Goal: Contribute content: Contribute content

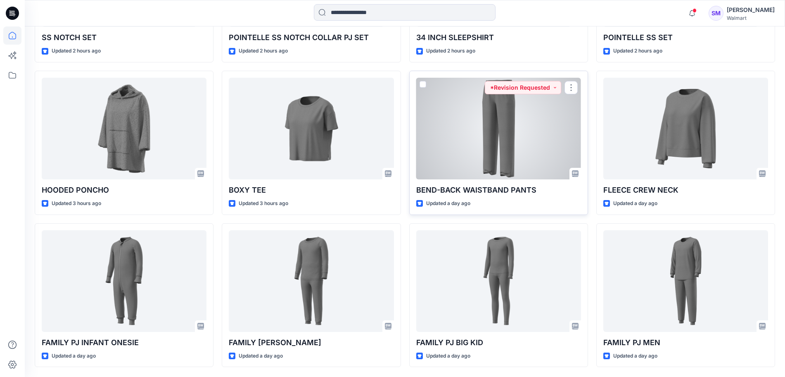
scroll to position [397, 0]
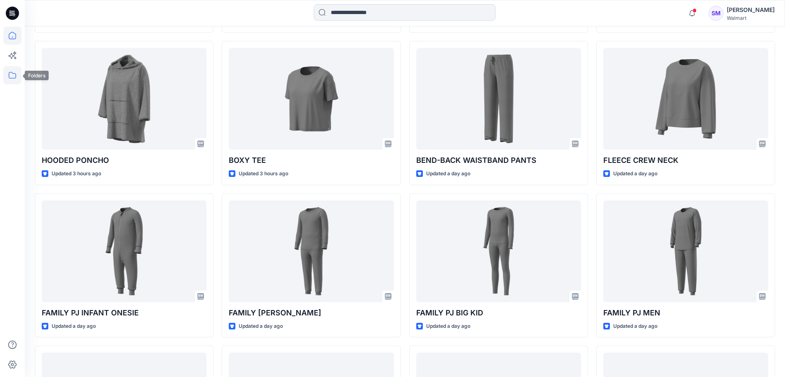
click at [20, 79] on icon at bounding box center [12, 75] width 18 height 18
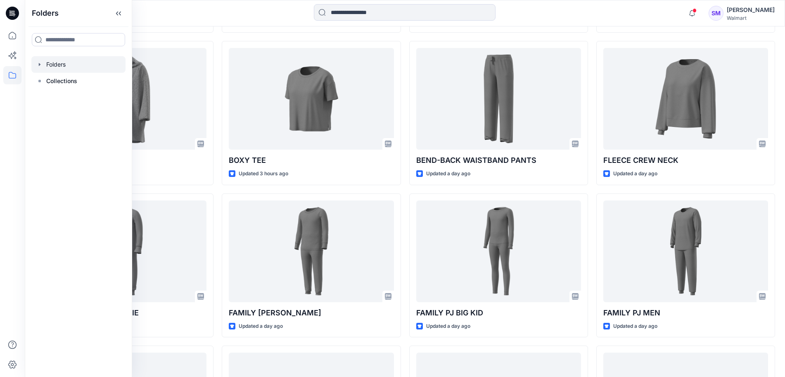
click at [75, 71] on div at bounding box center [78, 64] width 94 height 17
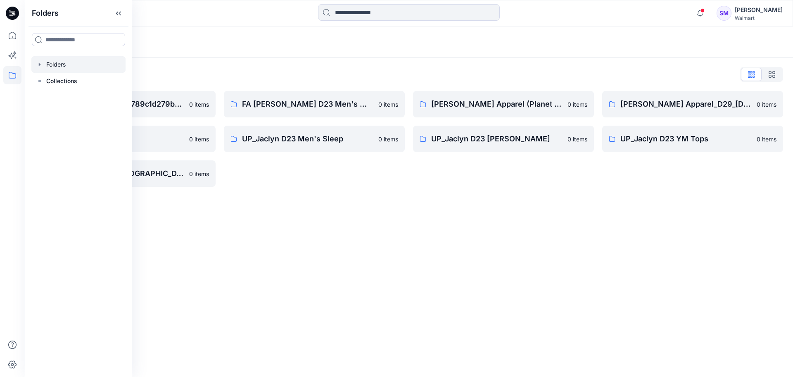
click at [527, 309] on div "Folders Folders List __chat-5a09cf79d3c9789c1d279b56-5e95916cf4a15c049e366b51 0…" at bounding box center [409, 201] width 768 height 350
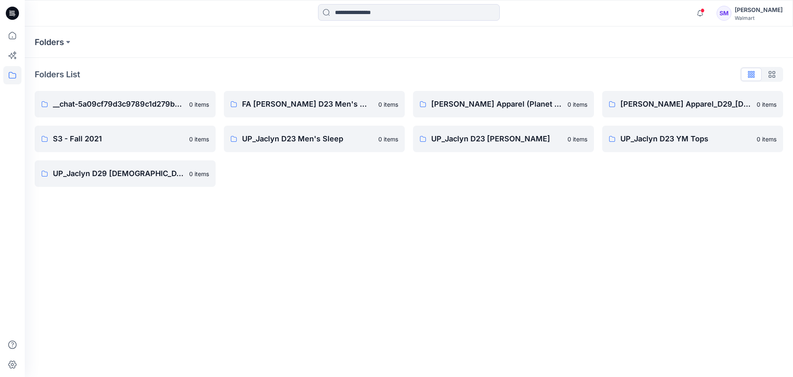
click at [754, 16] on div "Walmart" at bounding box center [759, 18] width 48 height 6
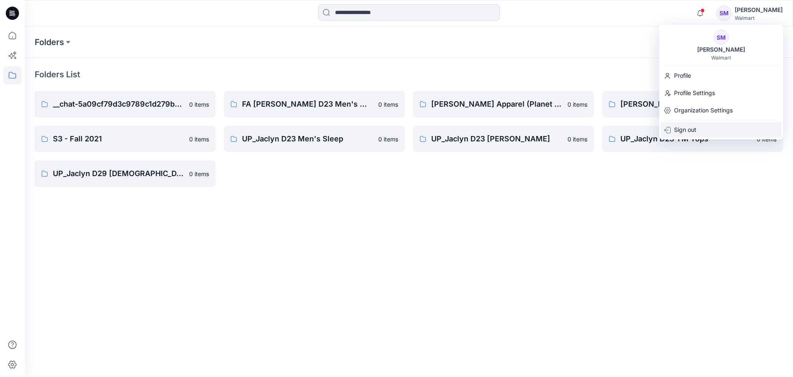
click at [695, 129] on p "Sign out" at bounding box center [685, 130] width 22 height 16
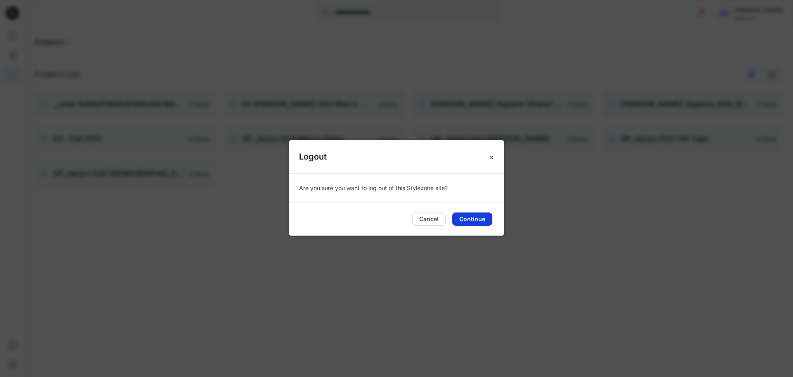
click at [472, 214] on button "Continue" at bounding box center [472, 218] width 40 height 13
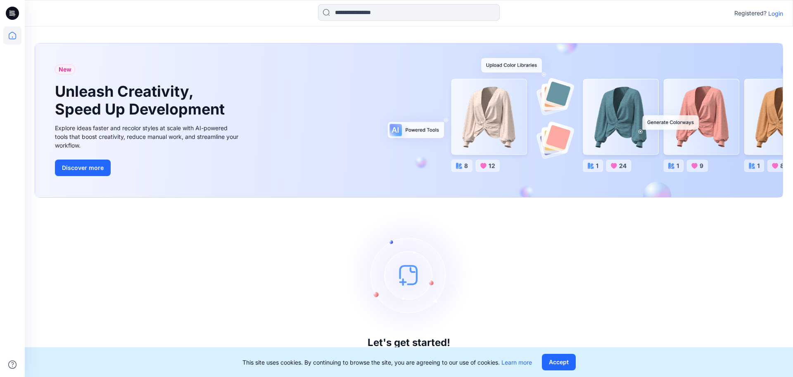
click at [773, 23] on div "Registered? Login" at bounding box center [409, 13] width 768 height 26
click at [775, 18] on div "Registered? Login" at bounding box center [409, 13] width 768 height 18
click at [771, 16] on p "Login" at bounding box center [775, 13] width 15 height 9
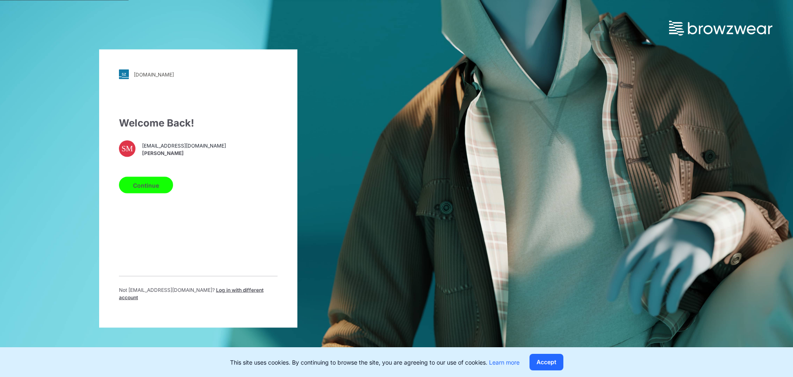
drag, startPoint x: 214, startPoint y: 295, endPoint x: 262, endPoint y: 285, distance: 49.3
click at [214, 295] on span "Log in with different account" at bounding box center [191, 294] width 145 height 14
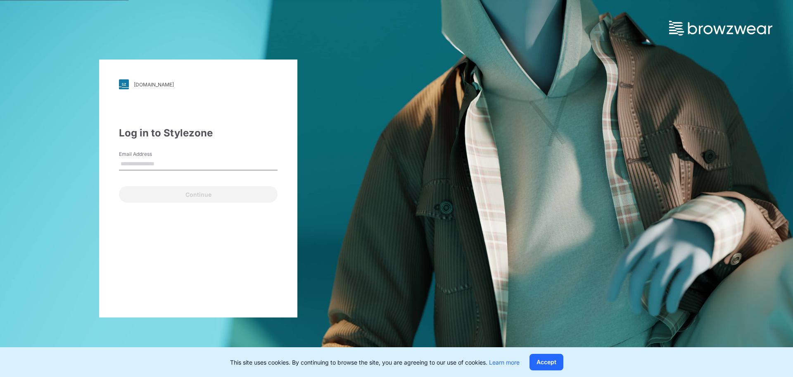
type input "**********"
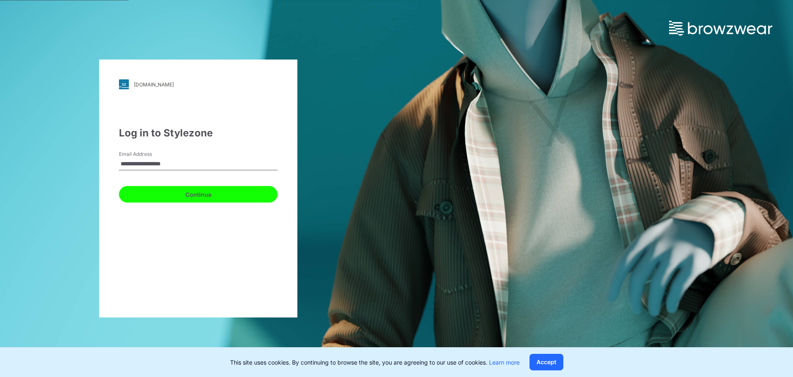
click at [152, 192] on button "Continue" at bounding box center [198, 194] width 159 height 17
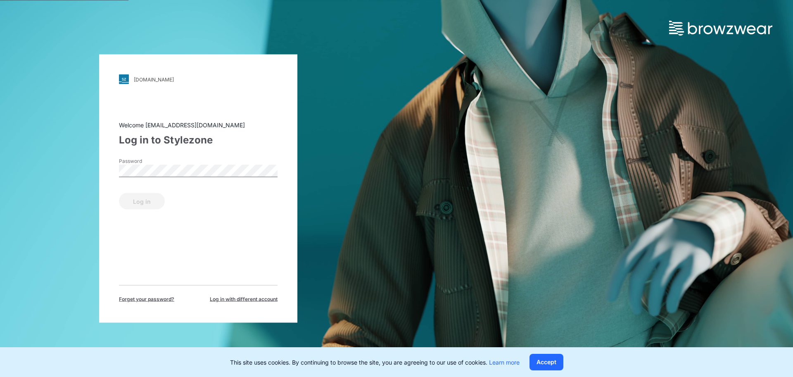
click at [207, 164] on div "Password" at bounding box center [198, 169] width 159 height 25
click at [151, 197] on button "Log in" at bounding box center [142, 201] width 46 height 17
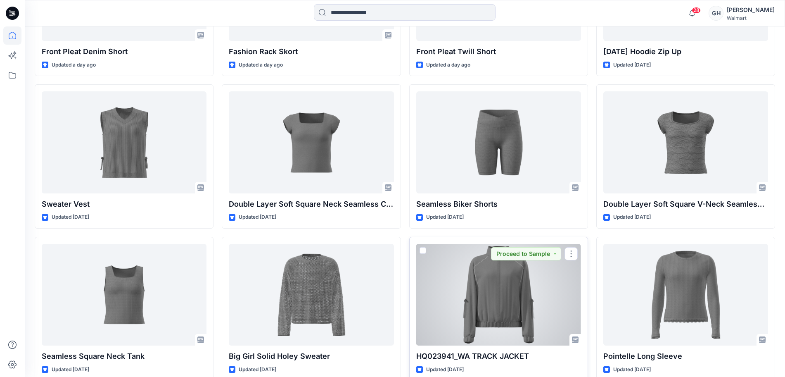
scroll to position [1060, 0]
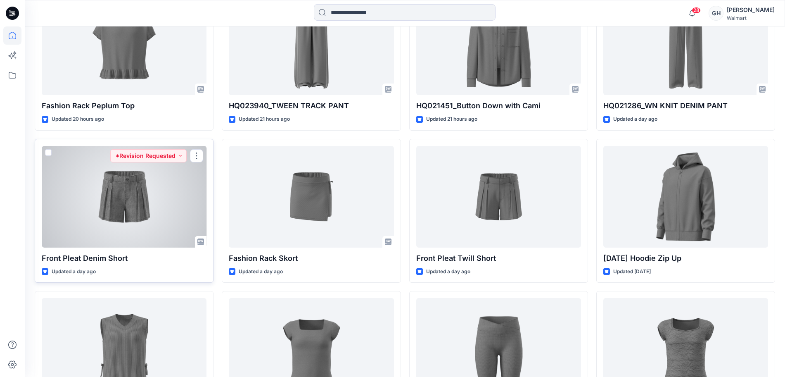
click at [76, 223] on div at bounding box center [124, 197] width 165 height 102
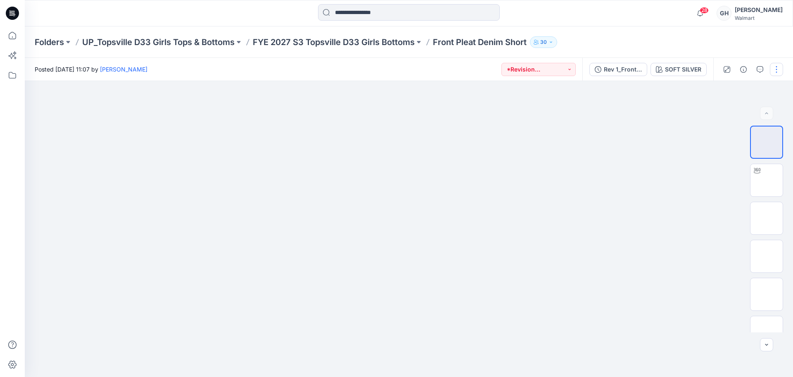
click at [771, 66] on button "button" at bounding box center [776, 69] width 13 height 13
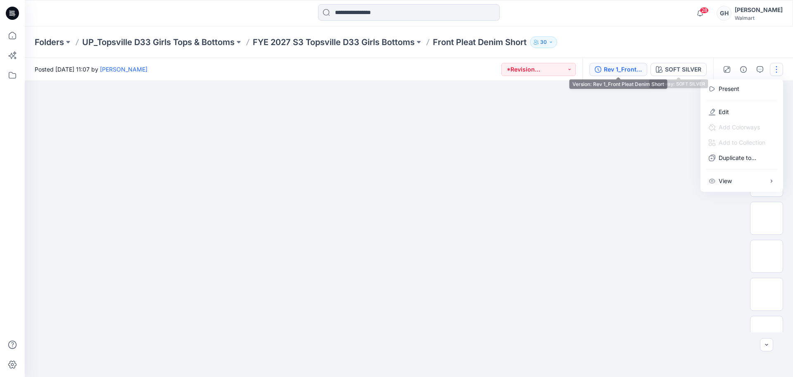
click at [610, 69] on div "Rev 1_Front Pleat Denim Short" at bounding box center [623, 69] width 38 height 9
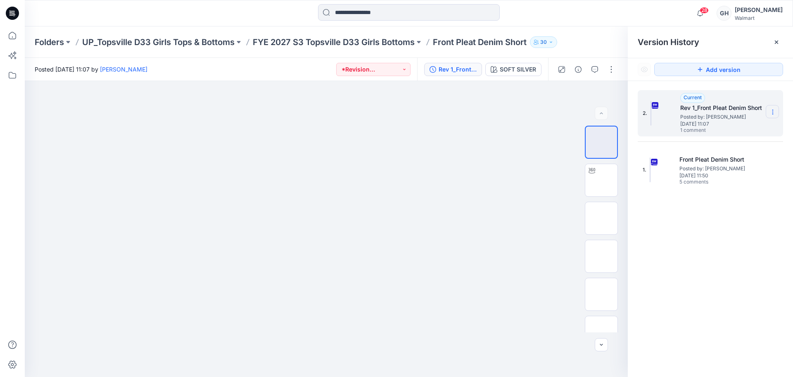
click at [769, 109] on section at bounding box center [772, 111] width 13 height 13
click at [732, 123] on div "Download Source BW File" at bounding box center [729, 128] width 96 height 17
click at [376, 42] on p "FYE 2027 S3 Topsville D33 Girls Bottoms" at bounding box center [334, 42] width 162 height 12
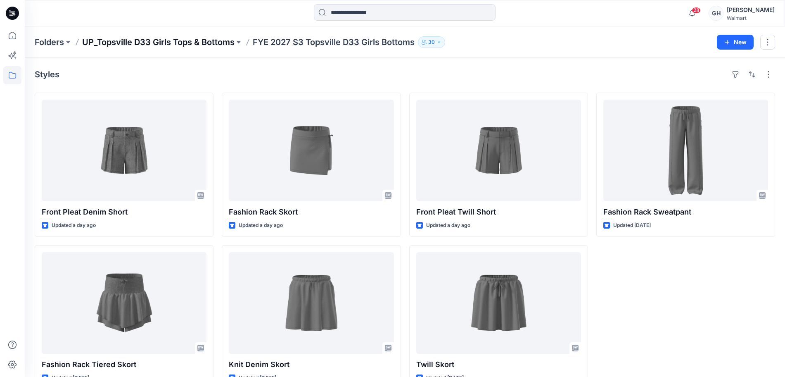
click at [159, 42] on p "UP_Topsville D33 Girls Tops & Bottoms" at bounding box center [158, 42] width 152 height 12
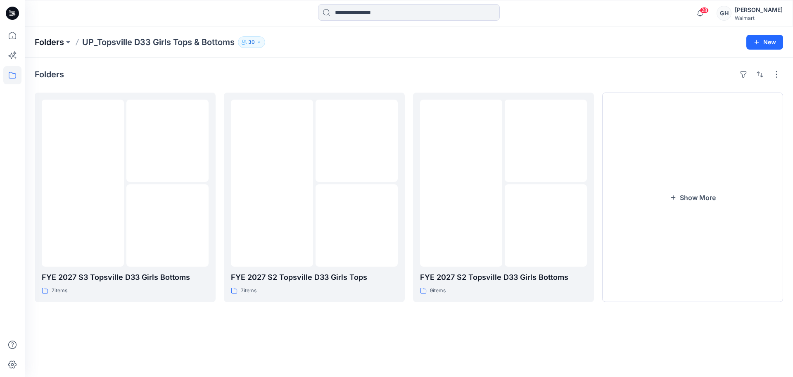
click at [57, 37] on p "Folders" at bounding box center [49, 42] width 29 height 12
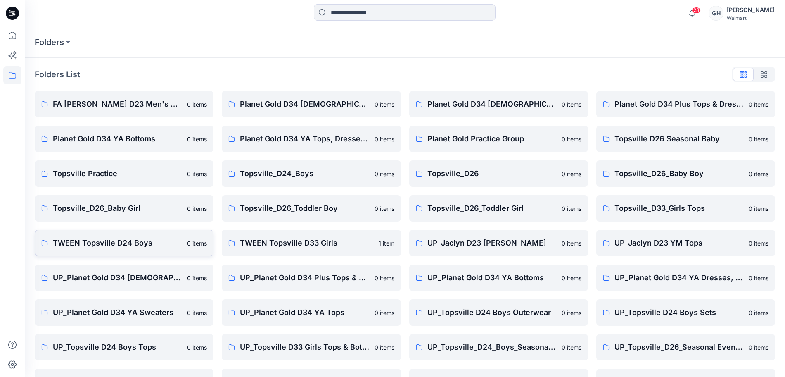
click at [92, 241] on p "TWEEN Topsville D24 Boys" at bounding box center [117, 243] width 129 height 12
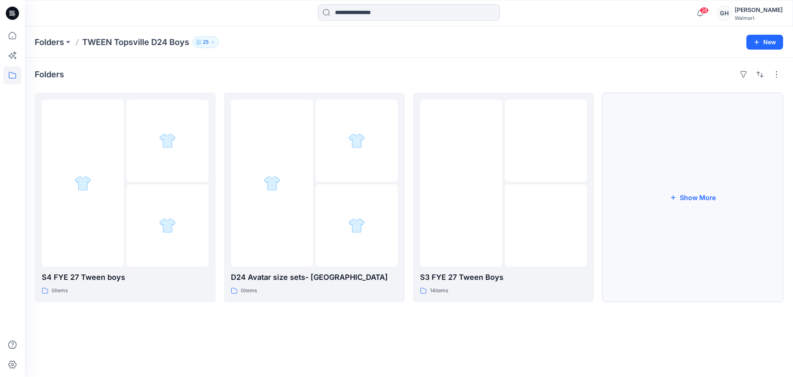
click at [698, 209] on button "Show More" at bounding box center [692, 197] width 181 height 209
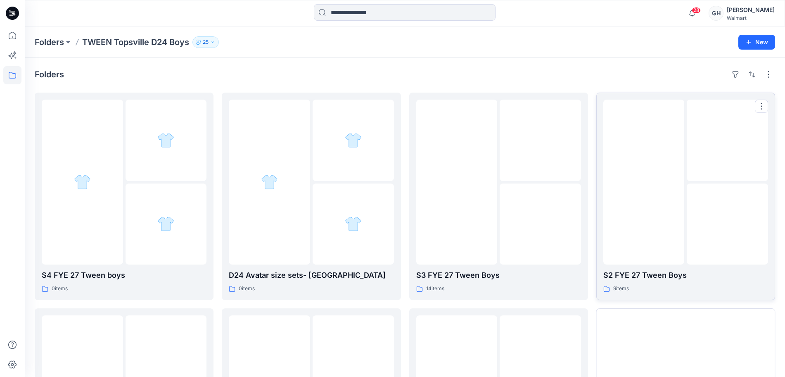
scroll to position [162, 0]
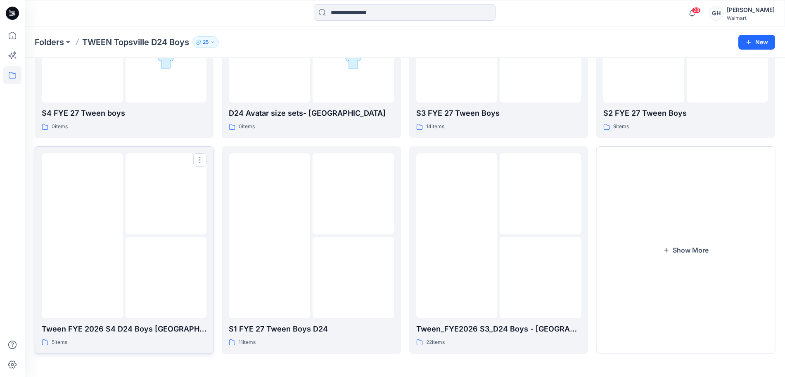
click at [166, 278] on img at bounding box center [166, 278] width 0 height 0
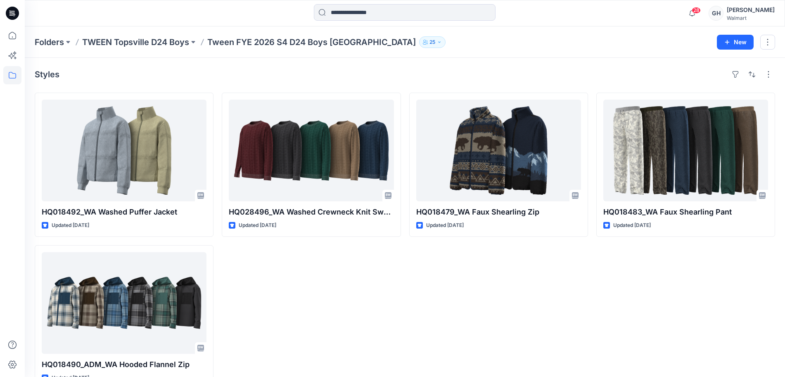
click at [136, 49] on div "Folders TWEEN Topsville D24 Boys Tween FYE 2026 S4 D24 Boys Topsville 25 New" at bounding box center [405, 41] width 761 height 31
click at [138, 47] on p "TWEEN Topsville D24 Boys" at bounding box center [135, 42] width 107 height 12
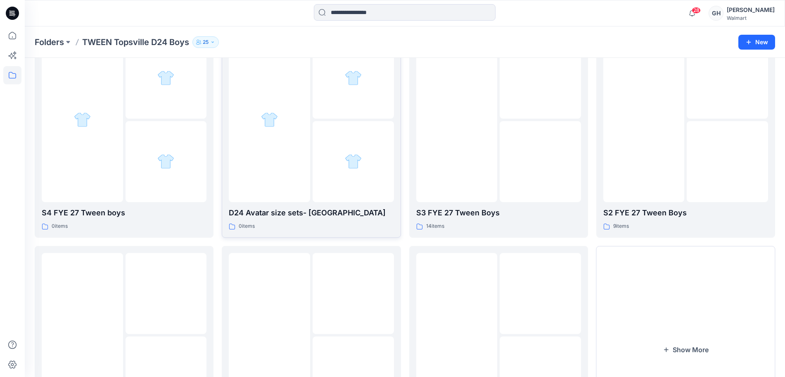
scroll to position [155, 0]
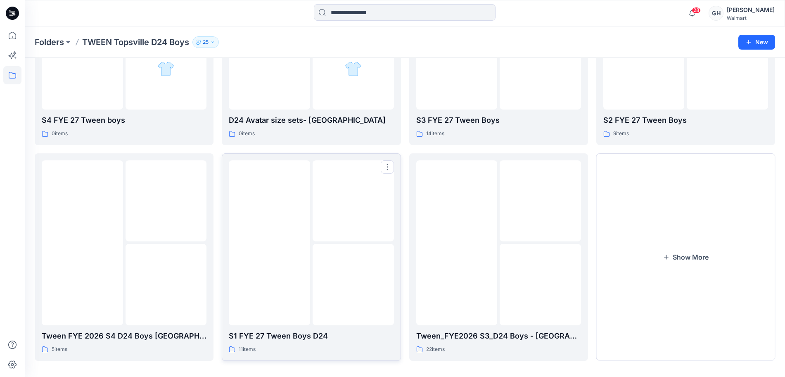
click at [270, 242] on img at bounding box center [270, 242] width 0 height 0
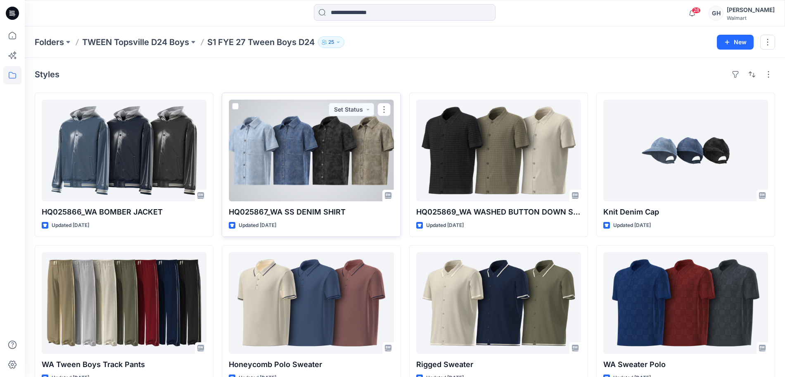
click at [274, 157] on div at bounding box center [311, 151] width 165 height 102
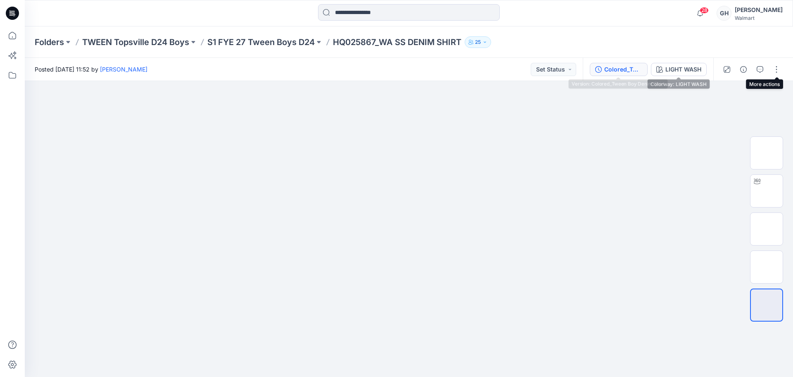
click at [608, 70] on div "Colored_Tween Boy Denim Shirt" at bounding box center [623, 69] width 38 height 9
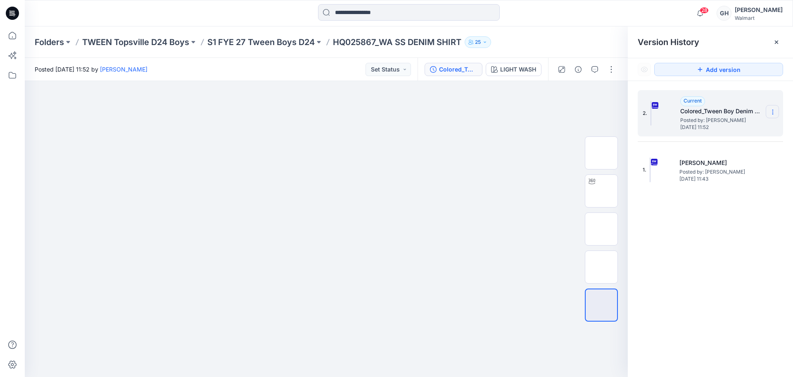
click at [777, 111] on section at bounding box center [772, 111] width 13 height 13
click at [735, 128] on span "Download Source BW File" at bounding box center [730, 128] width 69 height 10
click at [9, 36] on icon at bounding box center [12, 35] width 7 height 7
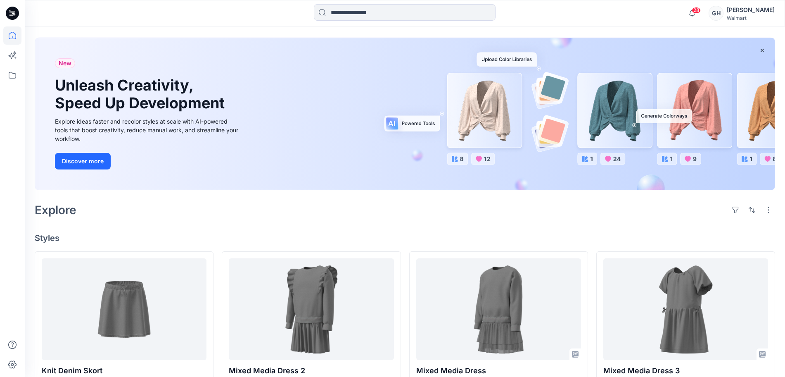
scroll to position [52, 0]
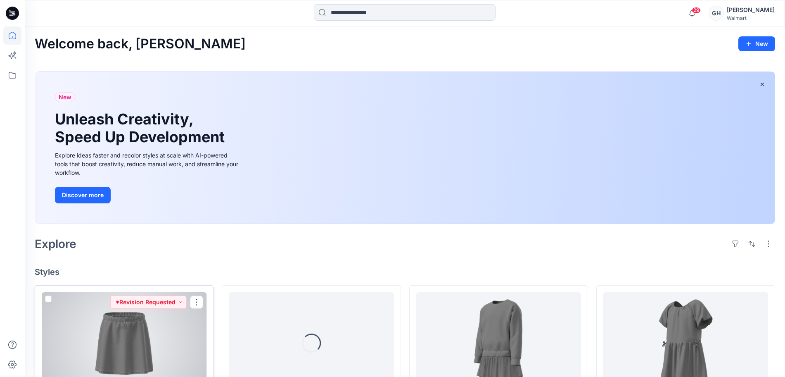
click at [134, 359] on div at bounding box center [124, 343] width 165 height 102
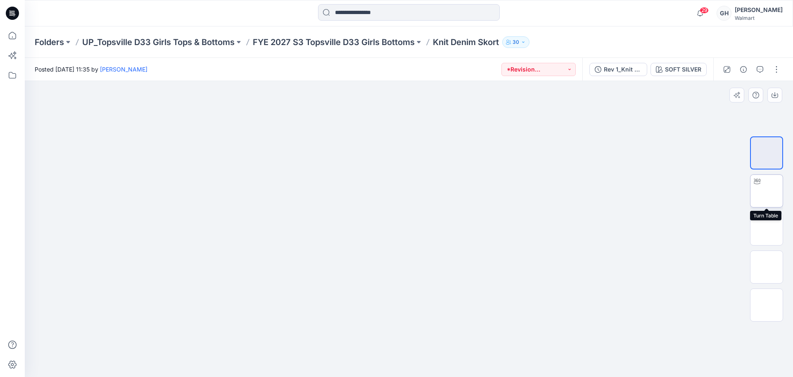
click at [767, 191] on img at bounding box center [767, 191] width 0 height 0
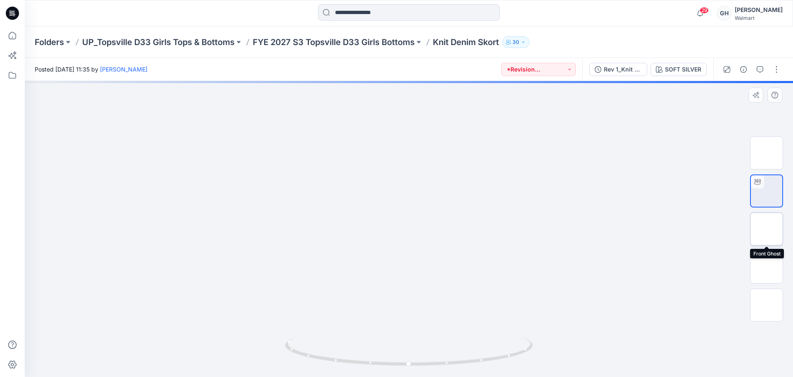
click at [767, 229] on img at bounding box center [767, 229] width 0 height 0
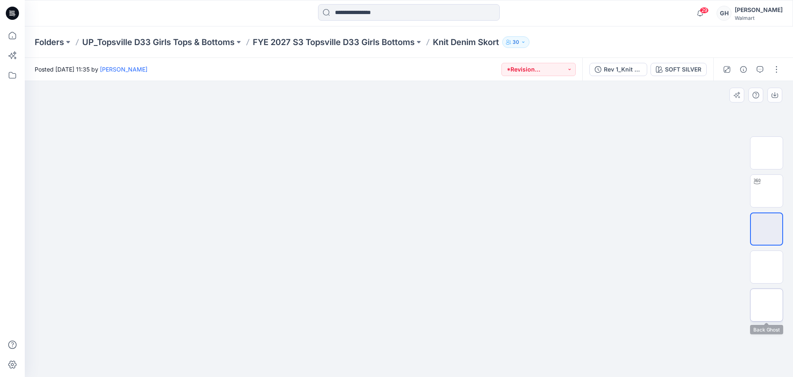
click at [767, 305] on img at bounding box center [767, 305] width 0 height 0
click at [767, 267] on img at bounding box center [767, 267] width 0 height 0
click at [767, 191] on img at bounding box center [767, 191] width 0 height 0
drag, startPoint x: 414, startPoint y: 190, endPoint x: 412, endPoint y: 176, distance: 14.6
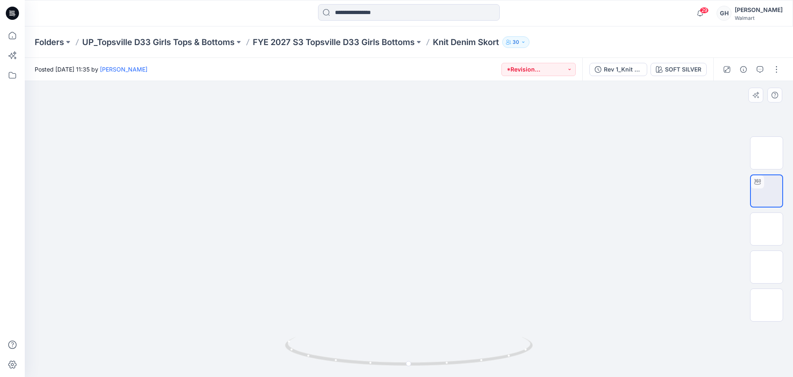
drag, startPoint x: 430, startPoint y: 286, endPoint x: 418, endPoint y: 124, distance: 163.3
drag, startPoint x: 412, startPoint y: 366, endPoint x: 190, endPoint y: 354, distance: 221.7
click at [190, 354] on div at bounding box center [409, 229] width 768 height 296
click at [361, 40] on p "FYE 2027 S3 Topsville D33 Girls Bottoms" at bounding box center [334, 42] width 162 height 12
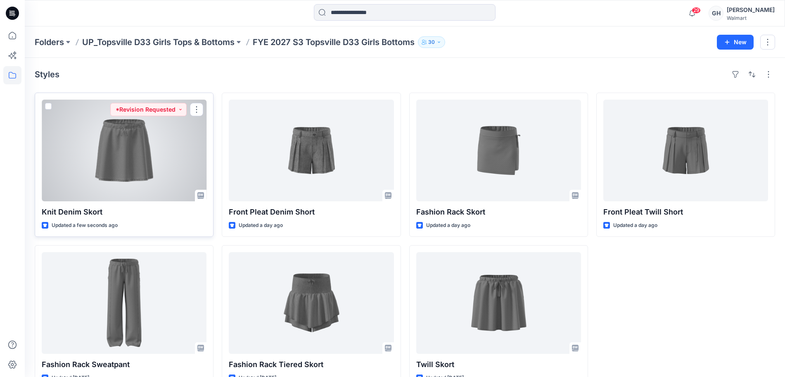
click at [125, 156] on div at bounding box center [124, 151] width 165 height 102
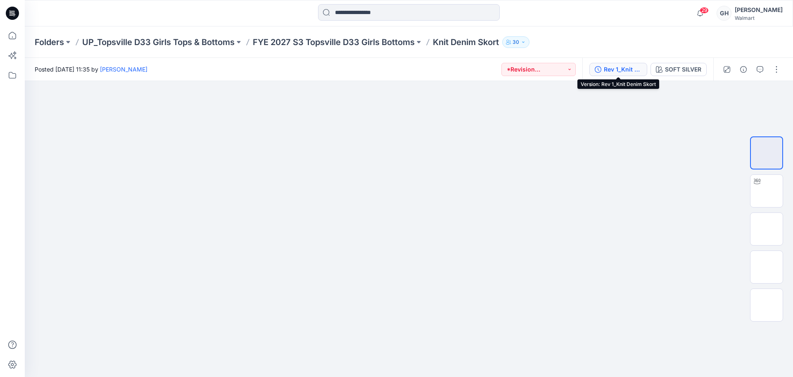
click at [630, 65] on div "Rev 1_Knit Denim Skort" at bounding box center [623, 69] width 38 height 9
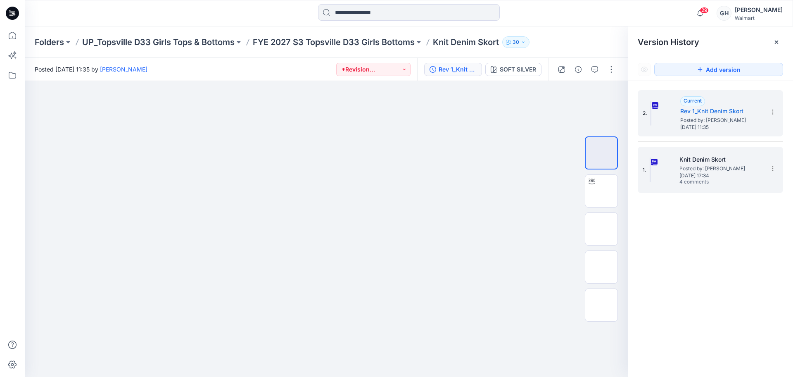
drag, startPoint x: 678, startPoint y: 176, endPoint x: 653, endPoint y: 185, distance: 26.9
click at [678, 176] on div "1. Knit Denim Skort Posted by: Gwen Hine Friday, September 05, 2025 17:34 4 com…" at bounding box center [705, 170] width 124 height 40
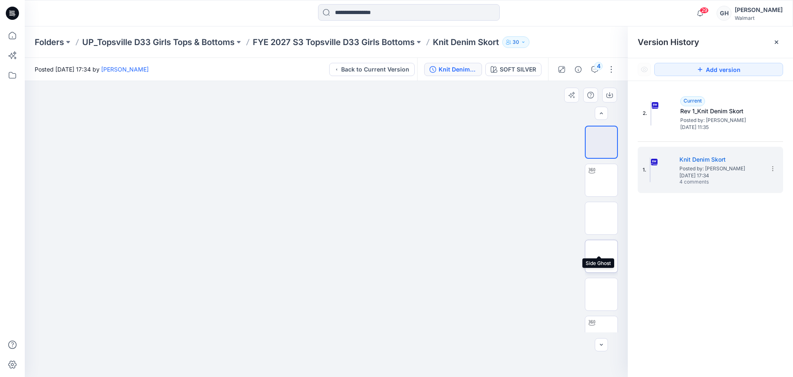
scroll to position [245, 0]
click at [601, 240] on img at bounding box center [601, 240] width 0 height 0
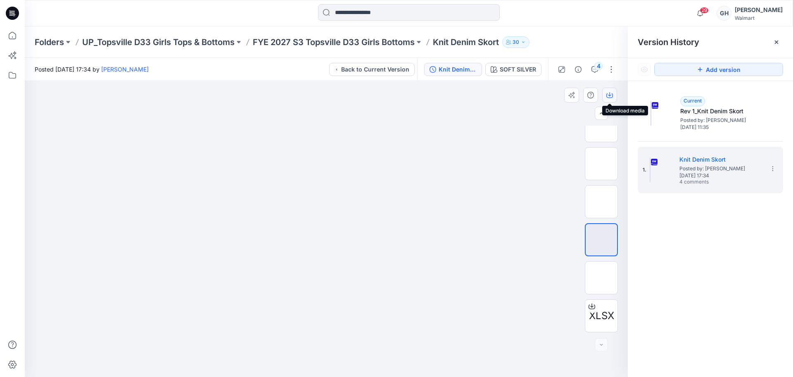
click at [613, 94] on icon "button" at bounding box center [609, 95] width 7 height 5
click at [601, 278] on img at bounding box center [601, 278] width 0 height 0
click at [612, 93] on icon "button" at bounding box center [609, 95] width 7 height 7
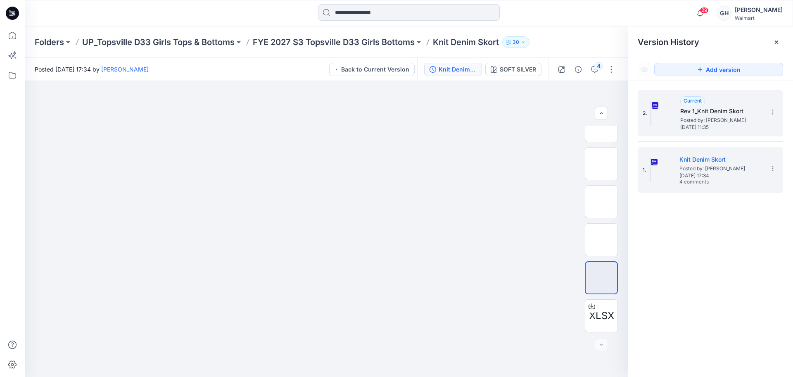
click at [703, 125] on span "[DATE] 11:35" at bounding box center [721, 127] width 83 height 6
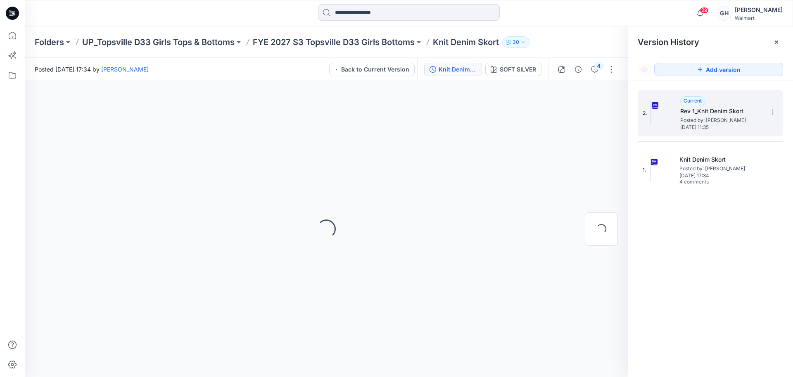
scroll to position [0, 0]
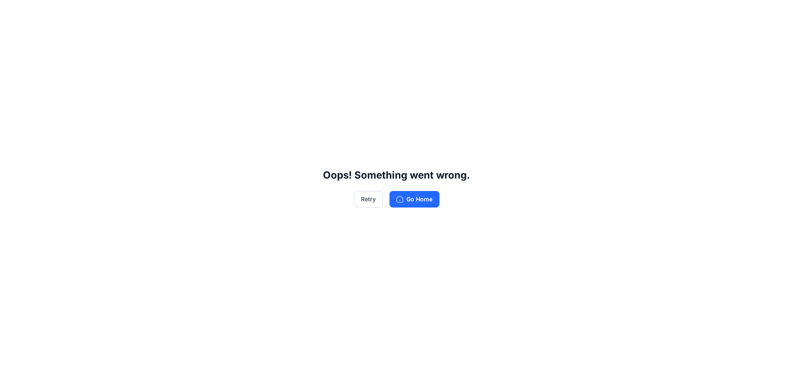
click at [774, 39] on div "Oops! Something went wrong. Retry Go Home" at bounding box center [396, 188] width 793 height 377
click at [368, 195] on button "Retry" at bounding box center [368, 199] width 29 height 17
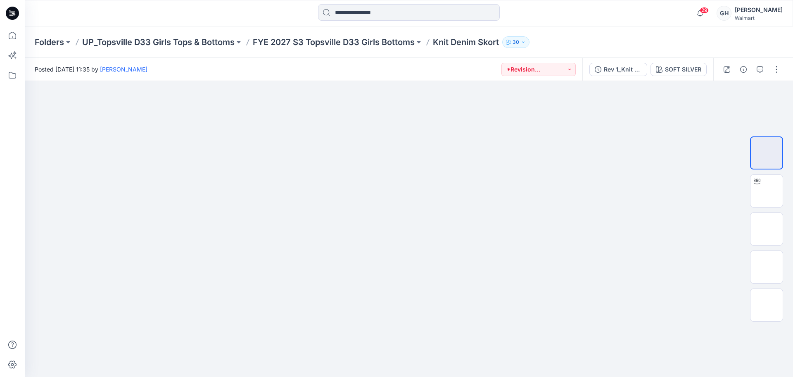
click at [349, 49] on div "Folders UP_Topsville D33 Girls Tops & Bottoms FYE 2027 S3 Topsville D33 Girls B…" at bounding box center [409, 41] width 768 height 31
click at [776, 66] on button "button" at bounding box center [776, 69] width 13 height 13
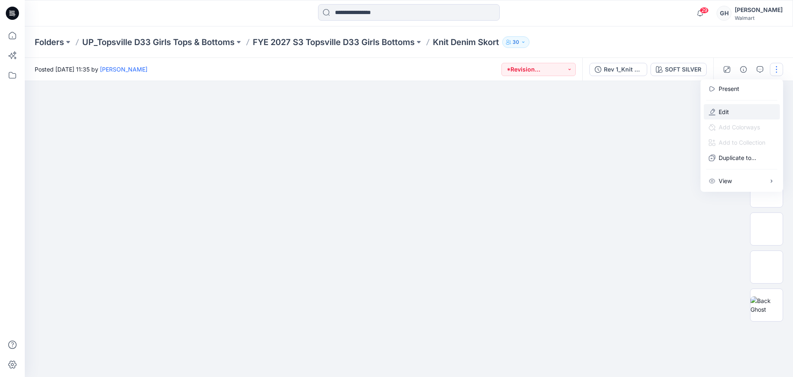
click at [713, 116] on button "Edit" at bounding box center [742, 111] width 76 height 15
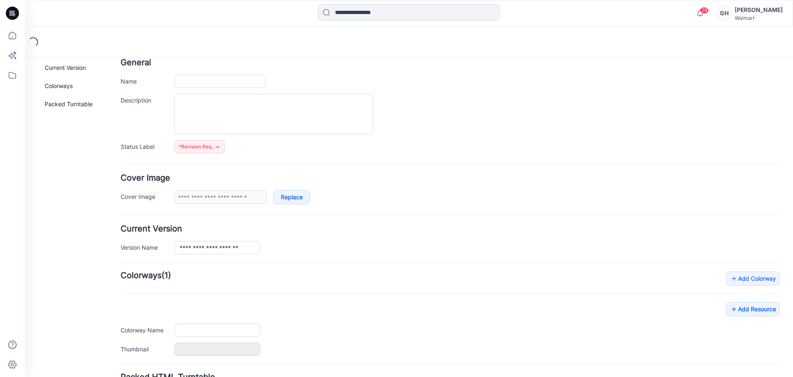
type input "**********"
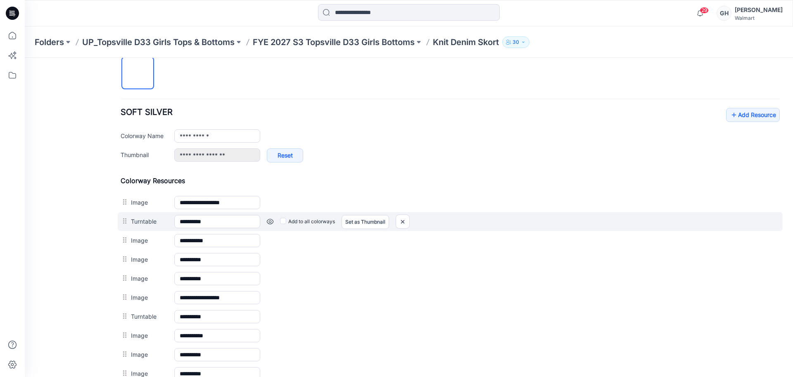
scroll to position [325, 0]
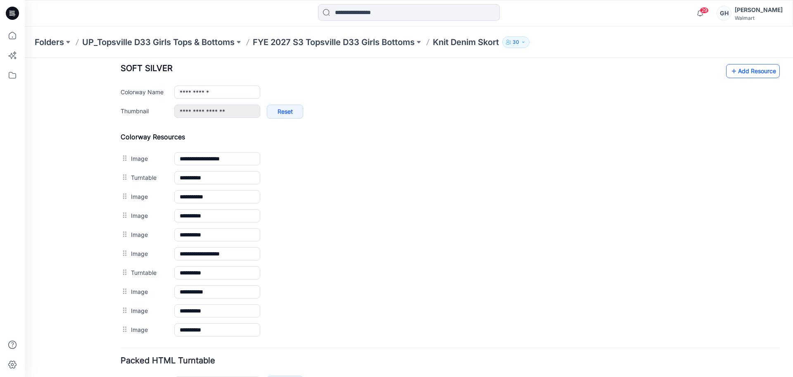
click at [730, 76] on icon at bounding box center [734, 70] width 8 height 13
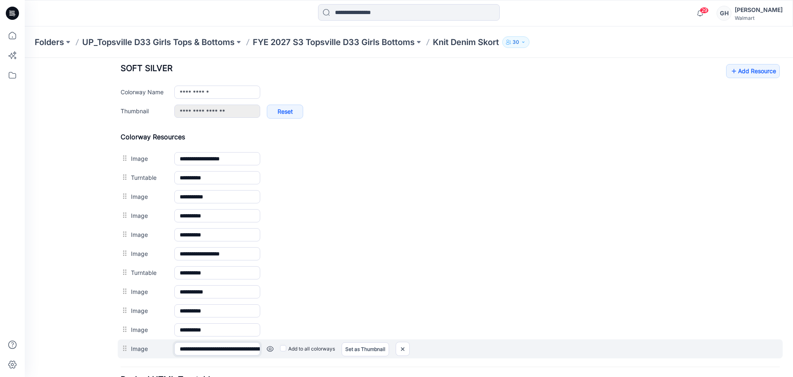
click at [215, 351] on input "**********" at bounding box center [217, 348] width 86 height 13
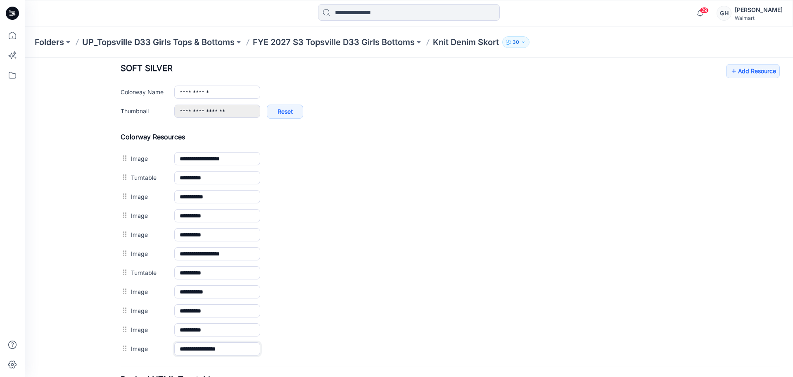
type input "**********"
click at [78, 306] on div "General Cover Image Current Version Colorways Packed Turntable" at bounding box center [74, 93] width 66 height 701
click at [729, 78] on div "**********" at bounding box center [450, 95] width 659 height 63
click at [762, 70] on link "Add Resource" at bounding box center [753, 71] width 54 height 14
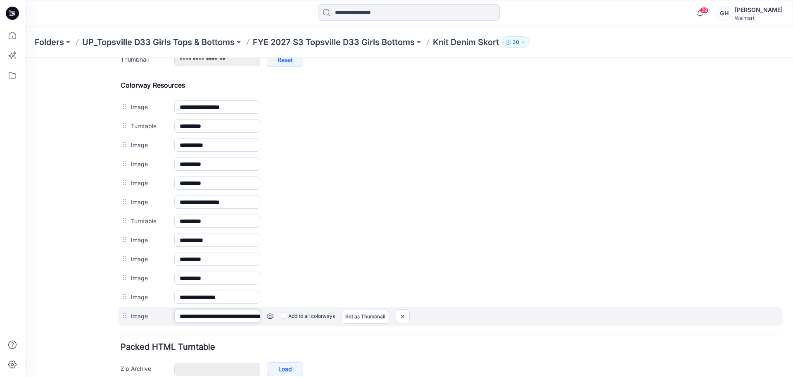
click at [200, 316] on input "**********" at bounding box center [217, 315] width 86 height 13
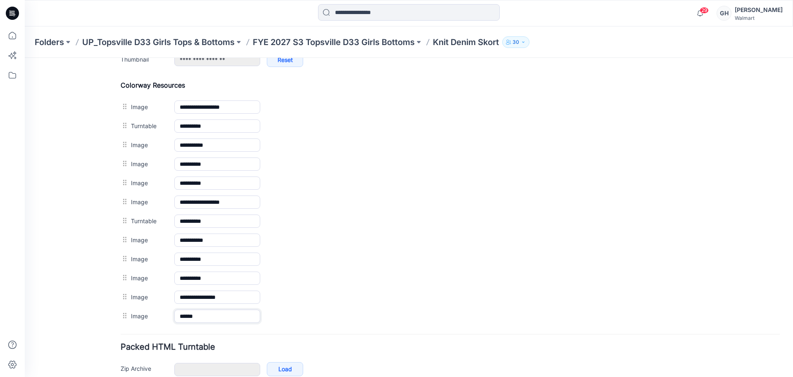
type input "******"
click at [218, 345] on h4 "Packed HTML Turntable" at bounding box center [450, 347] width 659 height 8
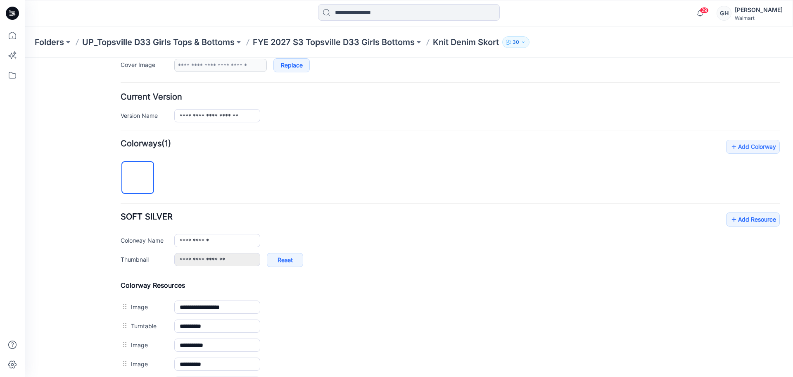
scroll to position [170, 0]
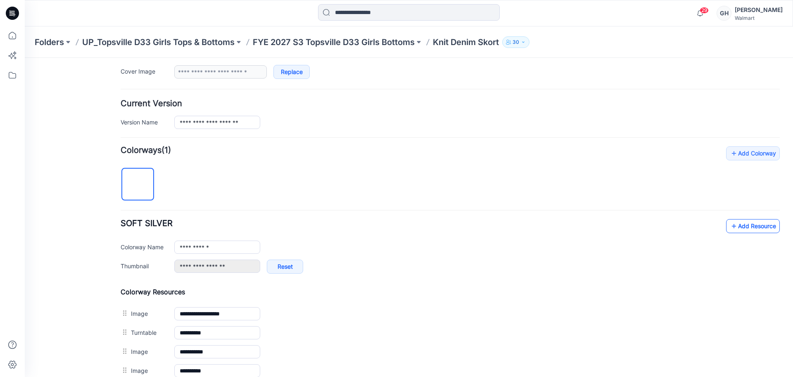
click at [736, 231] on link "Add Resource" at bounding box center [753, 226] width 54 height 14
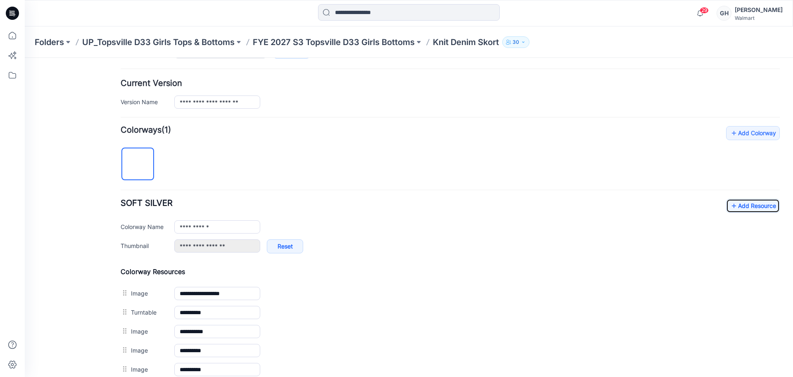
scroll to position [428, 0]
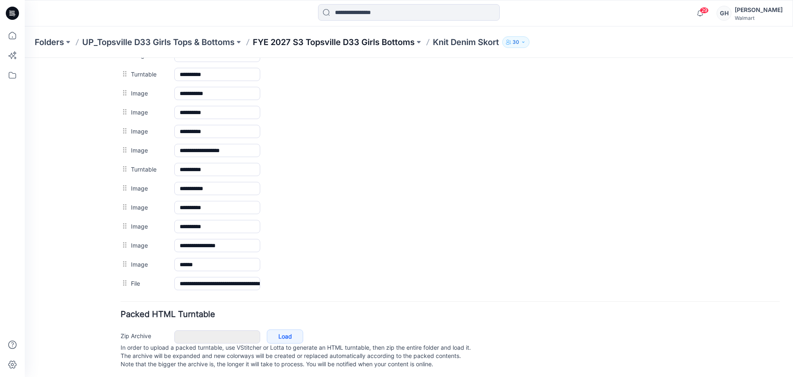
click at [335, 45] on p "FYE 2027 S3 Topsville D33 Girls Bottoms" at bounding box center [334, 42] width 162 height 12
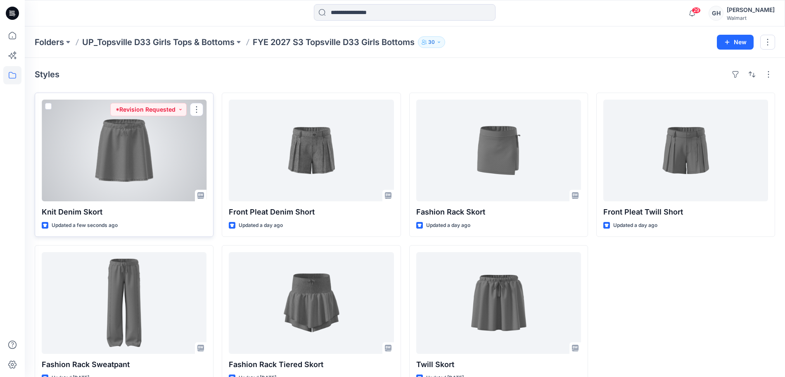
click at [124, 155] on div at bounding box center [124, 151] width 165 height 102
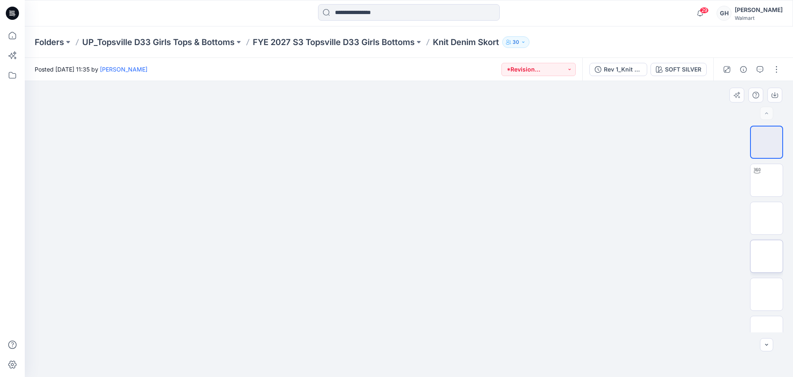
scroll to position [245, 0]
click at [767, 164] on img at bounding box center [767, 164] width 0 height 0
click at [767, 202] on img at bounding box center [767, 202] width 0 height 0
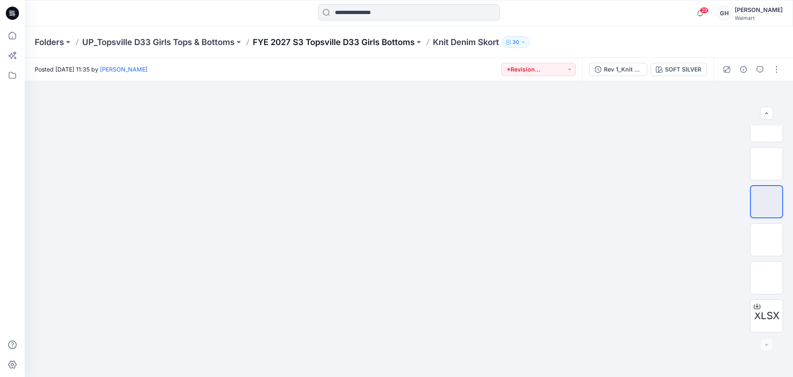
click at [346, 46] on p "FYE 2027 S3 Topsville D33 Girls Bottoms" at bounding box center [334, 42] width 162 height 12
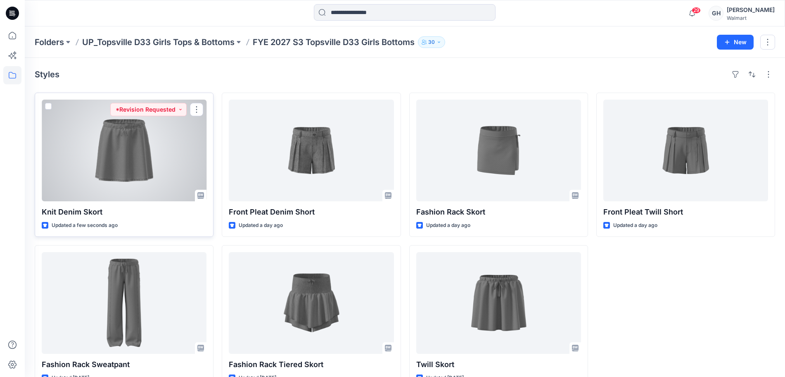
click at [93, 159] on div at bounding box center [124, 151] width 165 height 102
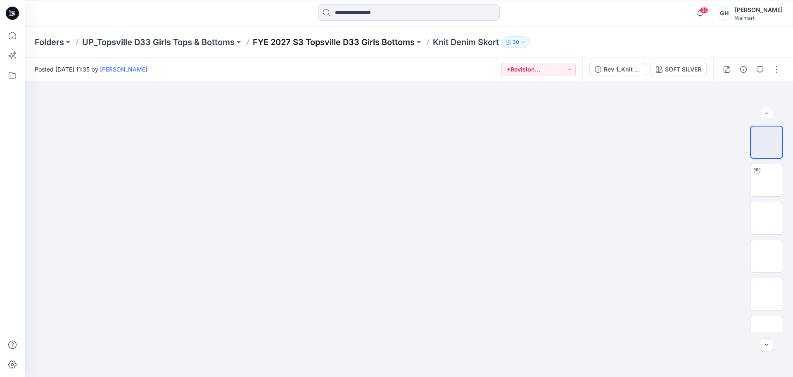
click at [359, 41] on p "FYE 2027 S3 Topsville D33 Girls Bottoms" at bounding box center [334, 42] width 162 height 12
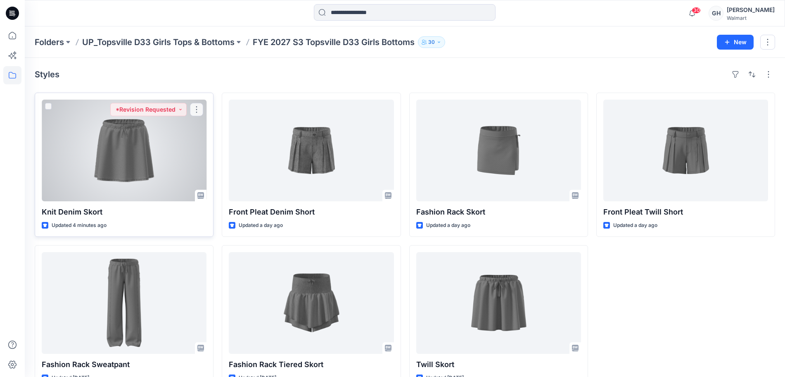
click at [154, 170] on div at bounding box center [124, 151] width 165 height 102
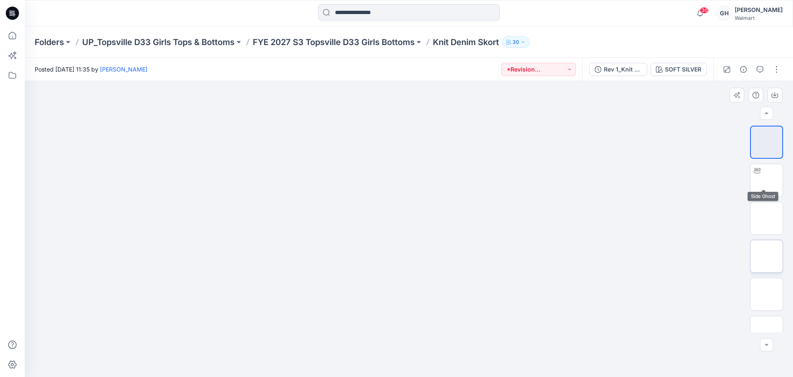
scroll to position [283, 0]
click at [767, 139] on img at bounding box center [767, 139] width 0 height 0
click at [776, 72] on button "button" at bounding box center [776, 69] width 13 height 13
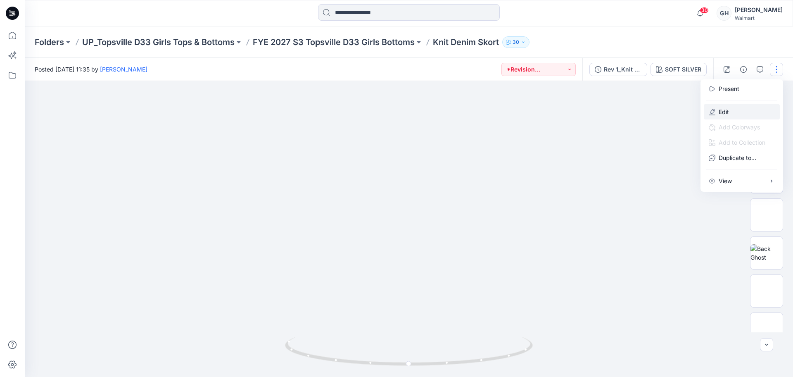
click at [734, 115] on button "Edit" at bounding box center [742, 111] width 76 height 15
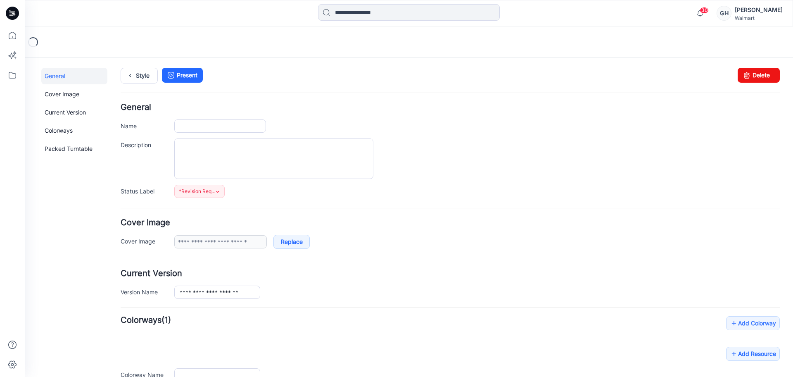
type input "**********"
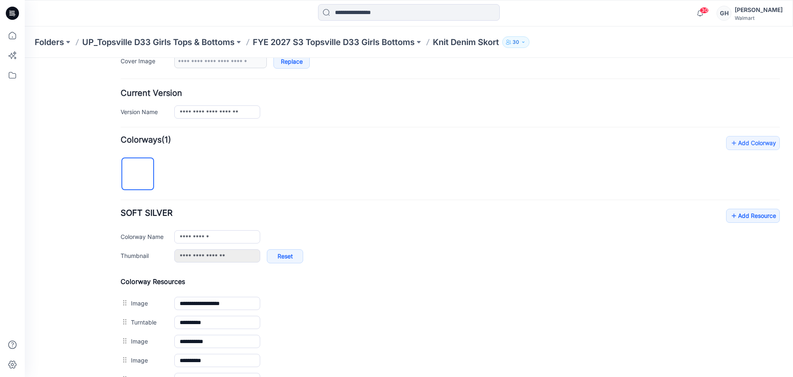
scroll to position [258, 0]
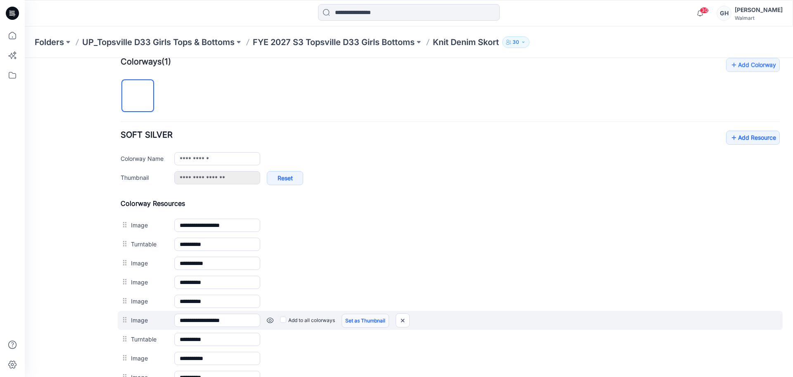
click at [352, 318] on link "Set as Thumbnail" at bounding box center [366, 321] width 48 height 14
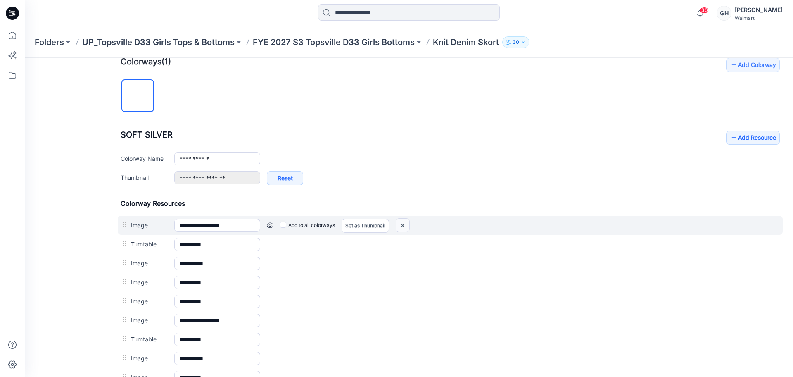
click at [399, 222] on img at bounding box center [402, 226] width 13 height 14
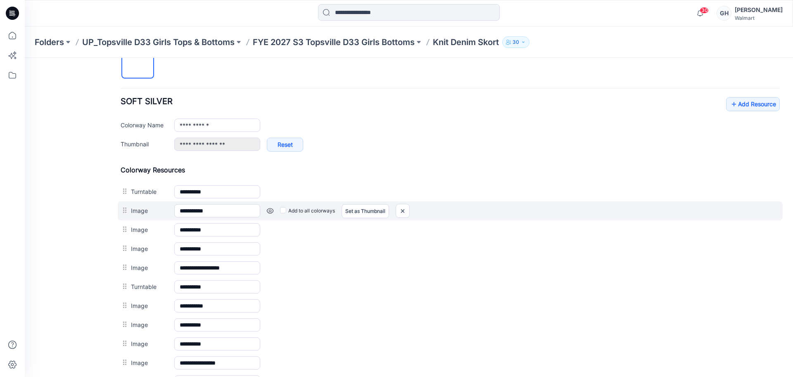
scroll to position [310, 0]
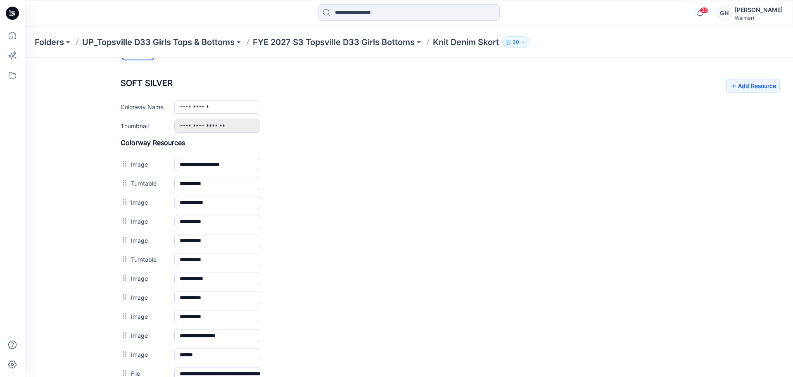
click at [337, 51] on div "Folders UP_Topsville D33 Girls Tops & Bottoms FYE 2027 S3 Topsville D33 Girls B…" at bounding box center [409, 41] width 768 height 31
click at [341, 44] on p "FYE 2027 S3 Topsville D33 Girls Bottoms" at bounding box center [334, 42] width 162 height 12
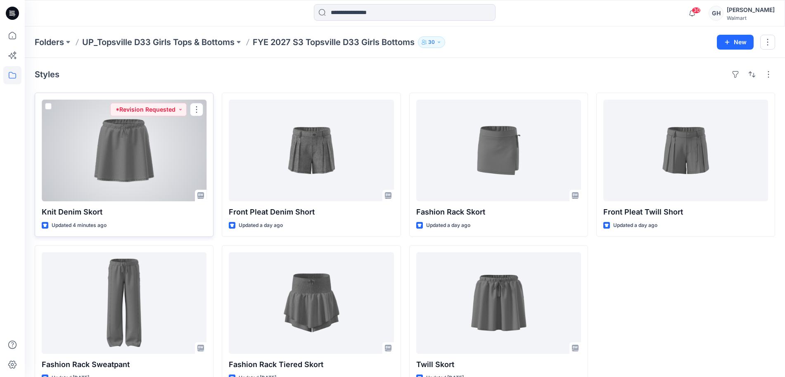
click at [126, 149] on div at bounding box center [124, 151] width 165 height 102
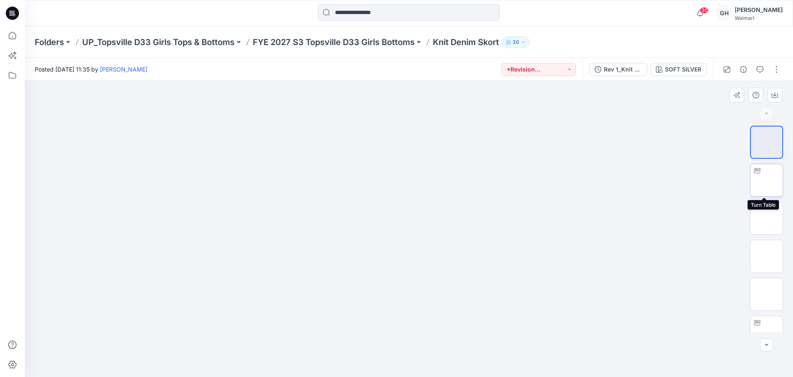
click at [767, 180] on img at bounding box center [767, 180] width 0 height 0
drag, startPoint x: 412, startPoint y: 364, endPoint x: 434, endPoint y: 352, distance: 24.8
click at [411, 358] on icon at bounding box center [410, 352] width 250 height 31
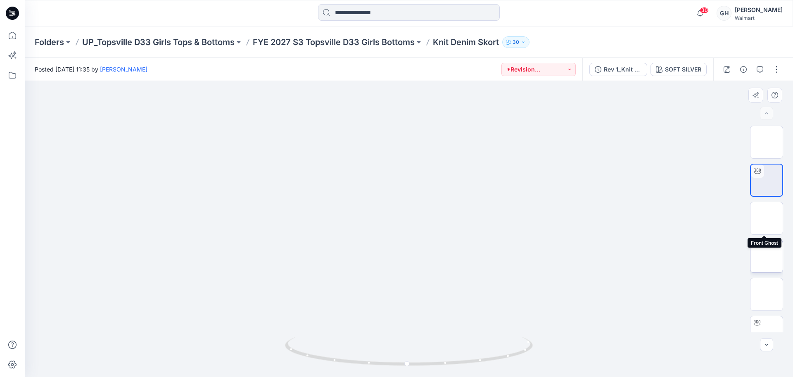
drag, startPoint x: 751, startPoint y: 217, endPoint x: 773, endPoint y: 254, distance: 43.4
click at [767, 218] on img at bounding box center [767, 218] width 0 height 0
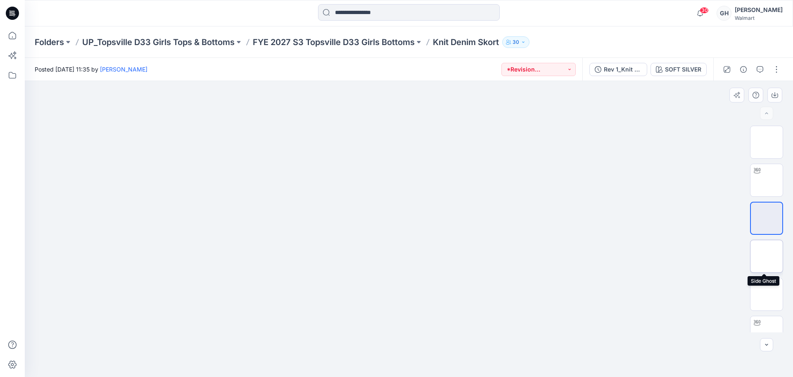
click at [767, 256] on img at bounding box center [767, 256] width 0 height 0
click at [767, 294] on img at bounding box center [767, 294] width 0 height 0
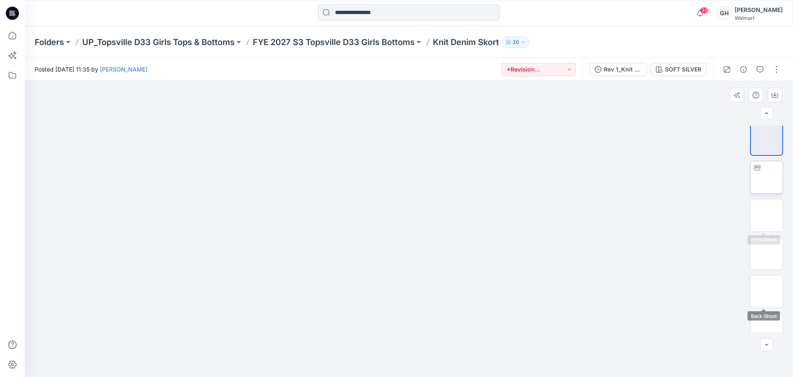
click at [767, 177] on img at bounding box center [767, 177] width 0 height 0
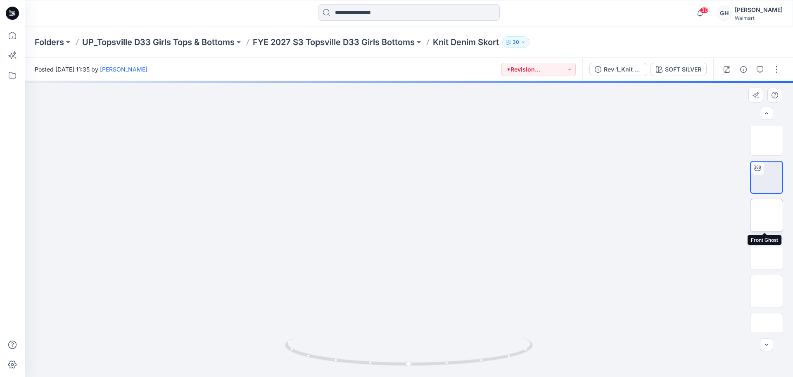
click at [767, 215] on img at bounding box center [767, 215] width 0 height 0
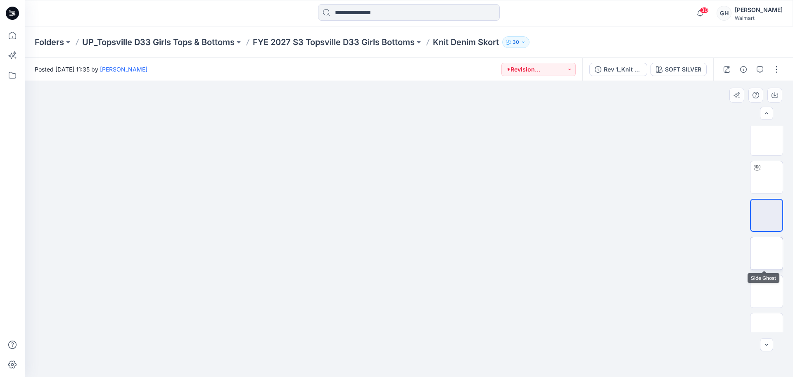
drag, startPoint x: 761, startPoint y: 247, endPoint x: 761, endPoint y: 261, distance: 14.0
click at [767, 253] on img at bounding box center [767, 253] width 0 height 0
click at [767, 291] on img at bounding box center [767, 291] width 0 height 0
click at [345, 33] on div "Folders UP_Topsville D33 Girls Tops & Bottoms FYE 2027 S3 Topsville D33 Girls B…" at bounding box center [409, 41] width 768 height 31
click at [342, 38] on p "FYE 2027 S3 Topsville D33 Girls Bottoms" at bounding box center [334, 42] width 162 height 12
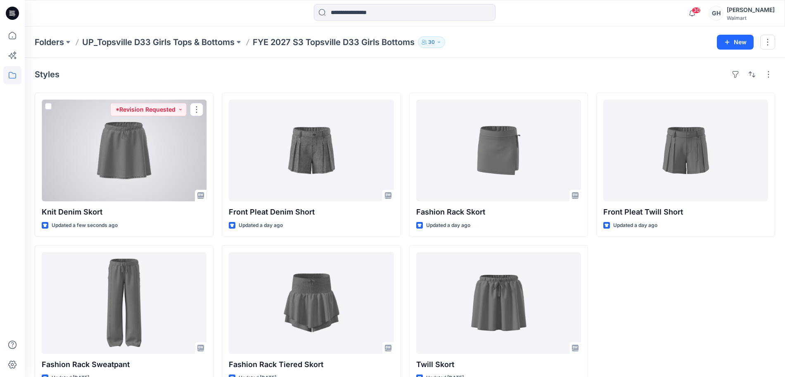
drag, startPoint x: 129, startPoint y: 170, endPoint x: 169, endPoint y: 175, distance: 39.6
click at [130, 170] on div at bounding box center [124, 151] width 165 height 102
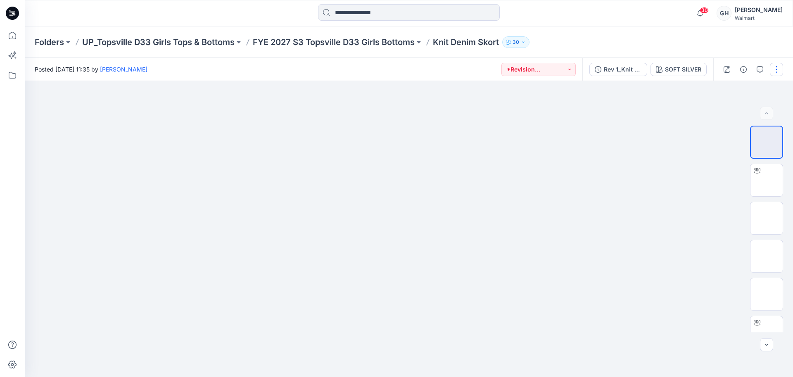
click at [775, 68] on button "button" at bounding box center [776, 69] width 13 height 13
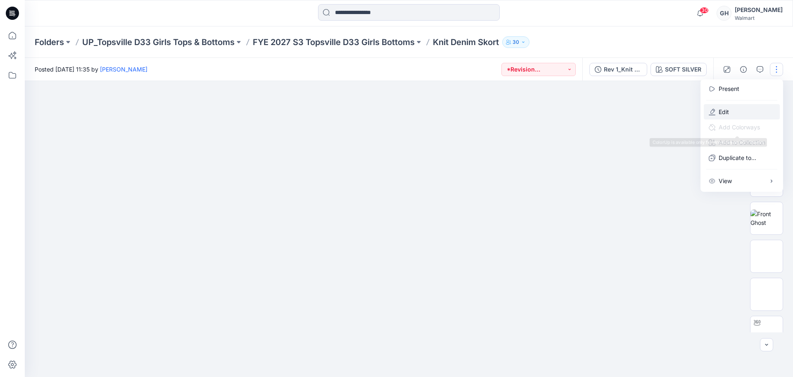
click at [736, 112] on button "Edit" at bounding box center [742, 111] width 76 height 15
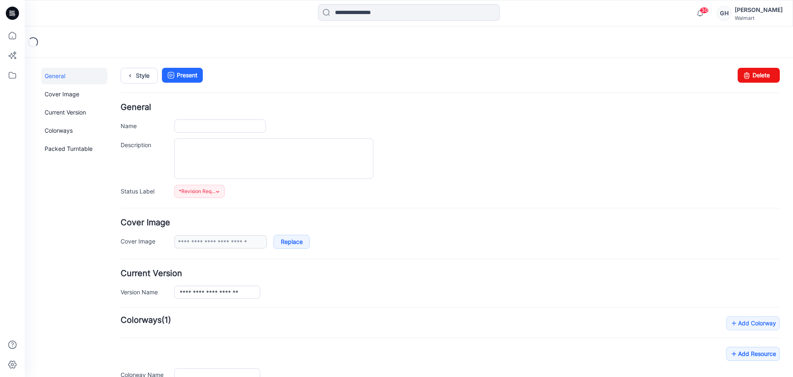
type input "**********"
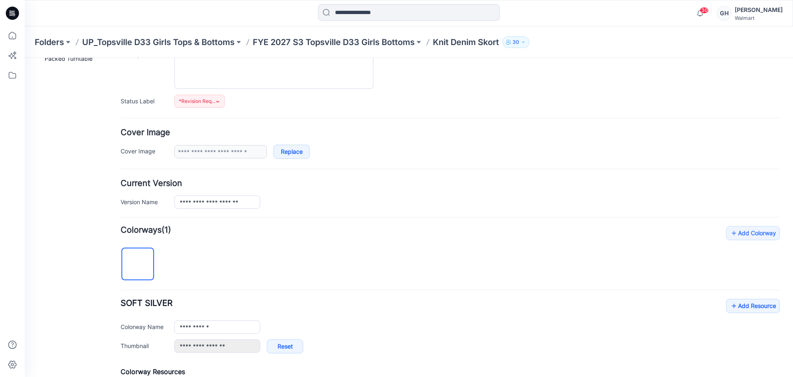
scroll to position [310, 0]
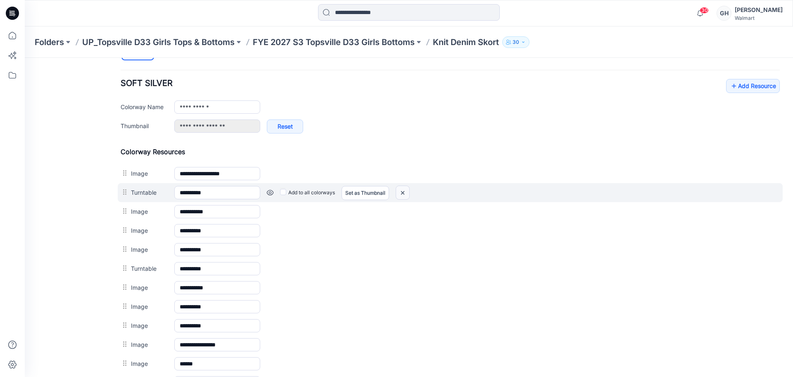
drag, startPoint x: 404, startPoint y: 190, endPoint x: 467, endPoint y: 114, distance: 98.0
click at [404, 190] on img at bounding box center [402, 193] width 13 height 14
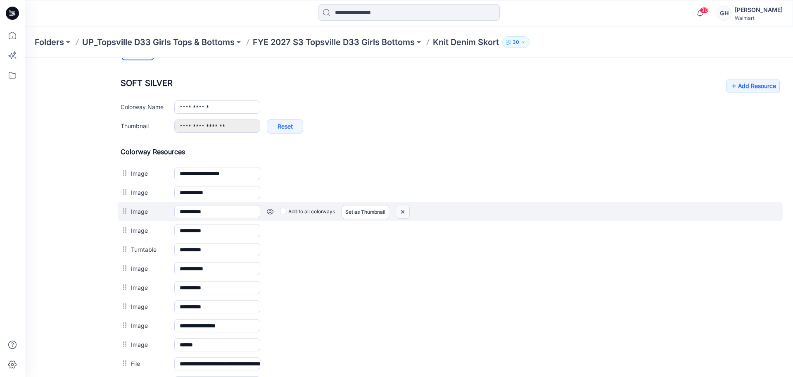
drag, startPoint x: 402, startPoint y: 210, endPoint x: 461, endPoint y: 112, distance: 114.7
click at [402, 210] on img at bounding box center [402, 212] width 13 height 14
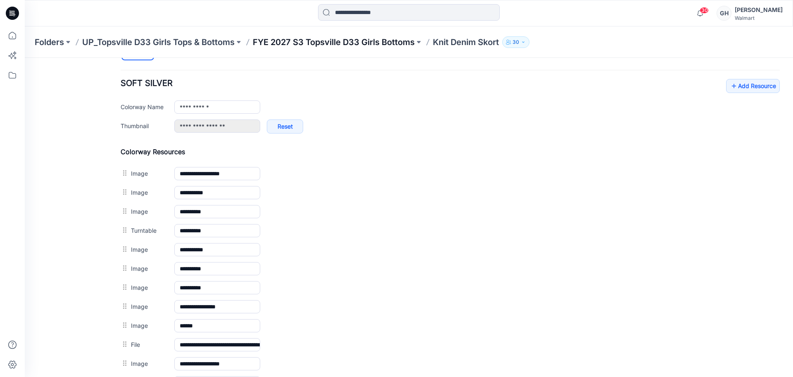
click at [364, 36] on p "FYE 2027 S3 Topsville D33 Girls Bottoms" at bounding box center [334, 42] width 162 height 12
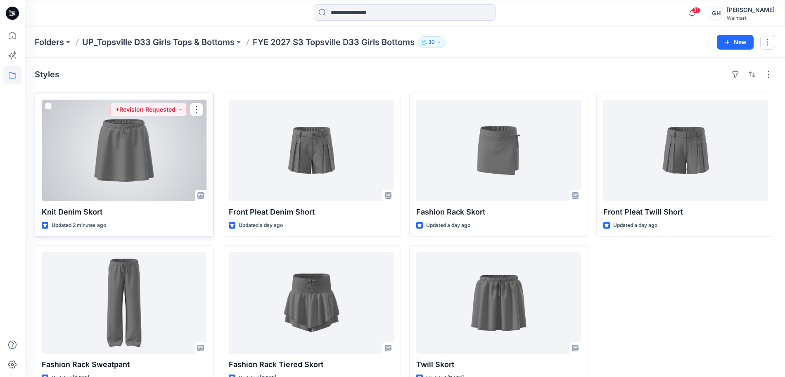
click at [150, 151] on div at bounding box center [124, 151] width 165 height 102
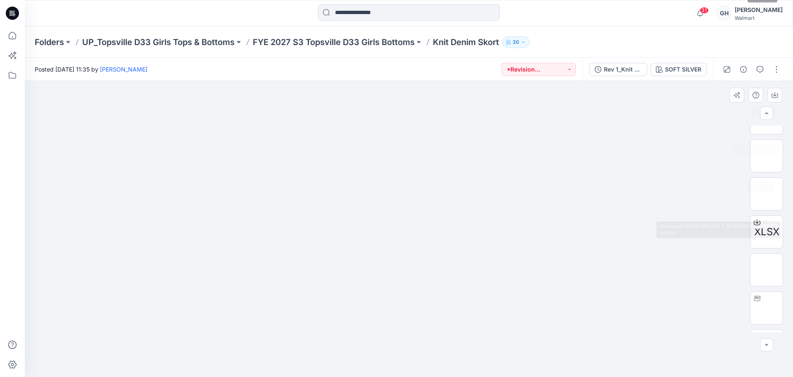
scroll to position [283, 0]
click at [767, 278] on img at bounding box center [767, 278] width 0 height 0
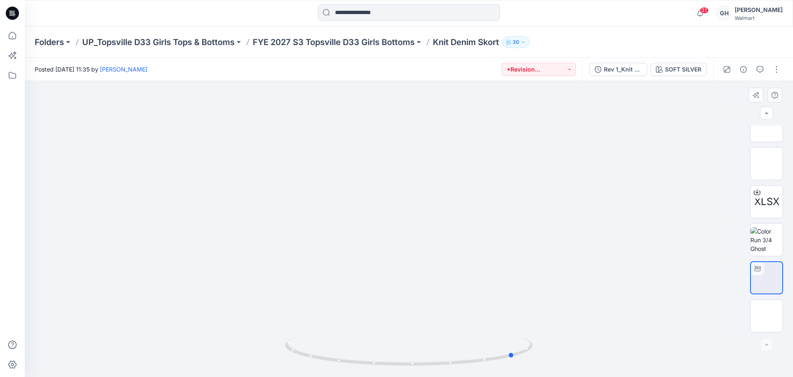
drag, startPoint x: 412, startPoint y: 362, endPoint x: 271, endPoint y: 364, distance: 141.7
click at [271, 364] on div at bounding box center [409, 229] width 768 height 296
click at [767, 316] on img at bounding box center [767, 316] width 0 height 0
click at [772, 70] on button "button" at bounding box center [776, 69] width 13 height 13
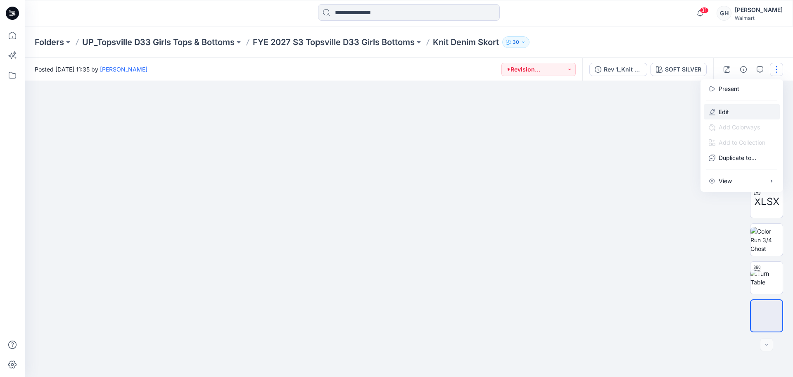
click at [746, 109] on button "Edit" at bounding box center [742, 111] width 76 height 15
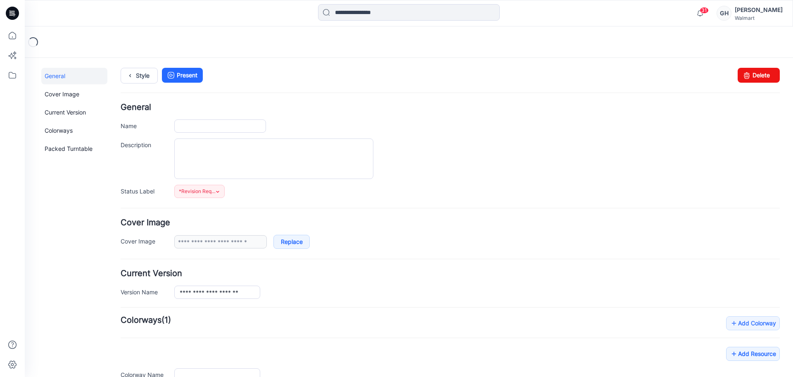
type input "**********"
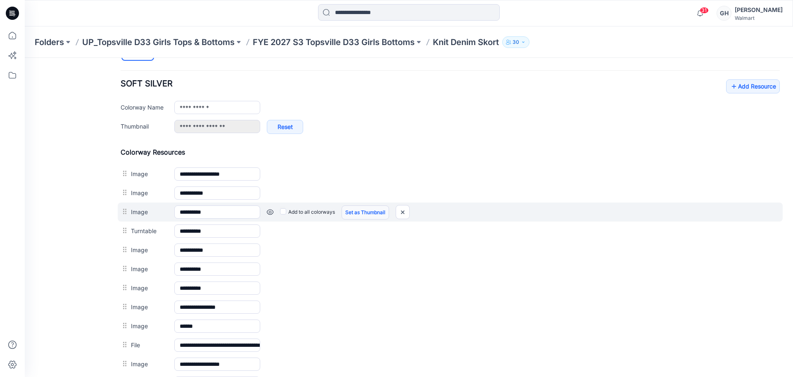
scroll to position [310, 0]
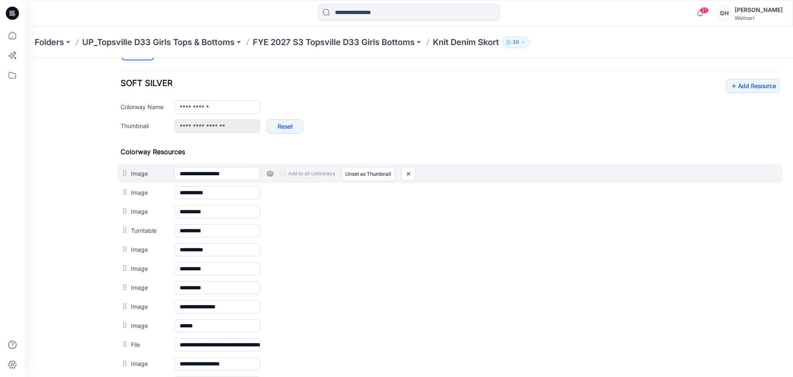
drag, startPoint x: 475, startPoint y: 112, endPoint x: 403, endPoint y: 173, distance: 94.7
click at [403, 173] on div at bounding box center [409, 173] width 14 height 14
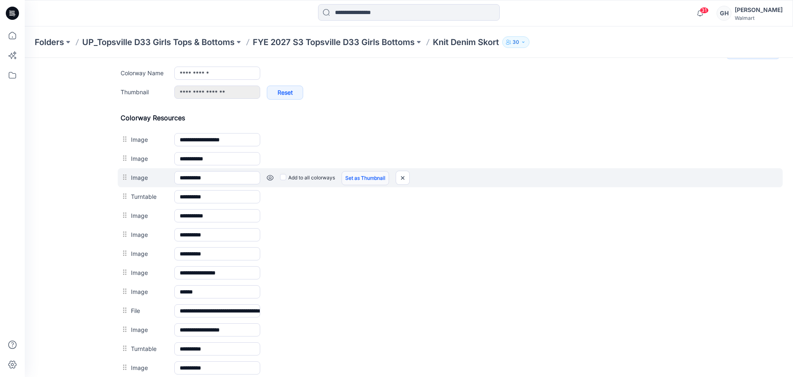
scroll to position [361, 0]
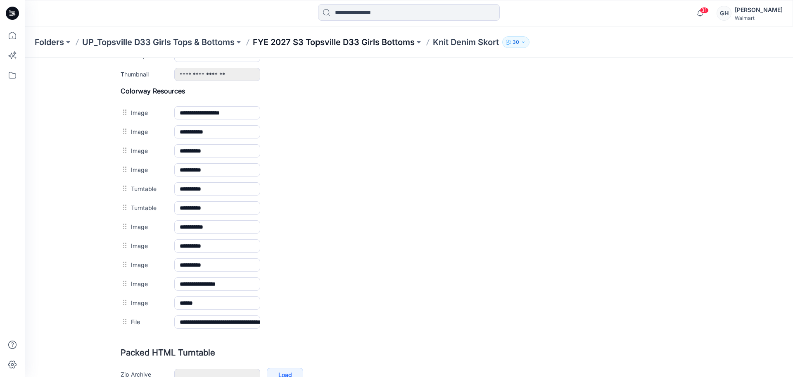
click at [305, 45] on p "FYE 2027 S3 Topsville D33 Girls Bottoms" at bounding box center [334, 42] width 162 height 12
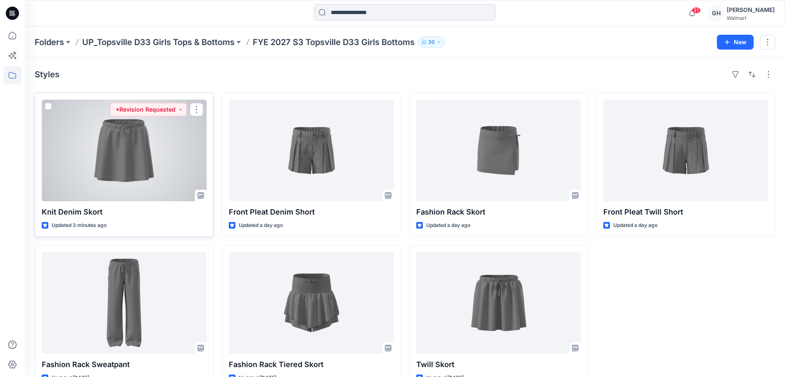
click at [81, 173] on div at bounding box center [124, 151] width 165 height 102
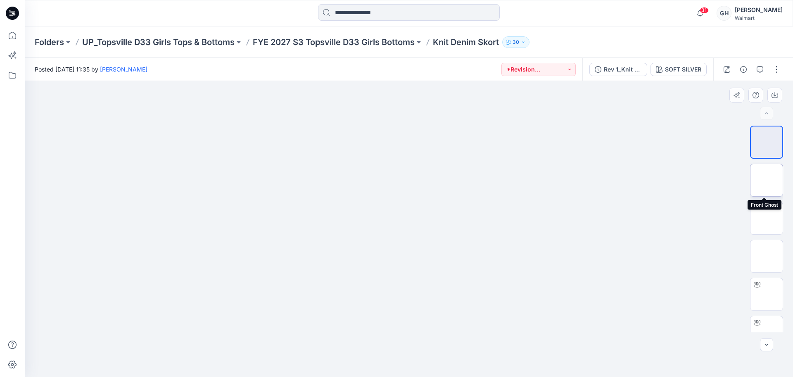
click at [767, 180] on img at bounding box center [767, 180] width 0 height 0
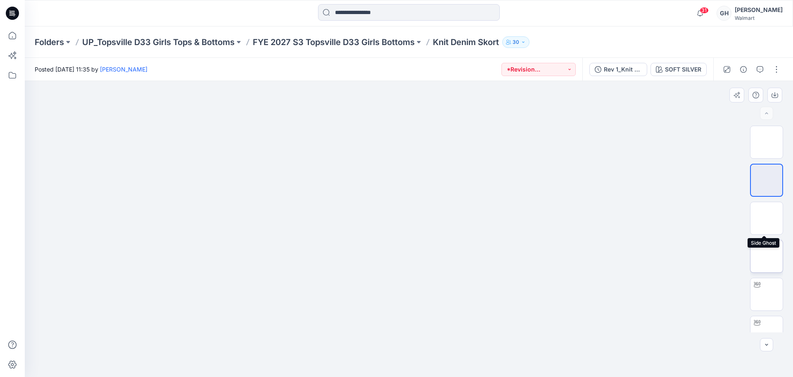
drag, startPoint x: 758, startPoint y: 218, endPoint x: 758, endPoint y: 244, distance: 26.0
click at [767, 218] on img at bounding box center [767, 218] width 0 height 0
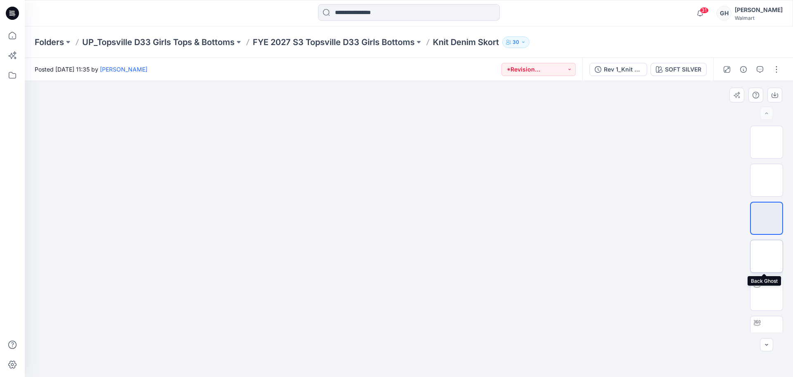
click at [767, 256] on img at bounding box center [767, 256] width 0 height 0
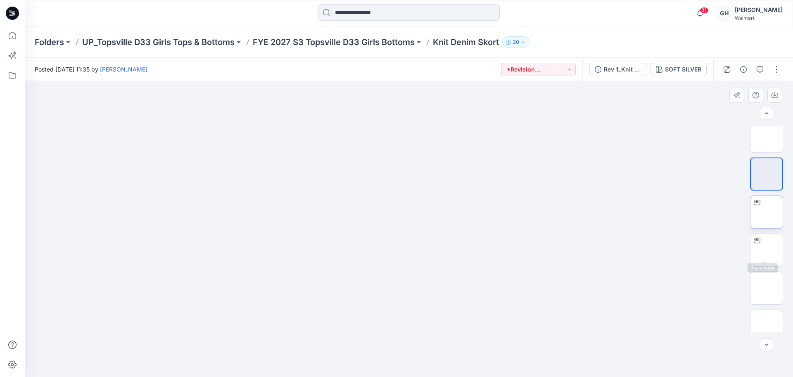
scroll to position [103, 0]
click at [777, 74] on button "button" at bounding box center [776, 69] width 13 height 13
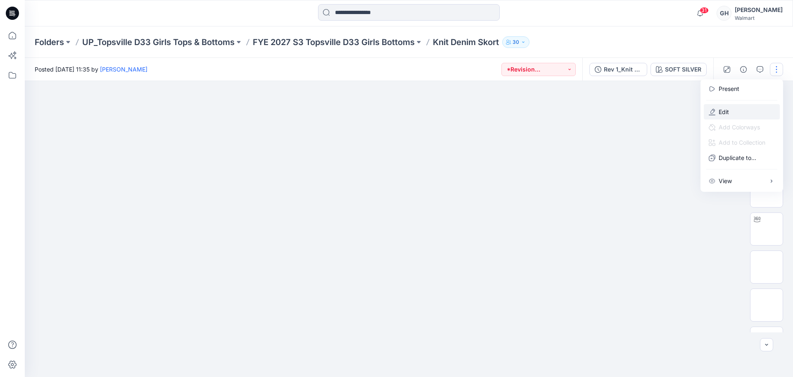
click at [740, 107] on button "Edit" at bounding box center [742, 111] width 76 height 15
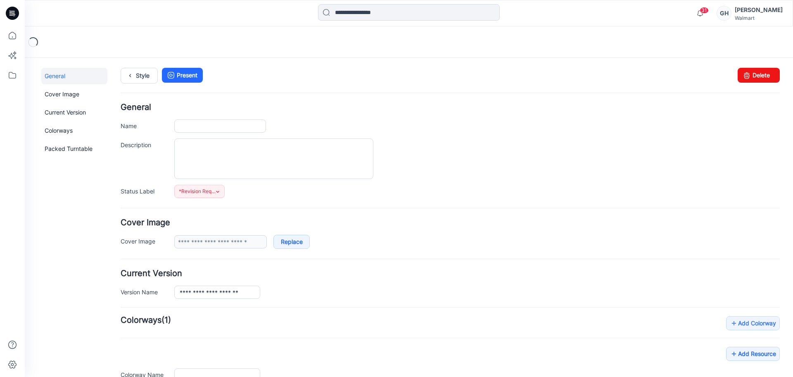
type input "**********"
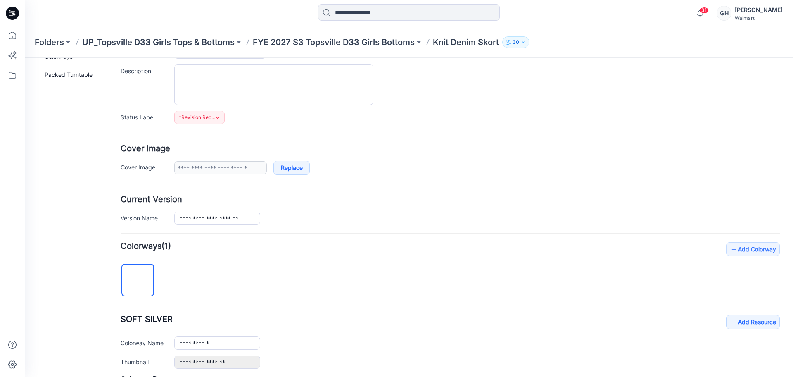
scroll to position [258, 0]
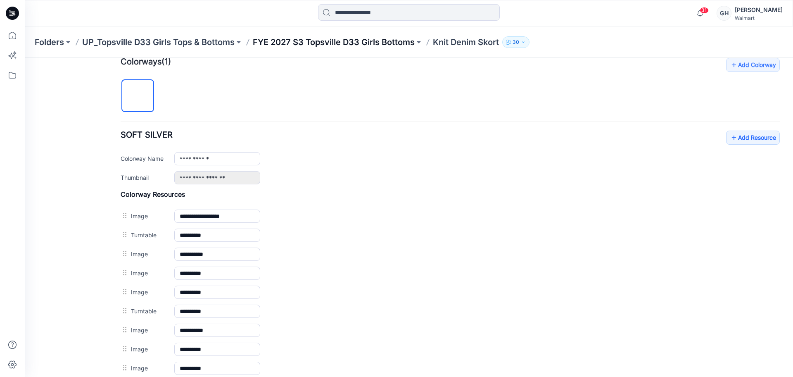
click at [349, 38] on p "FYE 2027 S3 Topsville D33 Girls Bottoms" at bounding box center [334, 42] width 162 height 12
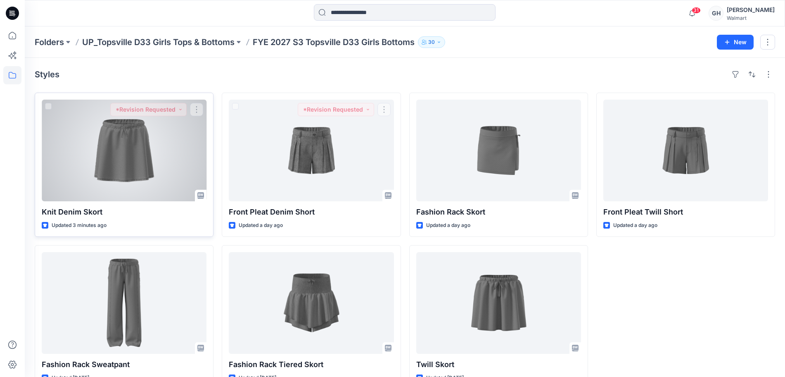
click at [159, 155] on div at bounding box center [124, 151] width 165 height 102
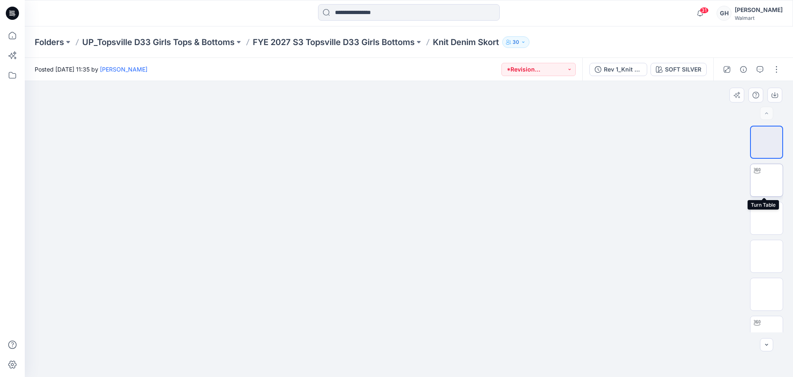
click at [767, 180] on img at bounding box center [767, 180] width 0 height 0
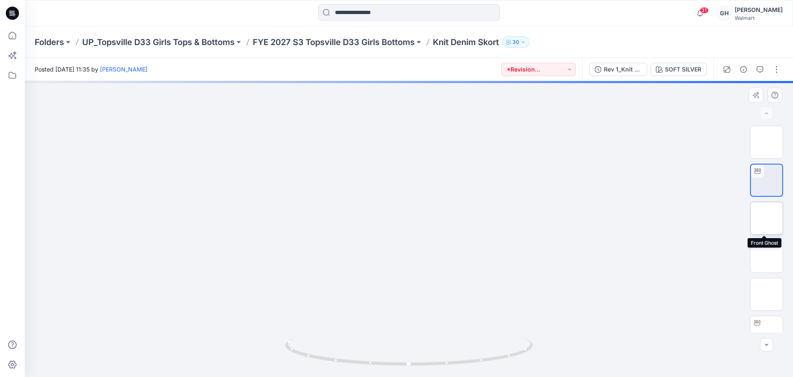
click at [767, 218] on img at bounding box center [767, 218] width 0 height 0
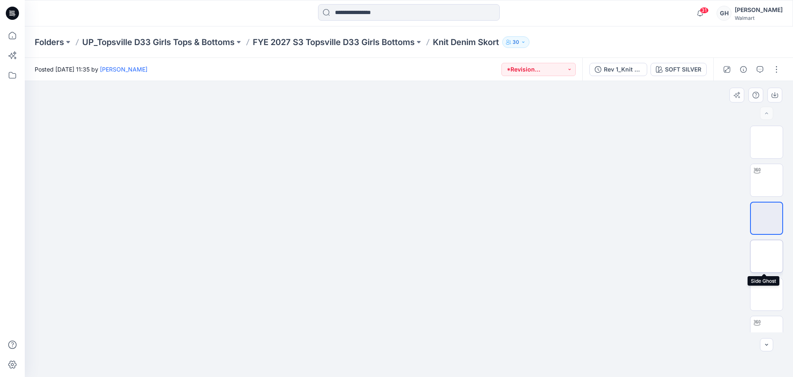
click at [767, 256] on img at bounding box center [767, 256] width 0 height 0
click at [767, 180] on img at bounding box center [767, 180] width 0 height 0
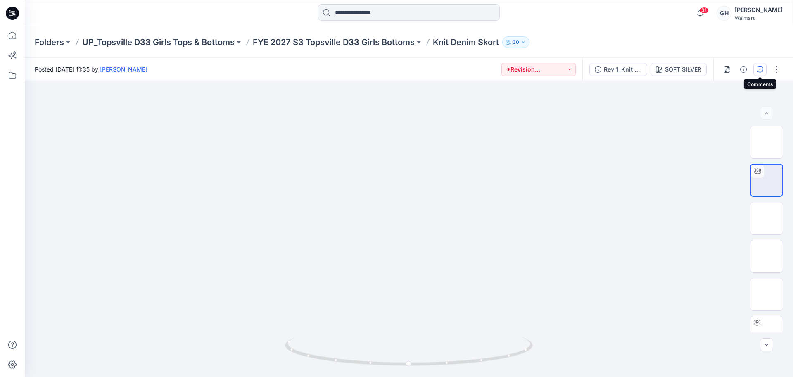
click at [762, 69] on icon "button" at bounding box center [760, 69] width 7 height 7
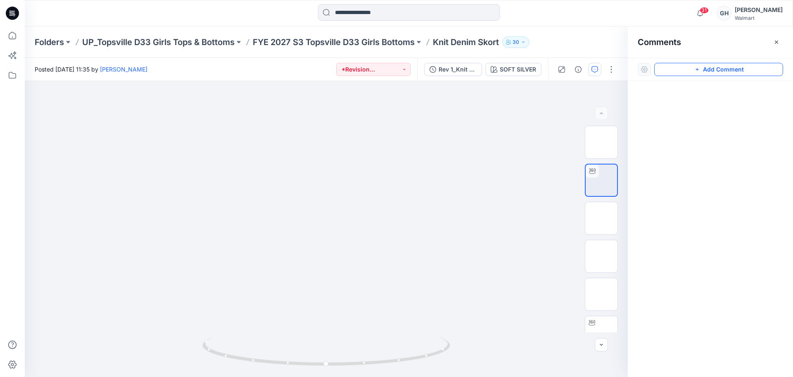
drag, startPoint x: 711, startPoint y: 64, endPoint x: 704, endPoint y: 66, distance: 7.4
click at [711, 64] on button "Add Comment" at bounding box center [718, 69] width 129 height 13
click at [363, 166] on div "1" at bounding box center [326, 229] width 603 height 296
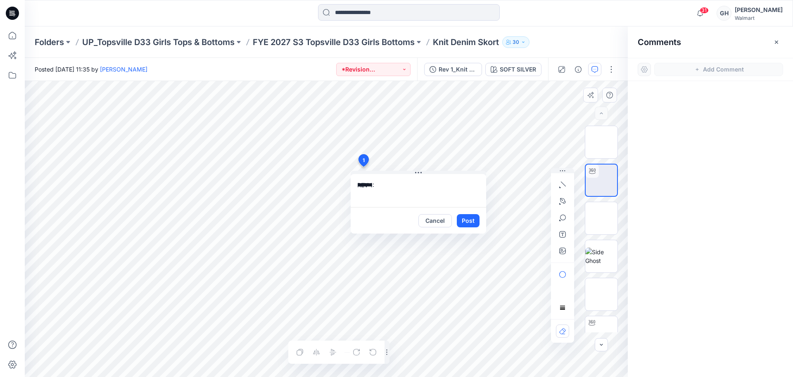
click at [409, 178] on textarea "******" at bounding box center [418, 190] width 135 height 33
paste textarea "**********"
drag, startPoint x: 390, startPoint y: 185, endPoint x: 377, endPoint y: 185, distance: 13.2
click at [377, 185] on textarea "**********" at bounding box center [418, 190] width 135 height 33
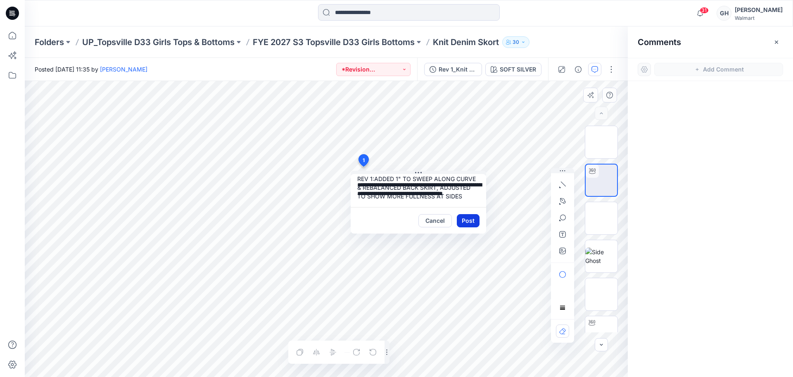
type textarea "**********"
click at [468, 223] on button "Post" at bounding box center [468, 220] width 23 height 13
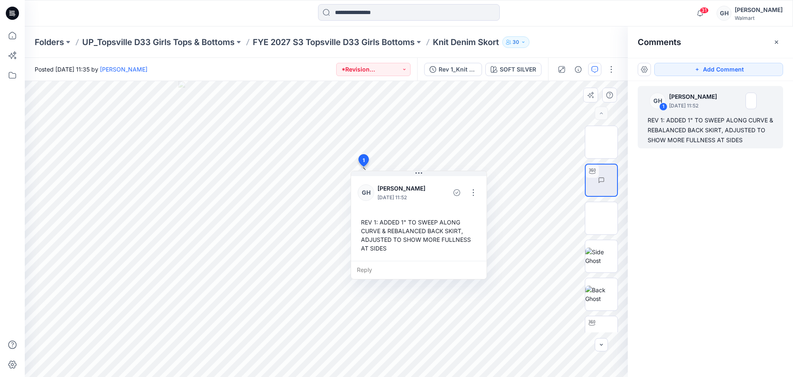
click at [702, 225] on div "GH 1 Gwen Hine September 26, 2025 11:52 REV 1: ADDED 1" TO SWEEP ALONG CURVE & …" at bounding box center [710, 213] width 165 height 265
click at [601, 218] on img at bounding box center [601, 218] width 0 height 0
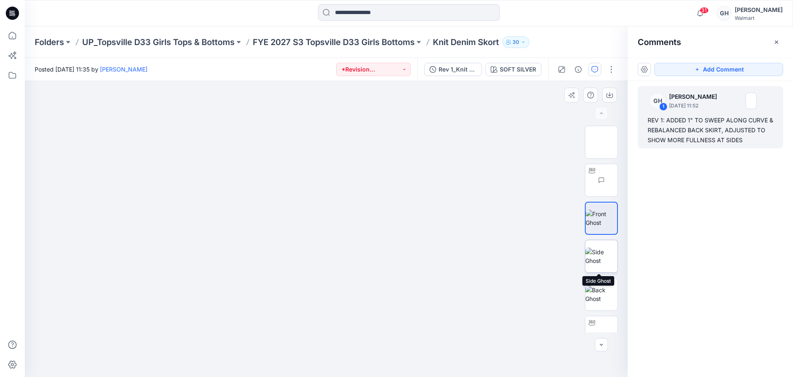
click at [597, 248] on img at bounding box center [601, 255] width 32 height 17
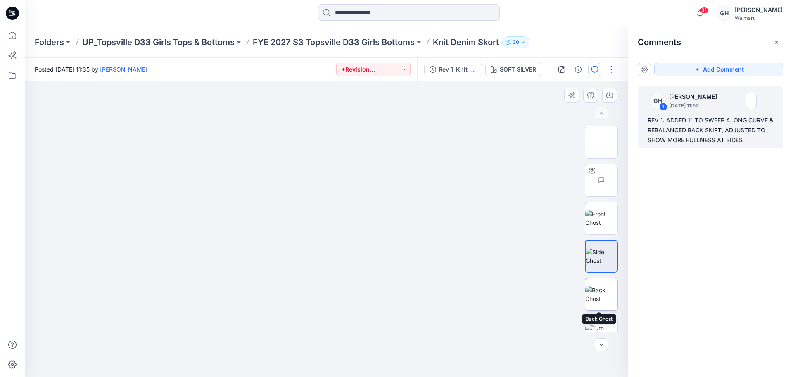
click at [599, 289] on img at bounding box center [601, 293] width 32 height 17
click at [599, 285] on img at bounding box center [601, 280] width 32 height 17
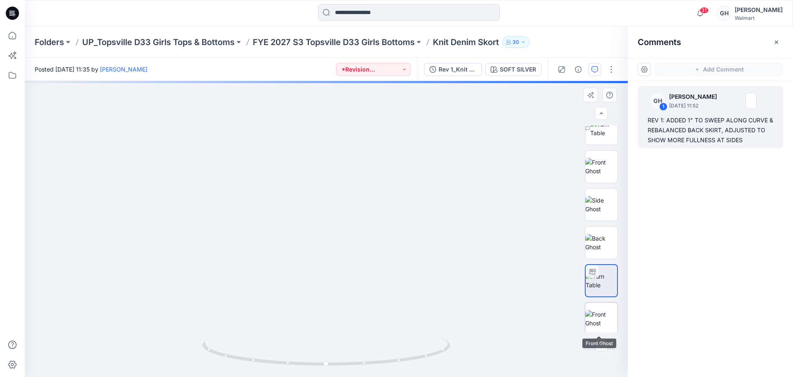
click at [595, 313] on img at bounding box center [601, 318] width 32 height 17
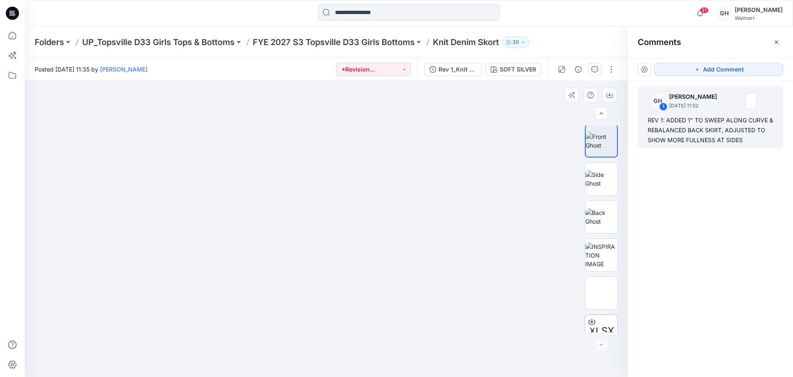
scroll to position [245, 0]
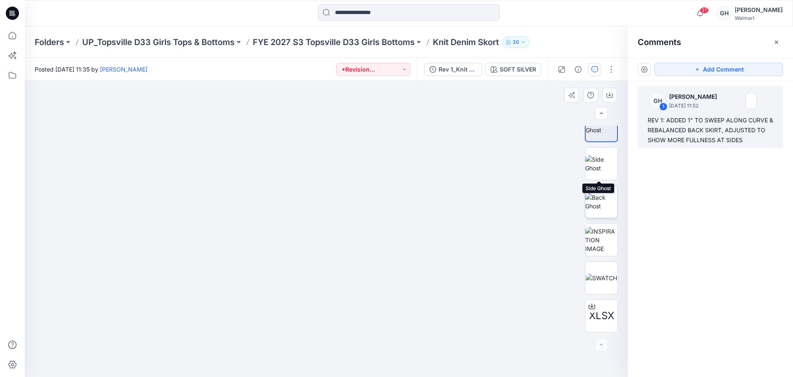
drag, startPoint x: 594, startPoint y: 158, endPoint x: 601, endPoint y: 203, distance: 45.6
click at [595, 159] on img at bounding box center [601, 163] width 32 height 17
click at [601, 204] on img at bounding box center [601, 201] width 32 height 17
click at [324, 47] on p "FYE 2027 S3 Topsville D33 Girls Bottoms" at bounding box center [334, 42] width 162 height 12
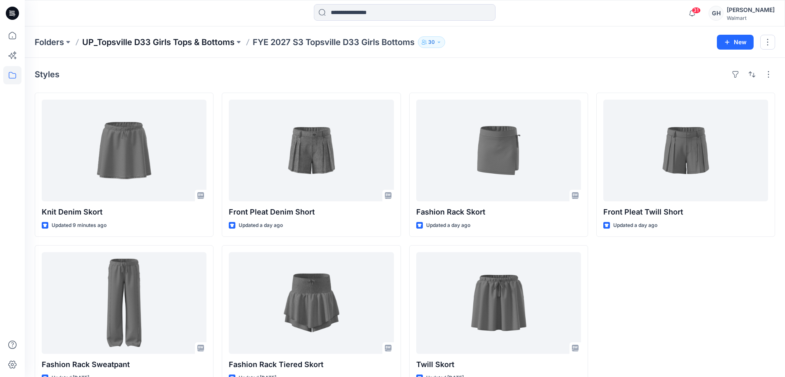
click at [178, 45] on p "UP_Topsville D33 Girls Tops & Bottoms" at bounding box center [158, 42] width 152 height 12
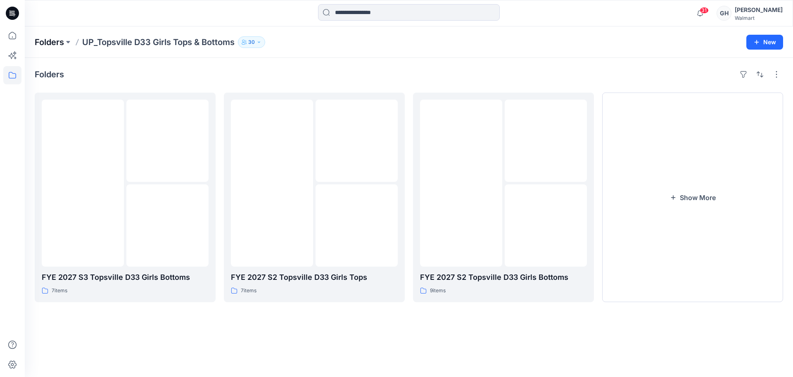
click at [53, 38] on p "Folders" at bounding box center [49, 42] width 29 height 12
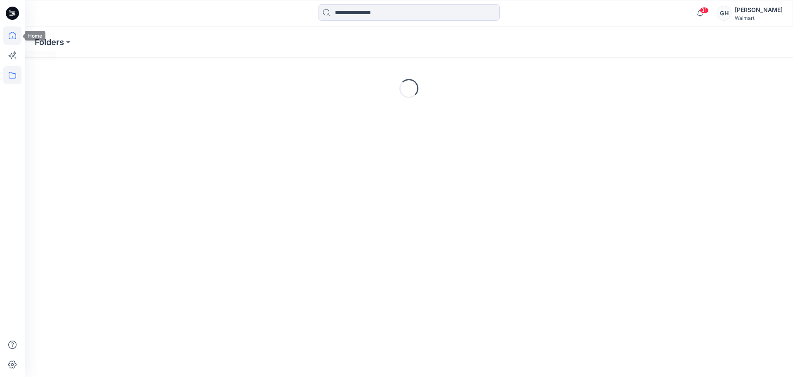
click at [19, 36] on icon at bounding box center [12, 35] width 18 height 18
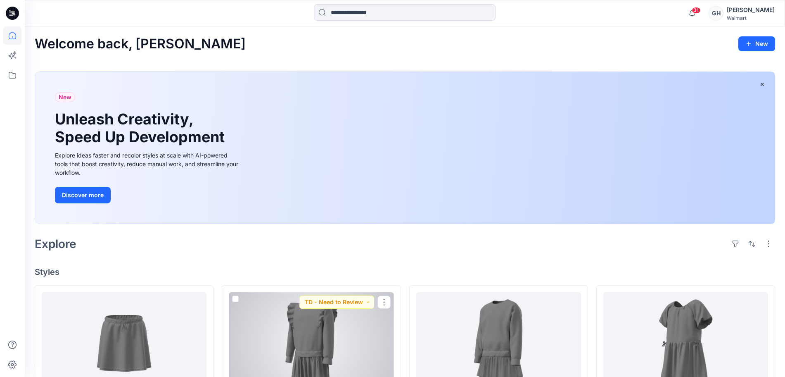
click at [309, 345] on div at bounding box center [311, 343] width 165 height 102
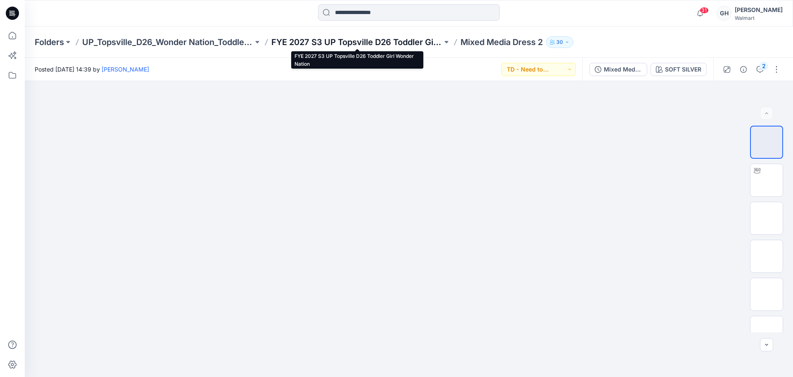
click at [370, 40] on p "FYE 2027 S3 UP Topsville D26 Toddler Girl Wonder Nation" at bounding box center [356, 42] width 171 height 12
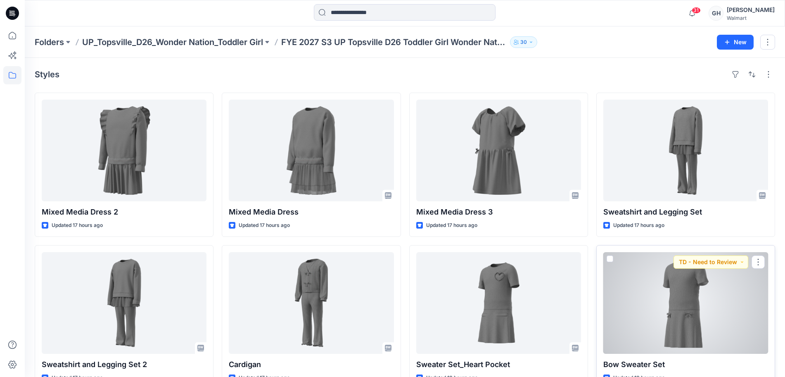
click at [677, 329] on div at bounding box center [686, 303] width 165 height 102
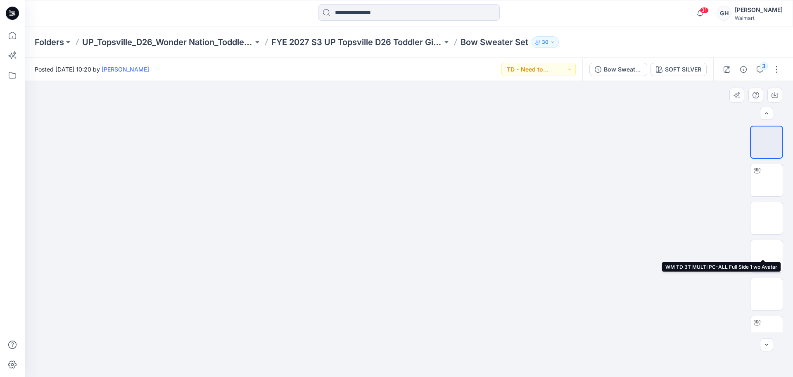
scroll to position [207, 0]
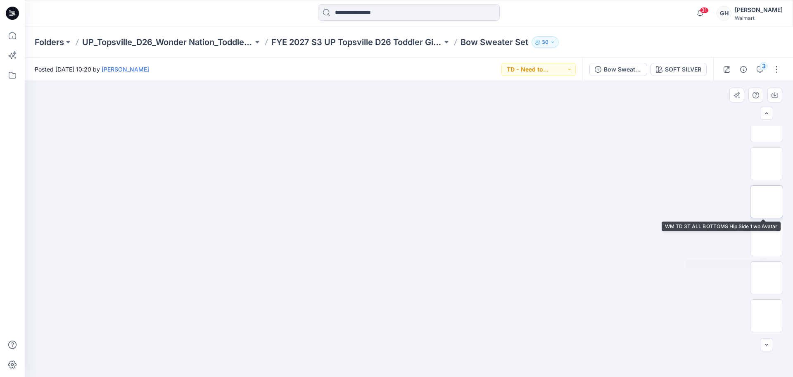
click at [767, 202] on img at bounding box center [767, 202] width 0 height 0
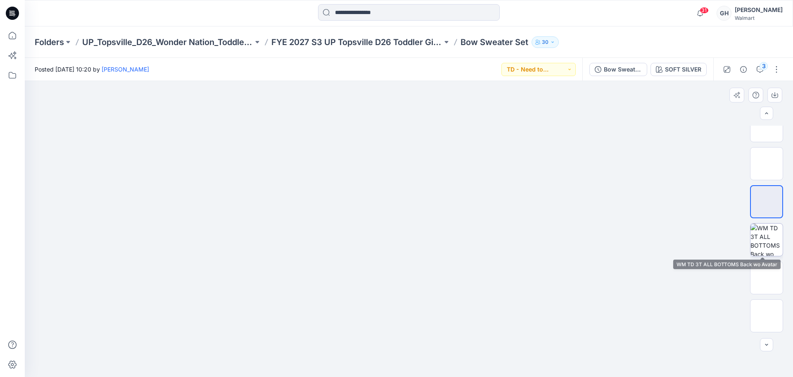
click at [760, 231] on img at bounding box center [767, 239] width 32 height 32
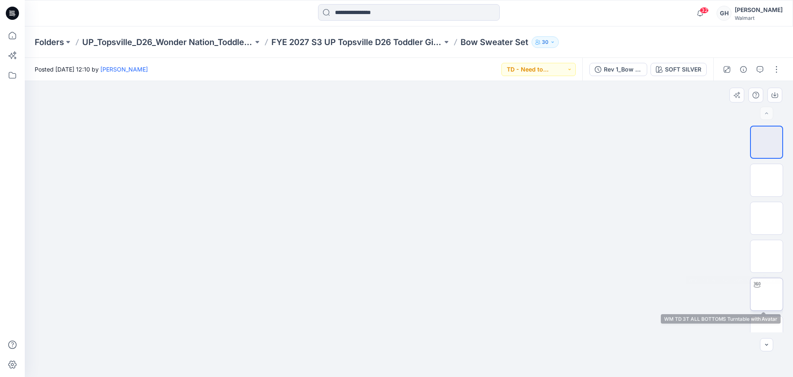
click at [767, 294] on img at bounding box center [767, 294] width 0 height 0
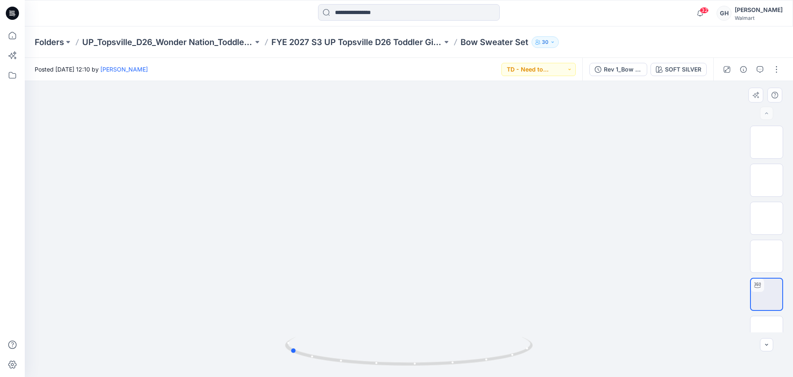
drag, startPoint x: 406, startPoint y: 366, endPoint x: 254, endPoint y: 358, distance: 152.6
click at [254, 358] on div at bounding box center [409, 229] width 768 height 296
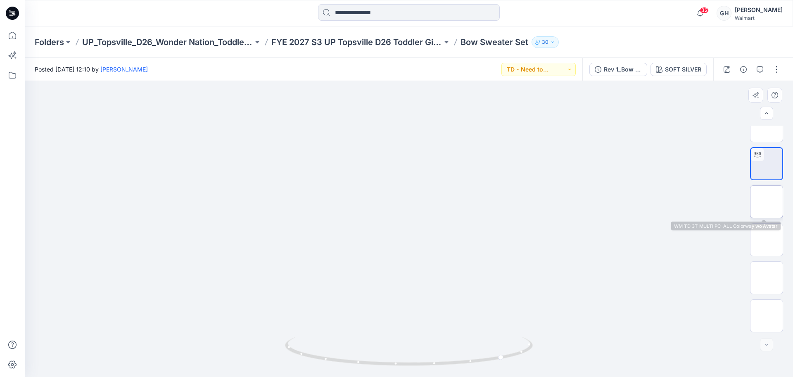
click at [767, 202] on img at bounding box center [767, 202] width 0 height 0
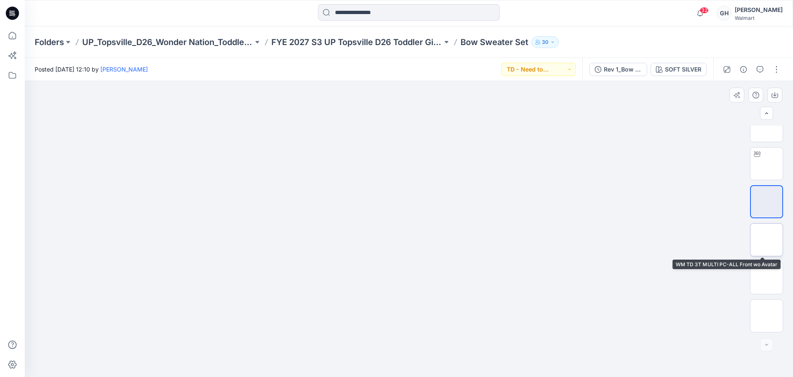
click at [767, 240] on img at bounding box center [767, 240] width 0 height 0
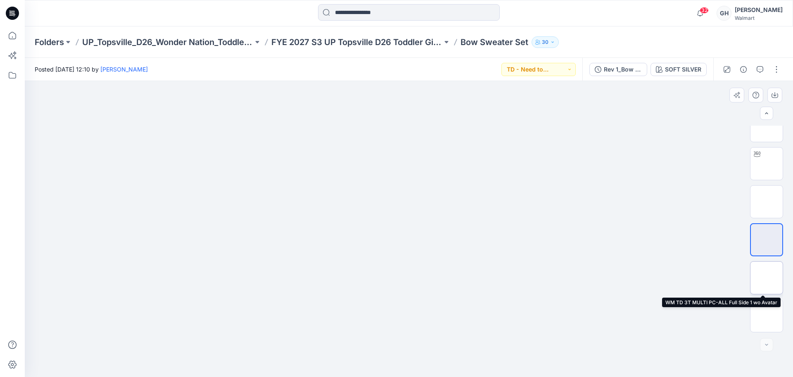
click at [767, 278] on img at bounding box center [767, 278] width 0 height 0
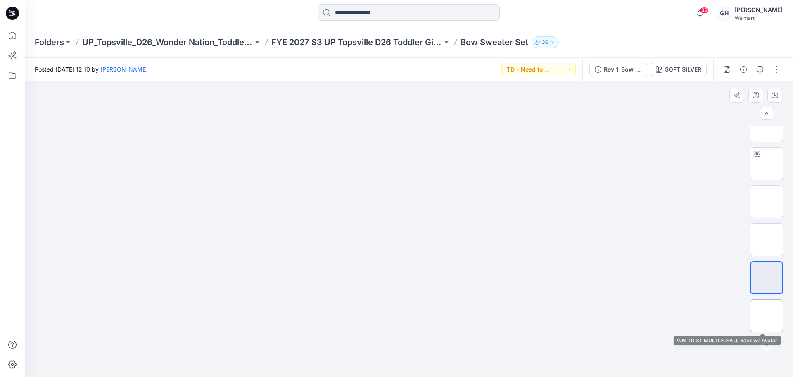
click at [767, 316] on img at bounding box center [767, 316] width 0 height 0
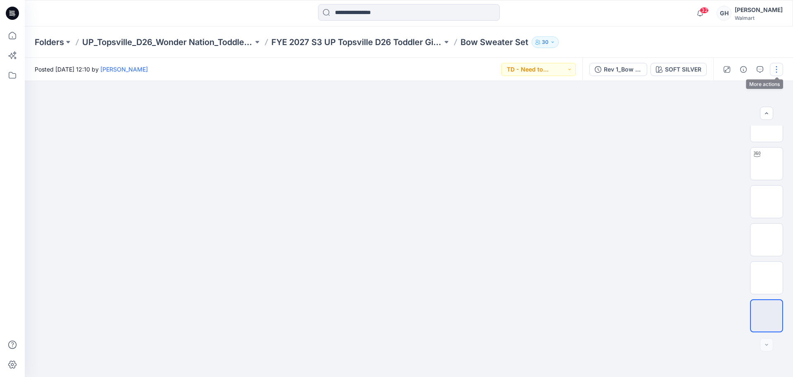
click at [777, 64] on button "button" at bounding box center [776, 69] width 13 height 13
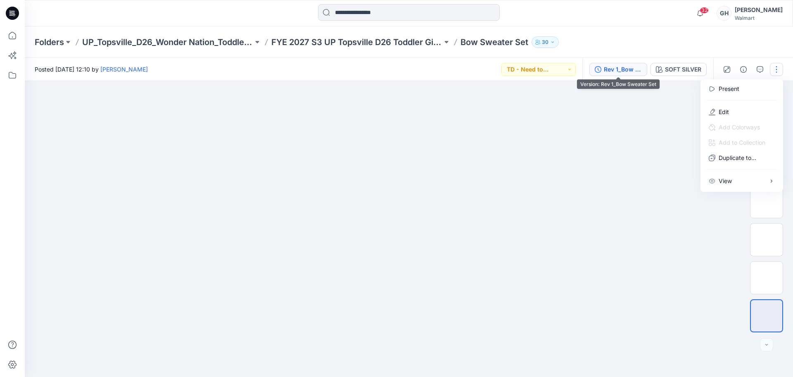
click at [618, 69] on div "Rev 1_Bow Sweater Set" at bounding box center [623, 69] width 38 height 9
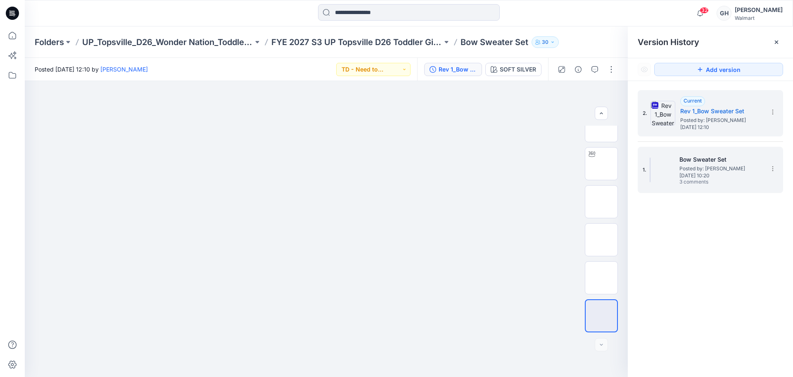
click at [706, 162] on h5 "Bow Sweater Set" at bounding box center [721, 159] width 83 height 10
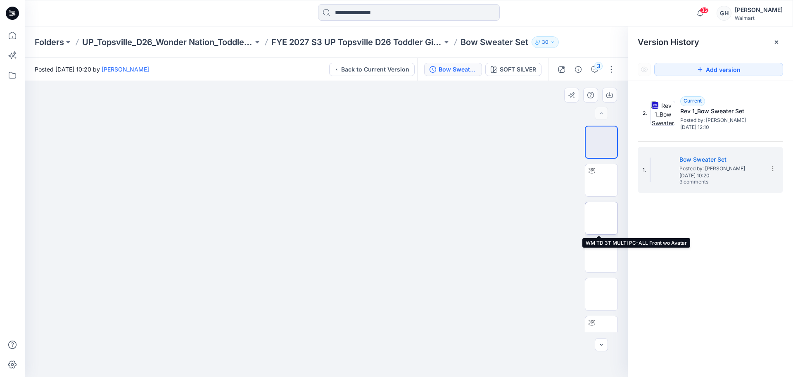
scroll to position [245, 0]
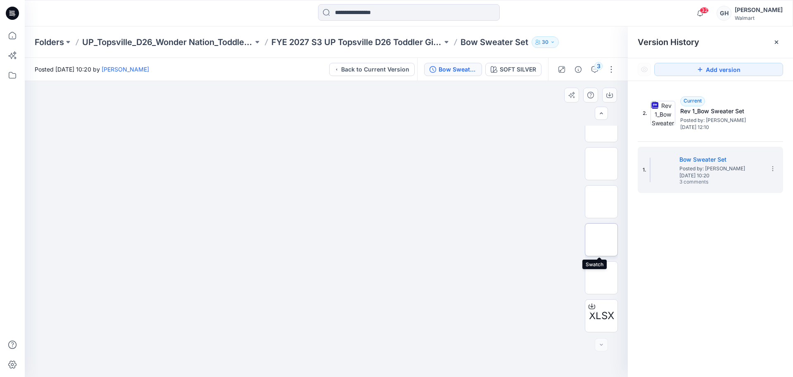
click at [601, 240] on img at bounding box center [601, 240] width 0 height 0
click at [607, 90] on button "button" at bounding box center [609, 95] width 15 height 15
click at [601, 278] on img at bounding box center [601, 278] width 0 height 0
click at [608, 95] on icon "button" at bounding box center [609, 95] width 7 height 7
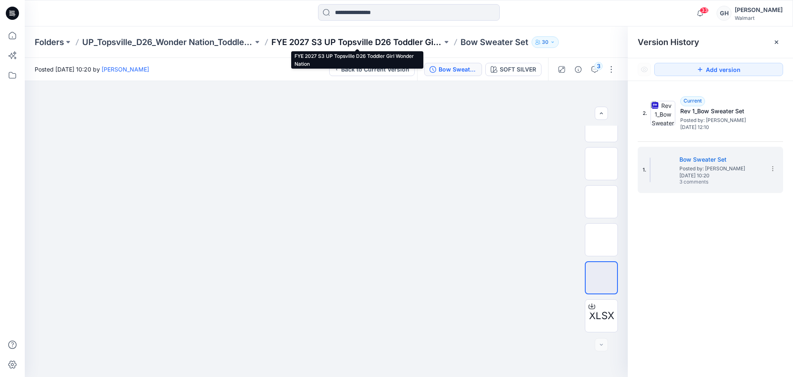
click at [409, 46] on p "FYE 2027 S3 UP Topsville D26 Toddler Girl Wonder Nation" at bounding box center [356, 42] width 171 height 12
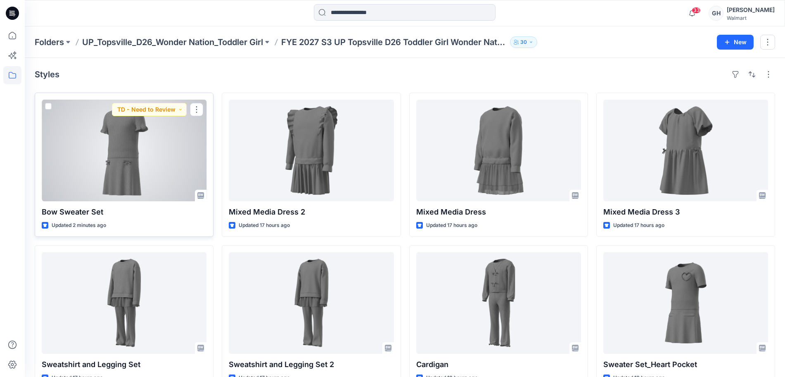
click at [117, 157] on div at bounding box center [124, 151] width 165 height 102
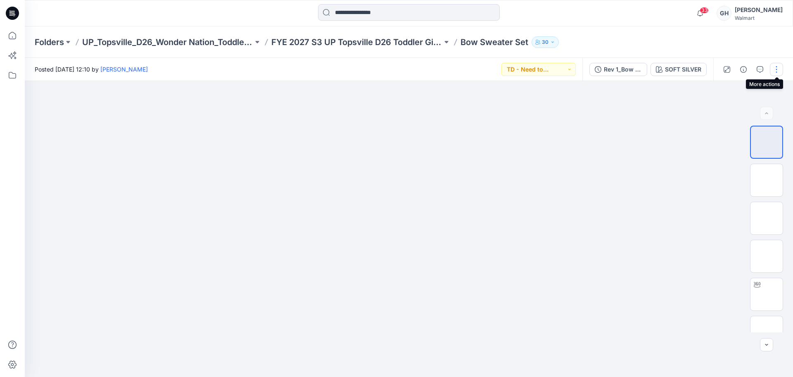
click at [781, 67] on button "button" at bounding box center [776, 69] width 13 height 13
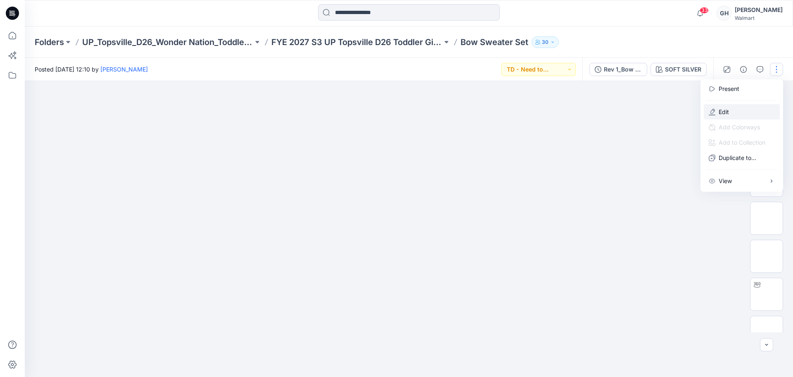
click at [711, 112] on icon "button" at bounding box center [712, 112] width 7 height 7
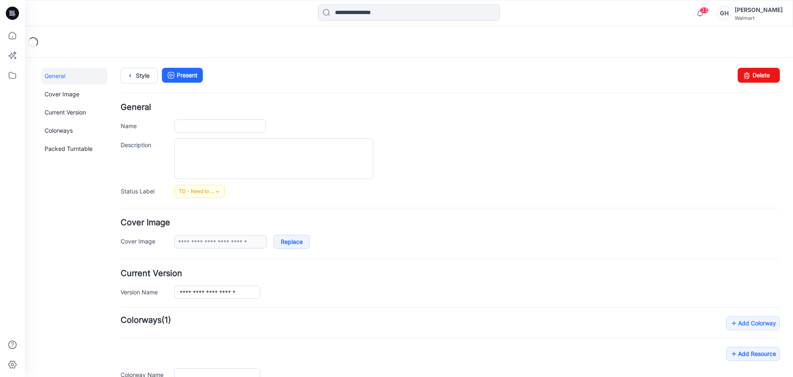
type input "**********"
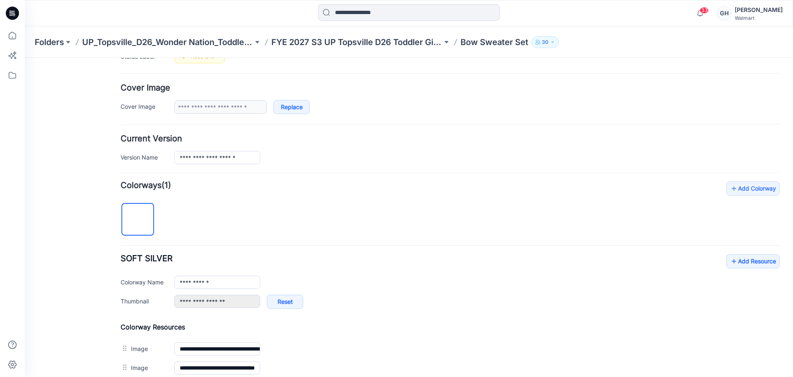
scroll to position [382, 0]
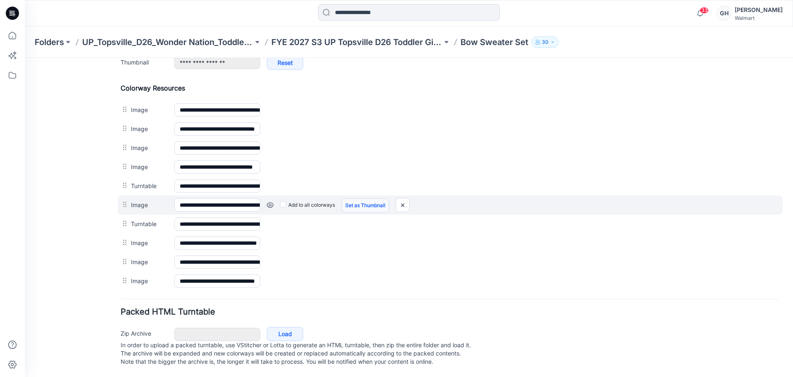
click at [378, 198] on link "Set as Thumbnail" at bounding box center [366, 205] width 48 height 14
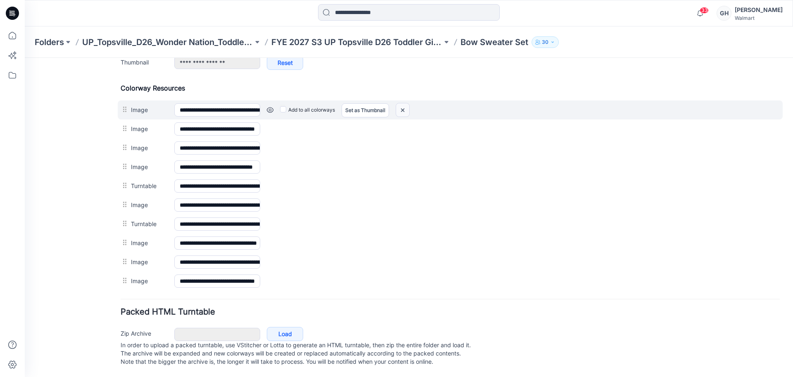
click at [402, 103] on img at bounding box center [402, 110] width 13 height 14
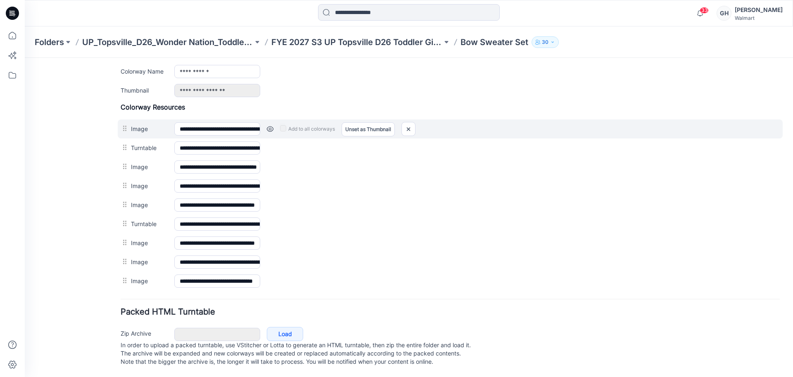
scroll to position [95, 0]
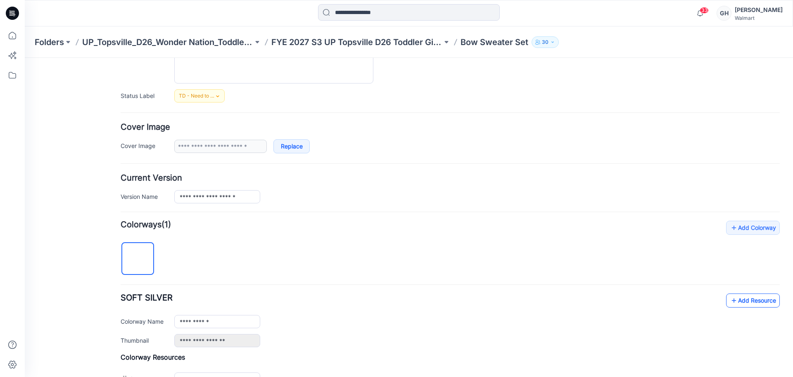
click at [740, 304] on link "Add Resource" at bounding box center [753, 300] width 54 height 14
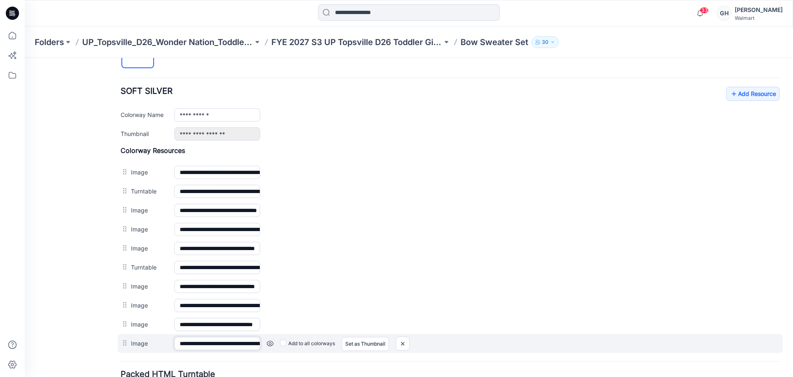
click at [191, 341] on input "**********" at bounding box center [217, 343] width 86 height 13
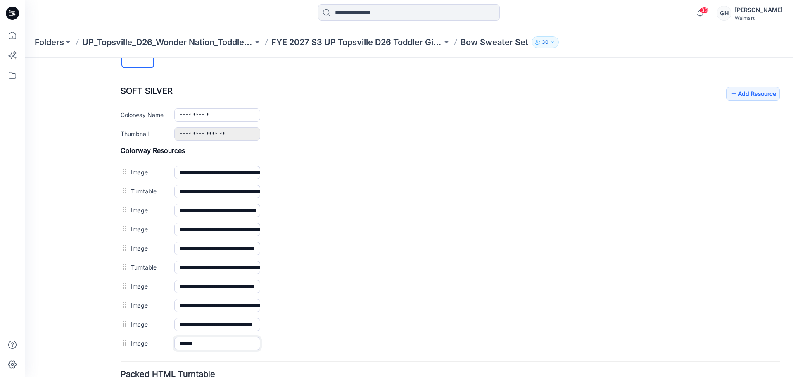
type input "******"
click at [63, 325] on div "General Cover Image Current Version Colorways Packed Turntable" at bounding box center [74, 102] width 66 height 673
click at [734, 96] on link "Add Resource" at bounding box center [753, 94] width 54 height 14
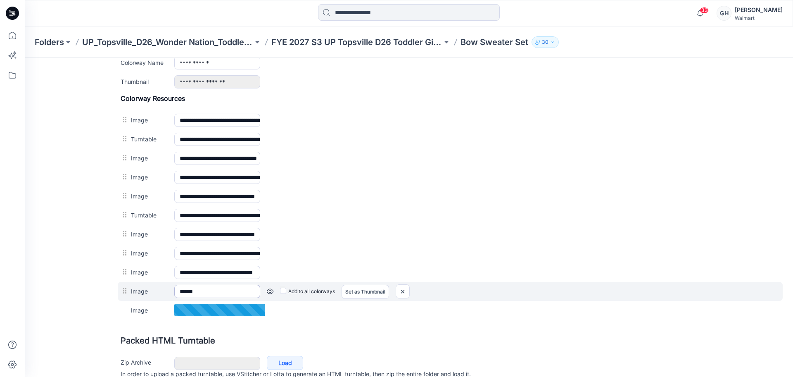
scroll to position [391, 0]
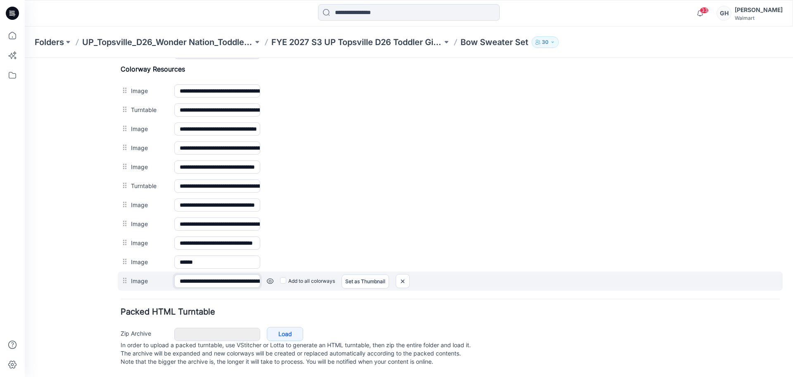
click at [220, 274] on input "**********" at bounding box center [217, 280] width 86 height 13
click at [219, 274] on input "**********" at bounding box center [217, 280] width 86 height 13
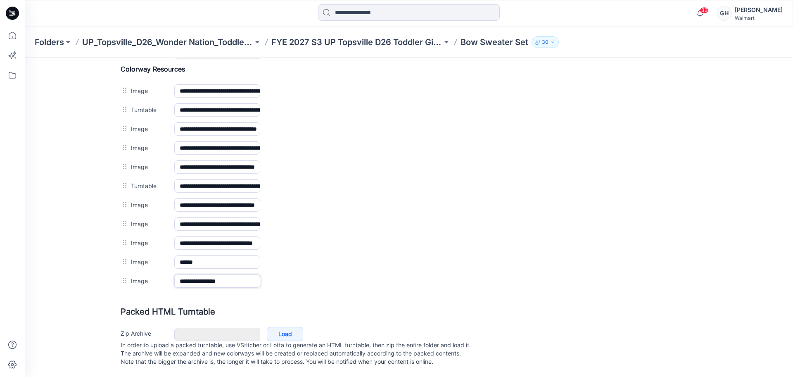
type input "**********"
click at [93, 233] on div "General Cover Image Current Version Colorways Packed Turntable" at bounding box center [74, 30] width 66 height 692
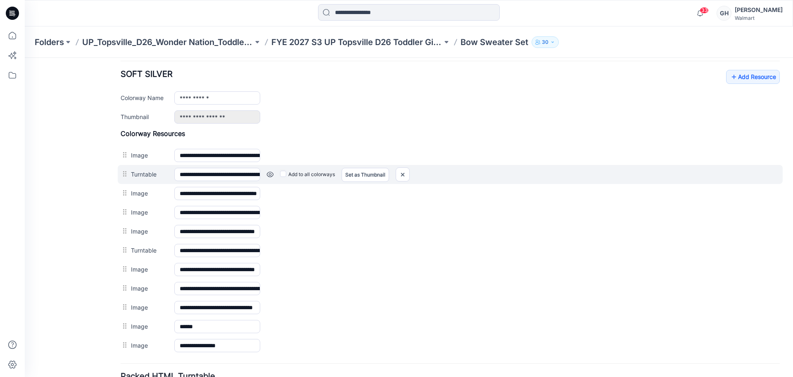
scroll to position [288, 0]
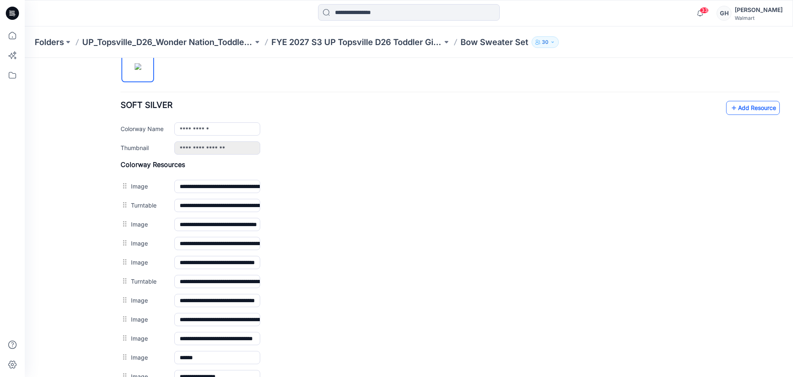
click at [734, 103] on link "Add Resource" at bounding box center [753, 108] width 54 height 14
click at [385, 40] on p "FYE 2027 S3 UP Topsville D26 Toddler Girl Wonder Nation" at bounding box center [356, 42] width 171 height 12
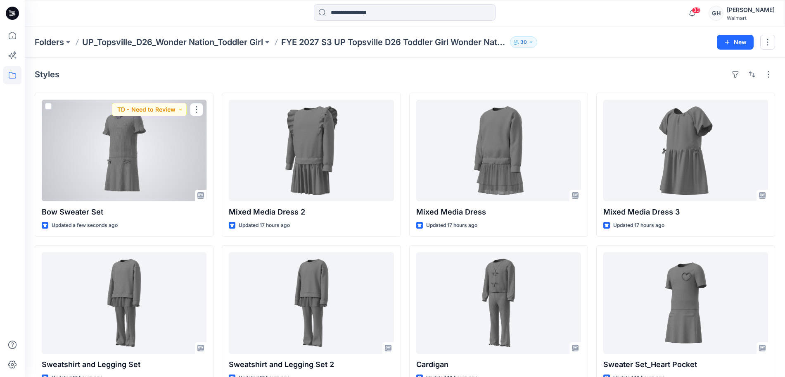
click at [146, 167] on div at bounding box center [124, 151] width 165 height 102
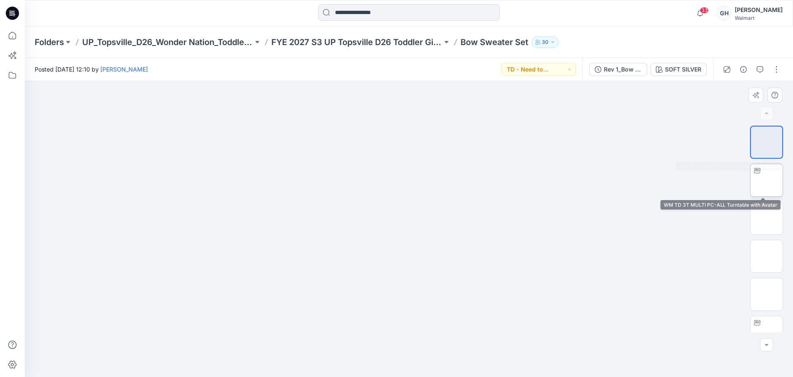
click at [767, 180] on img at bounding box center [767, 180] width 0 height 0
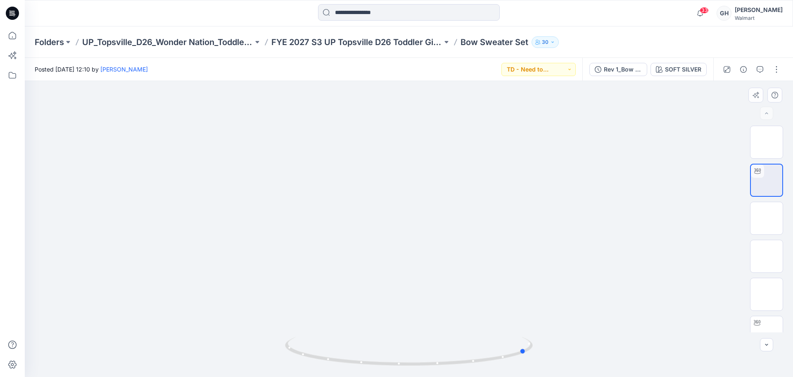
drag, startPoint x: 414, startPoint y: 366, endPoint x: 284, endPoint y: 364, distance: 129.7
click at [284, 364] on div at bounding box center [409, 229] width 768 height 296
click at [767, 218] on img at bounding box center [767, 218] width 0 height 0
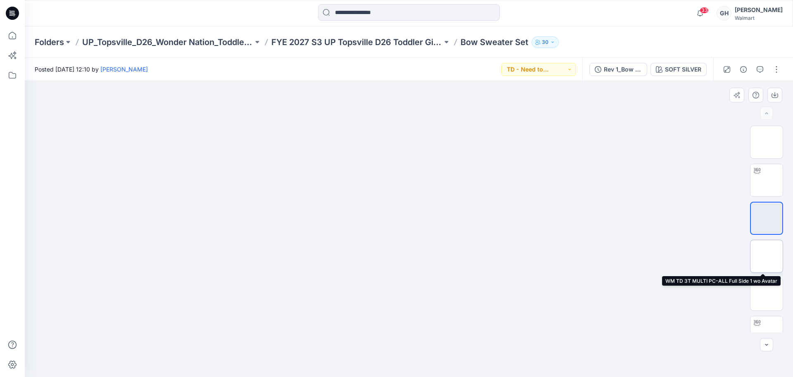
click at [767, 256] on img at bounding box center [767, 256] width 0 height 0
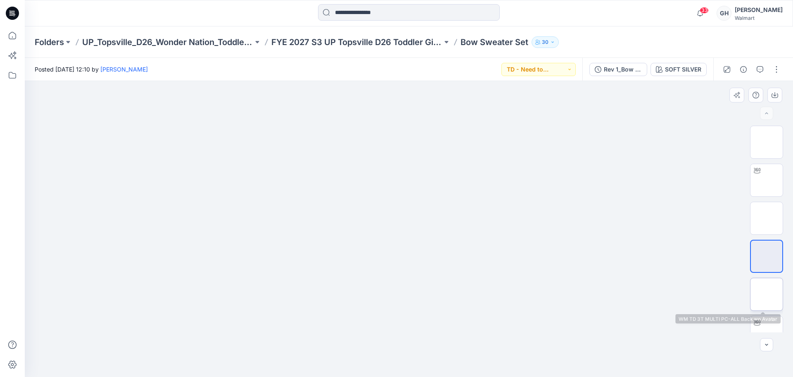
click at [767, 294] on img at bounding box center [767, 294] width 0 height 0
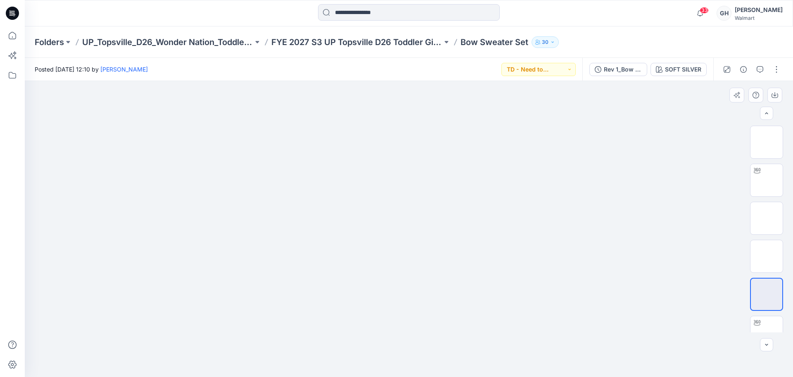
scroll to position [52, 0]
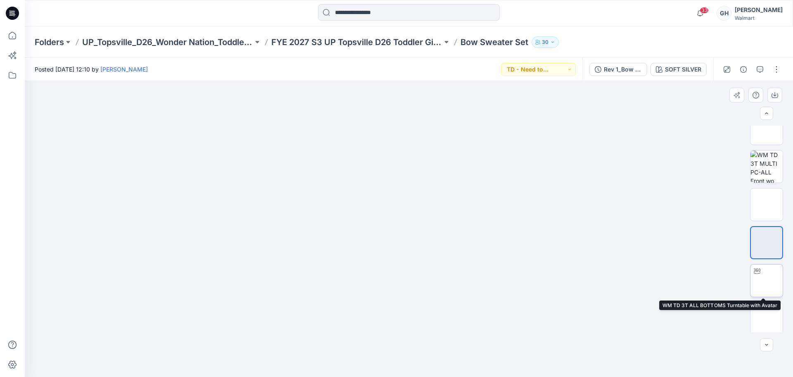
click at [767, 280] on img at bounding box center [767, 280] width 0 height 0
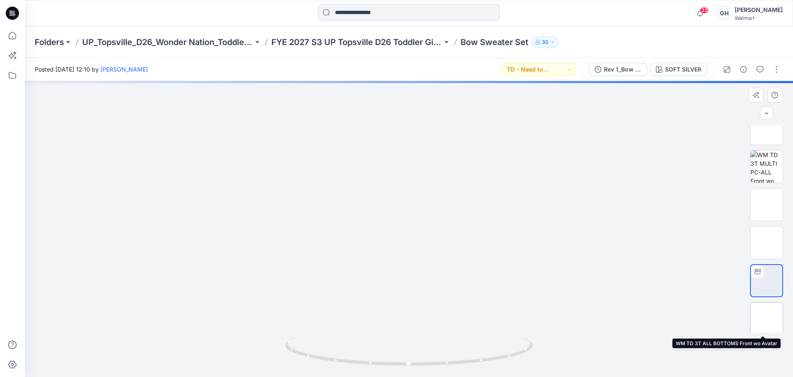
click at [767, 318] on img at bounding box center [767, 318] width 0 height 0
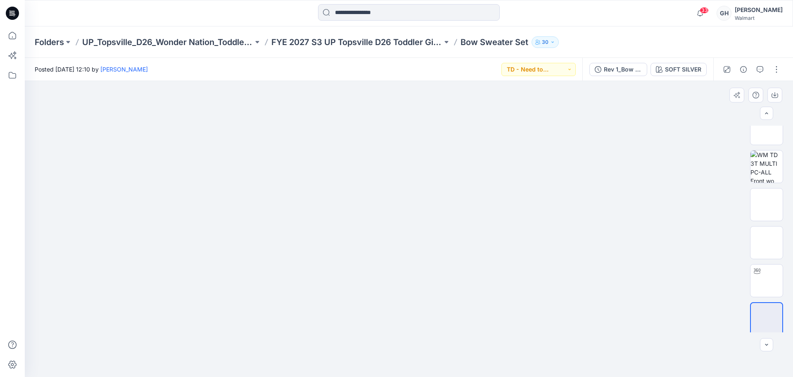
scroll to position [245, 0]
click at [761, 174] on img at bounding box center [767, 163] width 32 height 32
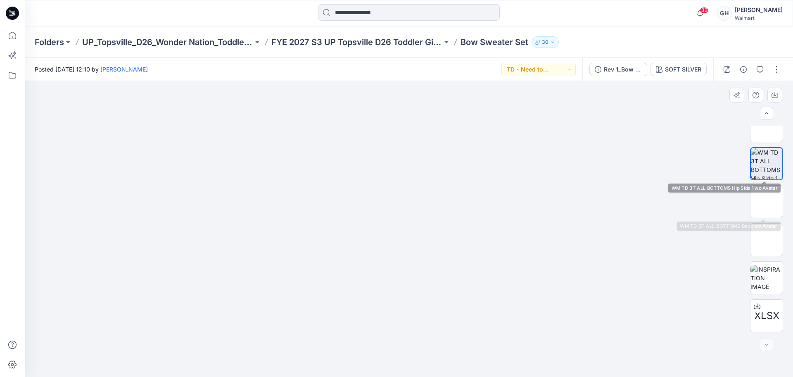
drag, startPoint x: 765, startPoint y: 207, endPoint x: 764, endPoint y: 222, distance: 15.3
click at [767, 202] on img at bounding box center [767, 202] width 0 height 0
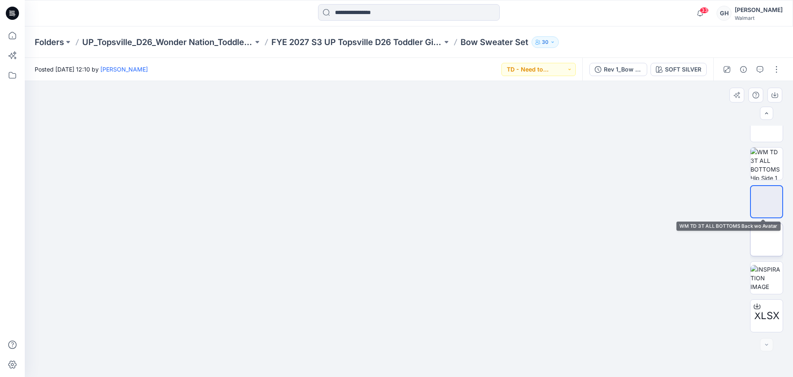
click at [767, 240] on img at bounding box center [767, 240] width 0 height 0
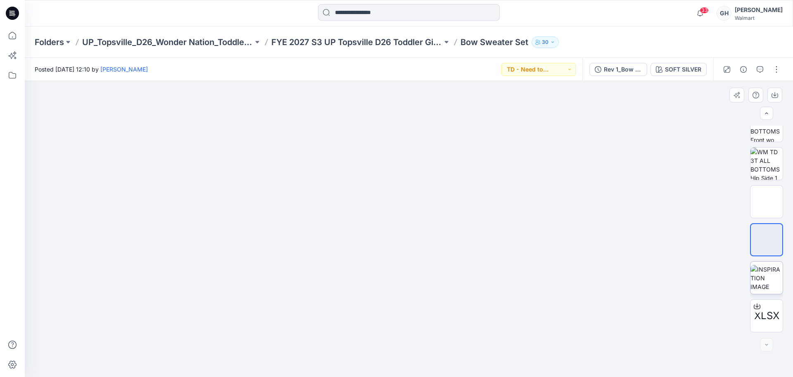
click at [759, 269] on img at bounding box center [767, 278] width 32 height 26
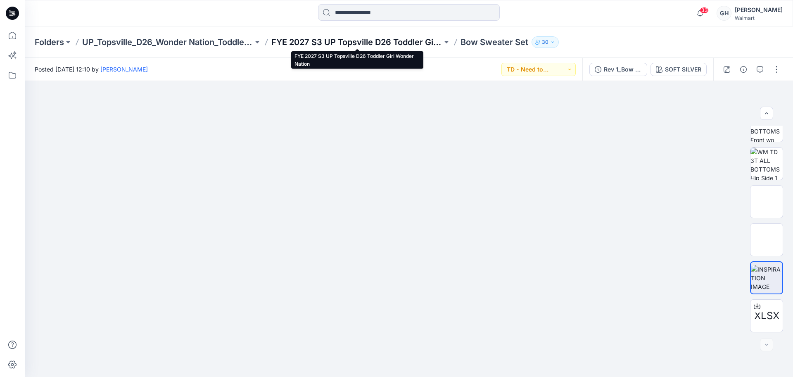
click at [433, 42] on p "FYE 2027 S3 UP Topsville D26 Toddler Girl Wonder Nation" at bounding box center [356, 42] width 171 height 12
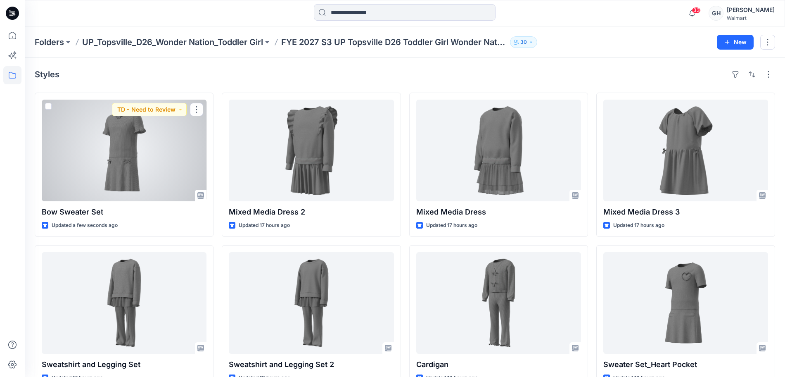
drag, startPoint x: 108, startPoint y: 147, endPoint x: 182, endPoint y: 124, distance: 77.9
click at [108, 147] on div at bounding box center [124, 151] width 165 height 102
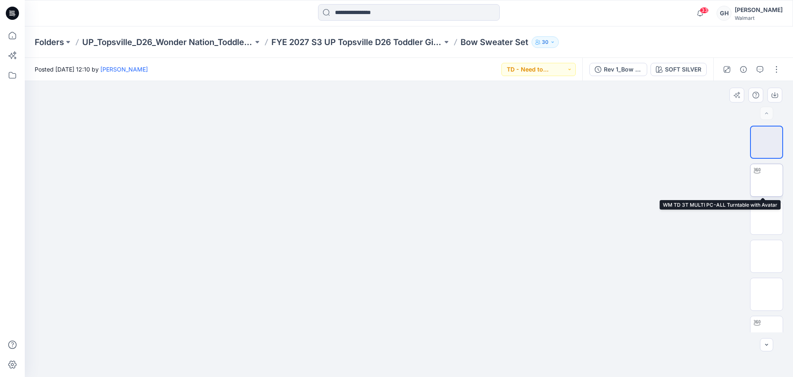
click at [759, 172] on div at bounding box center [757, 170] width 13 height 13
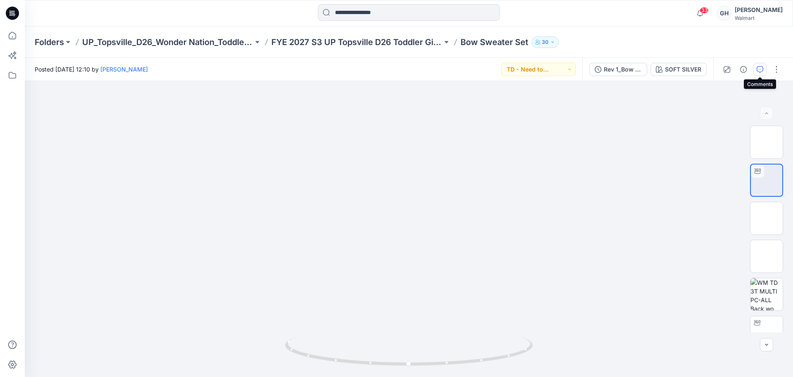
drag, startPoint x: 759, startPoint y: 69, endPoint x: 535, endPoint y: 141, distance: 235.0
click at [759, 68] on icon "button" at bounding box center [760, 69] width 7 height 7
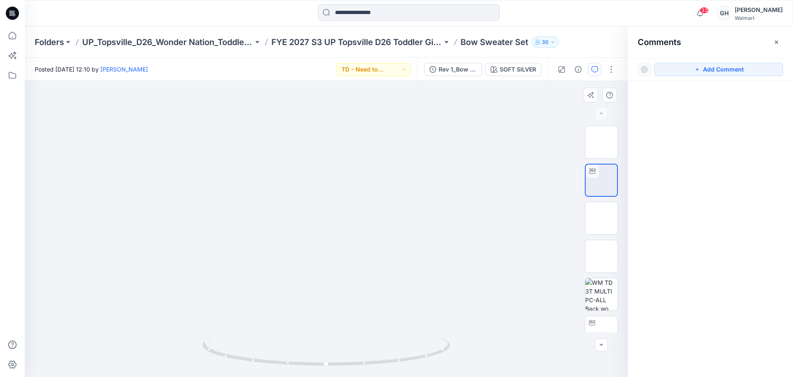
click at [391, 127] on div at bounding box center [326, 229] width 603 height 296
click at [710, 70] on button "Add Comment" at bounding box center [718, 69] width 129 height 13
click at [374, 138] on div "1" at bounding box center [326, 229] width 603 height 296
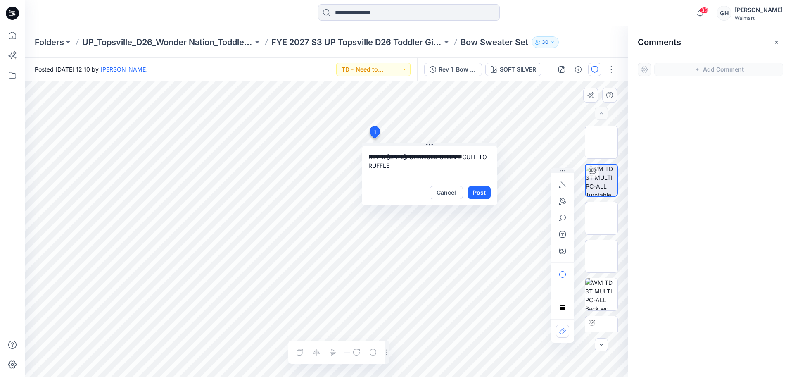
drag, startPoint x: 409, startPoint y: 156, endPoint x: 385, endPoint y: 154, distance: 24.0
click at [385, 154] on textarea "**********" at bounding box center [429, 162] width 135 height 33
type textarea "**********"
click at [478, 192] on button "Post" at bounding box center [479, 192] width 23 height 13
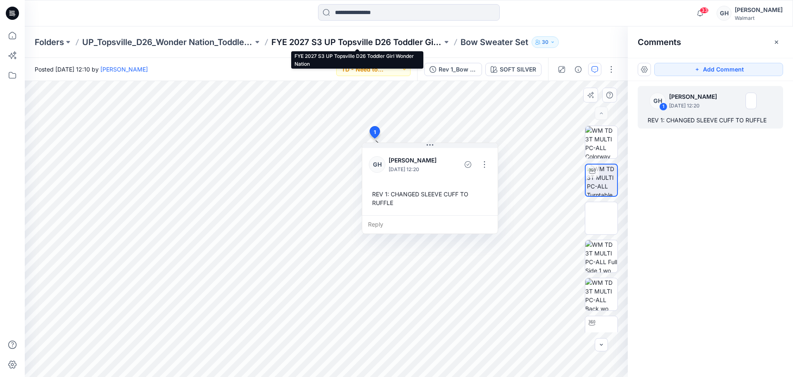
click at [357, 44] on p "FYE 2027 S3 UP Topsville D26 Toddler Girl Wonder Nation" at bounding box center [356, 42] width 171 height 12
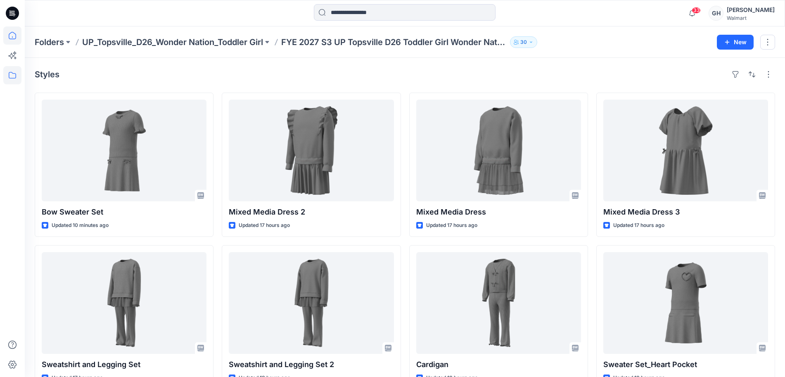
click at [15, 38] on icon at bounding box center [12, 35] width 7 height 7
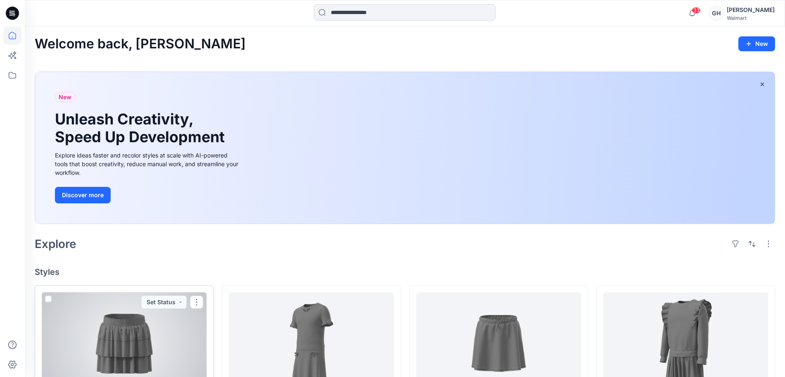
click at [141, 340] on div at bounding box center [124, 343] width 165 height 102
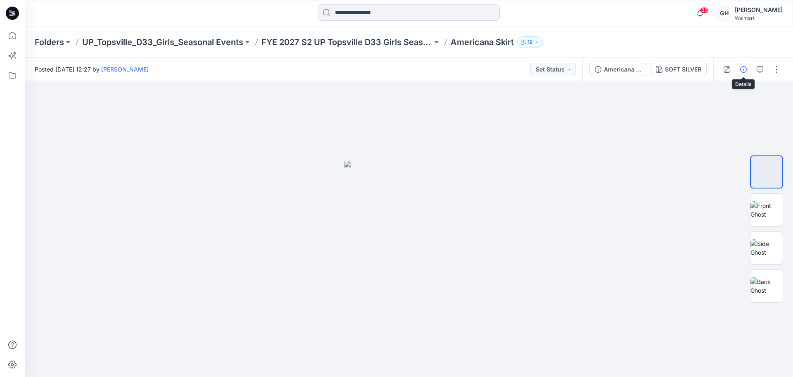
click at [742, 69] on icon "button" at bounding box center [743, 69] width 7 height 7
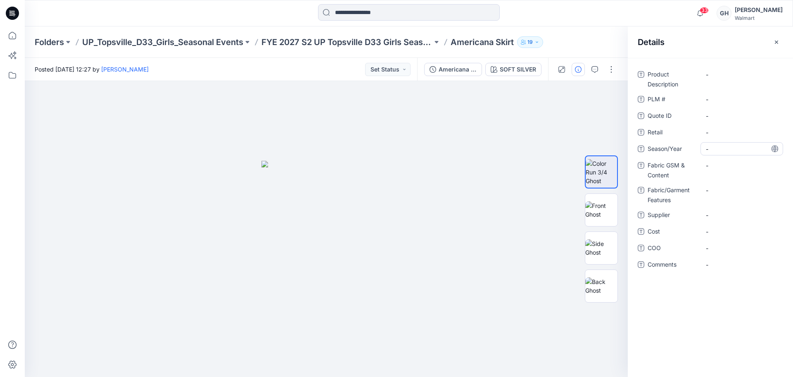
click at [732, 150] on span "-" at bounding box center [742, 149] width 72 height 9
type textarea "**********"
click at [722, 216] on span "-" at bounding box center [742, 215] width 72 height 9
type textarea "*********"
click at [740, 168] on Content "-" at bounding box center [742, 165] width 72 height 9
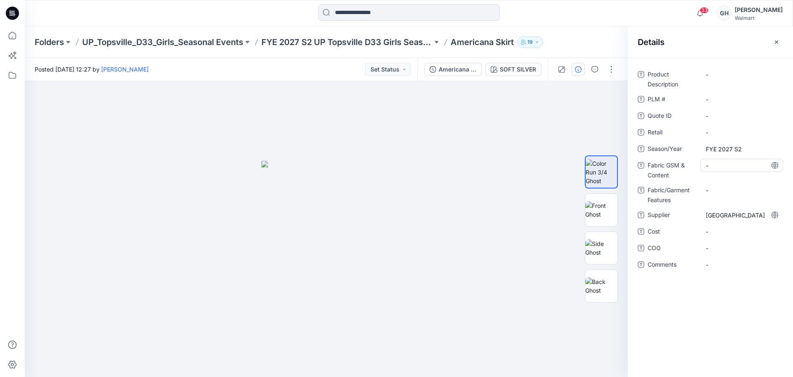
click at [727, 159] on div "-" at bounding box center [742, 165] width 83 height 13
click at [725, 164] on textarea at bounding box center [742, 165] width 83 height 13
type textarea "**********"
click at [711, 193] on Features "-" at bounding box center [742, 190] width 72 height 9
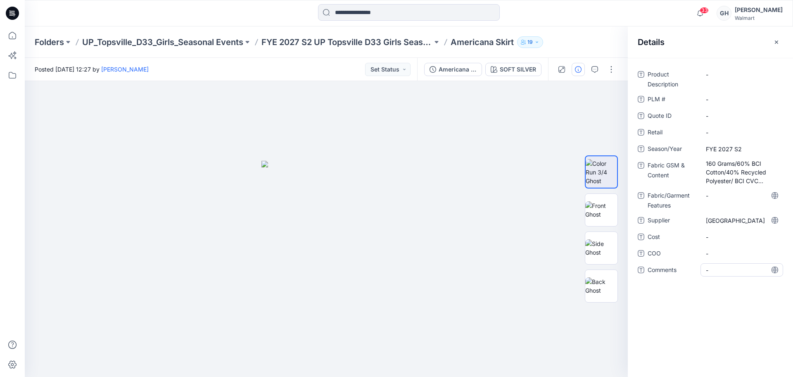
click at [719, 272] on span "-" at bounding box center [742, 270] width 72 height 9
click at [722, 269] on textarea "**********" at bounding box center [742, 269] width 83 height 13
type textarea "**********"
click at [718, 250] on span "-" at bounding box center [742, 253] width 72 height 9
click at [747, 270] on span "3D Sub Fabric:" at bounding box center [742, 270] width 72 height 9
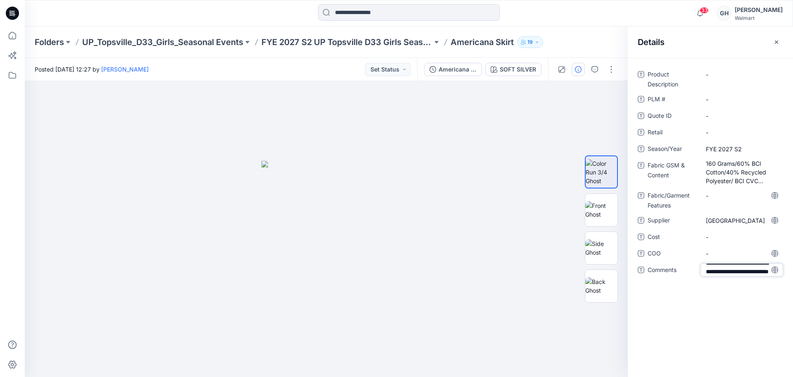
type textarea "**********"
click at [731, 250] on span "-" at bounding box center [742, 253] width 72 height 9
click at [774, 43] on icon "button" at bounding box center [776, 42] width 7 height 7
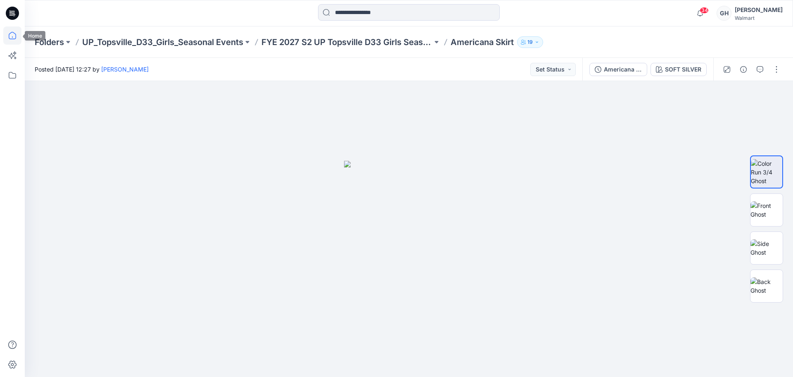
click at [18, 36] on icon at bounding box center [12, 35] width 18 height 18
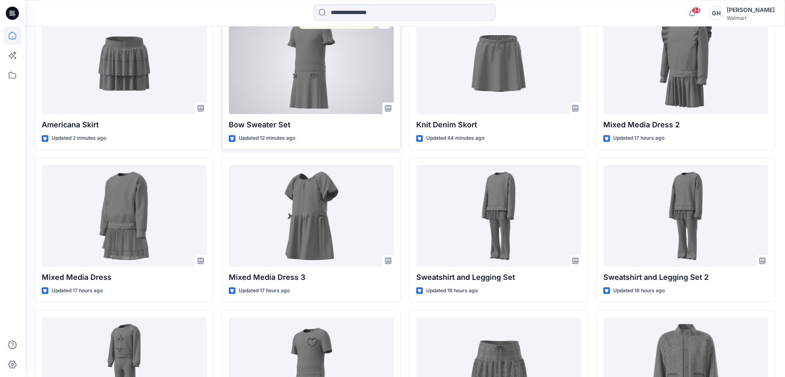
scroll to position [397, 0]
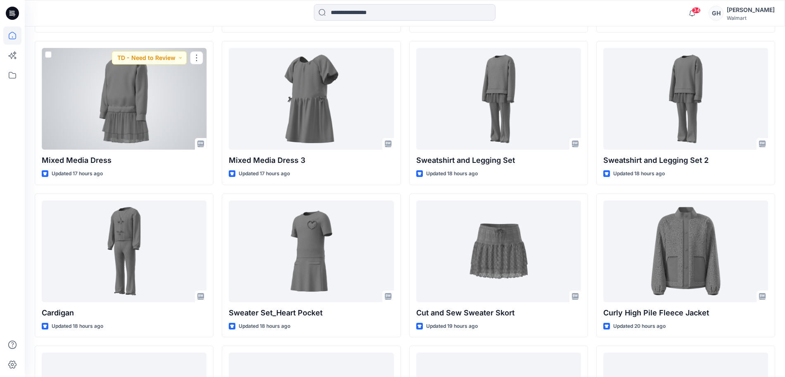
click at [127, 112] on div at bounding box center [124, 99] width 165 height 102
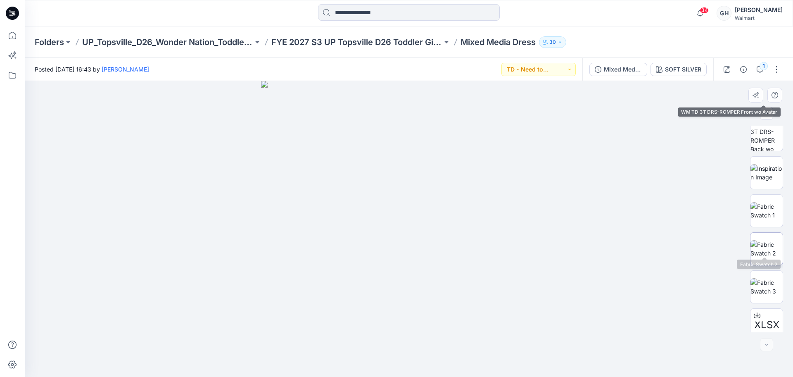
scroll to position [169, 0]
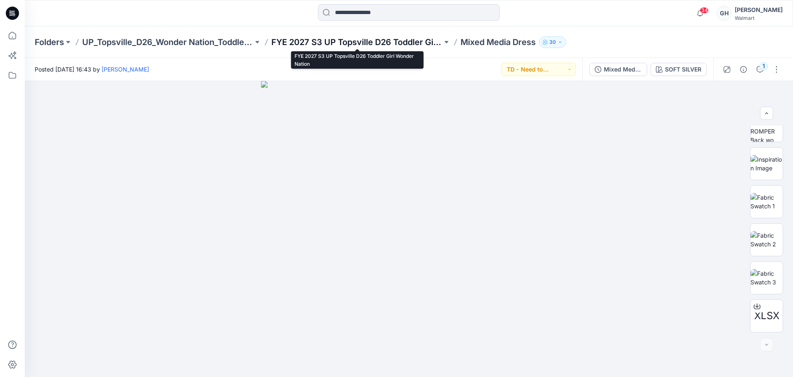
click at [346, 37] on p "FYE 2027 S3 UP Topsville D26 Toddler Girl Wonder Nation" at bounding box center [356, 42] width 171 height 12
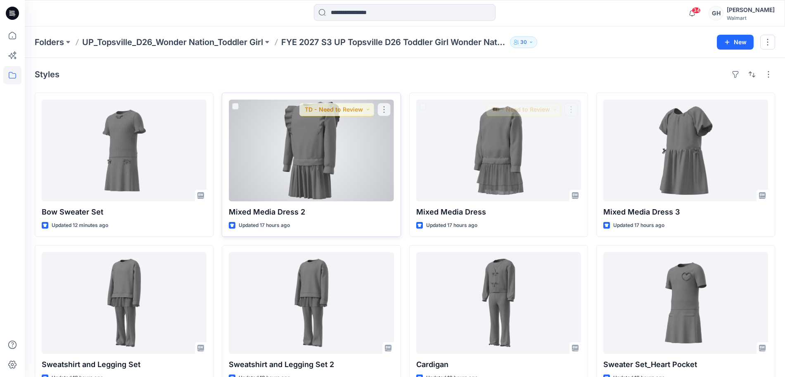
click at [318, 167] on div at bounding box center [311, 151] width 165 height 102
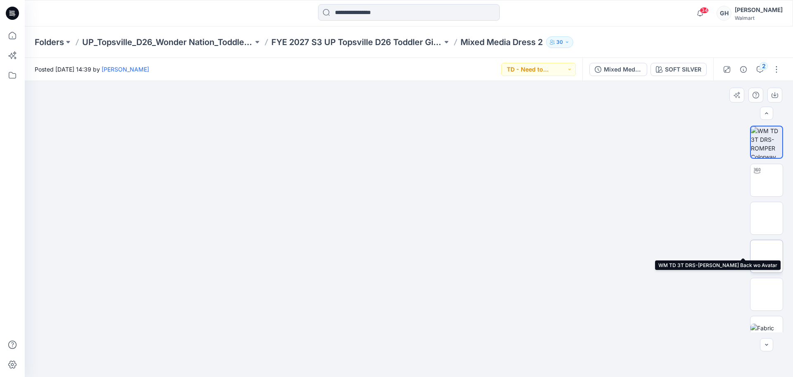
scroll to position [131, 0]
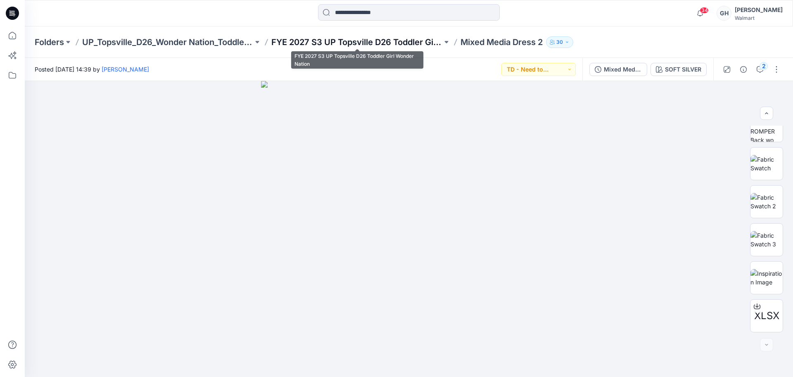
click at [315, 40] on p "FYE 2027 S3 UP Topsville D26 Toddler Girl Wonder Nation" at bounding box center [356, 42] width 171 height 12
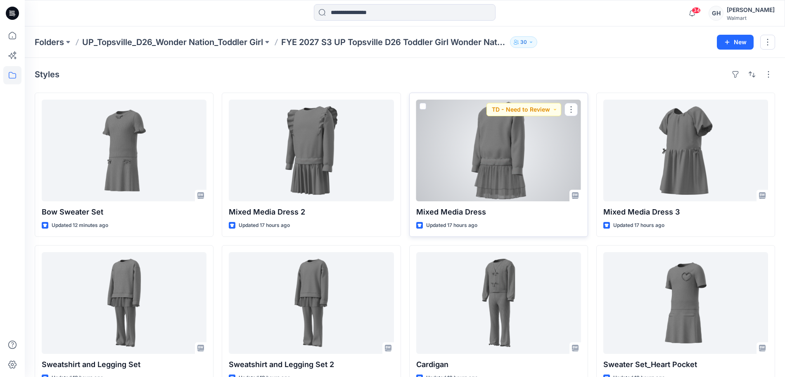
click at [502, 184] on div at bounding box center [498, 151] width 165 height 102
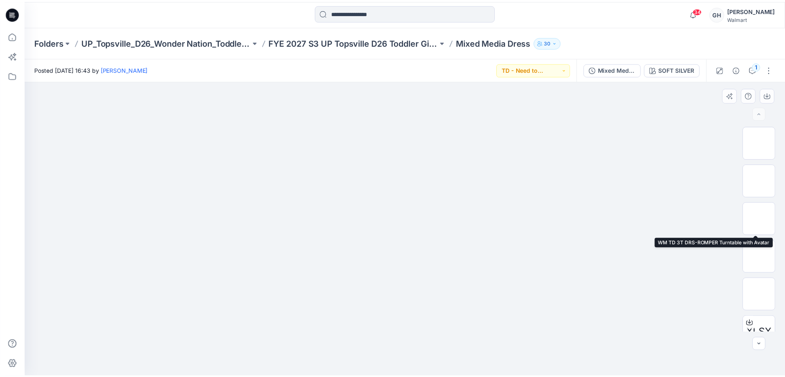
scroll to position [169, 0]
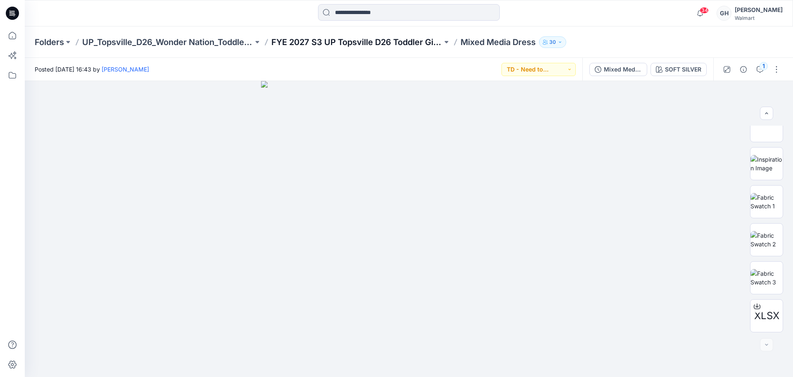
click at [377, 45] on p "FYE 2027 S3 UP Topsville D26 Toddler Girl Wonder Nation" at bounding box center [356, 42] width 171 height 12
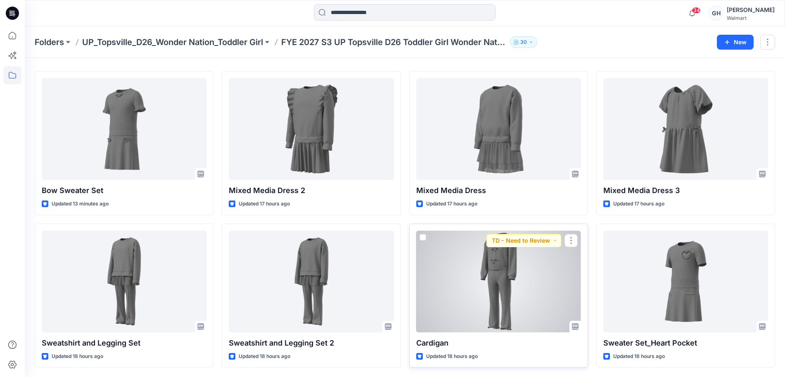
scroll to position [22, 0]
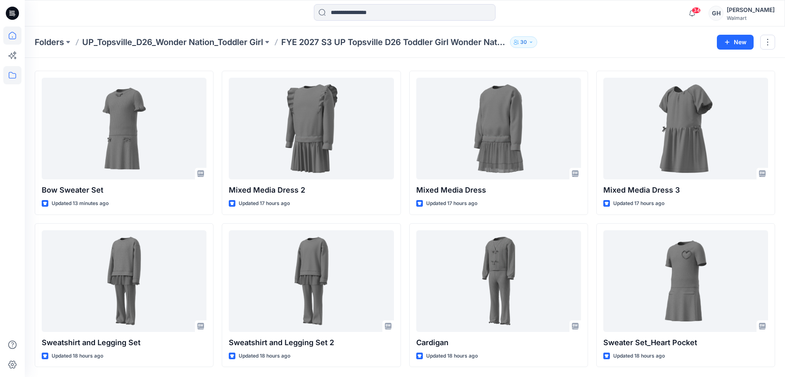
click at [9, 31] on icon at bounding box center [12, 35] width 18 height 18
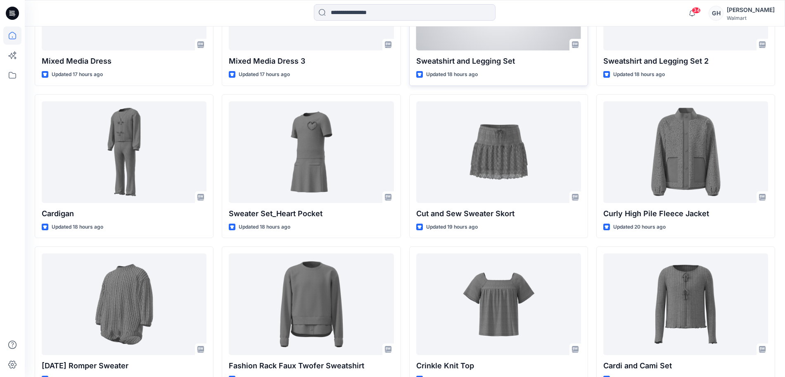
scroll to position [538, 0]
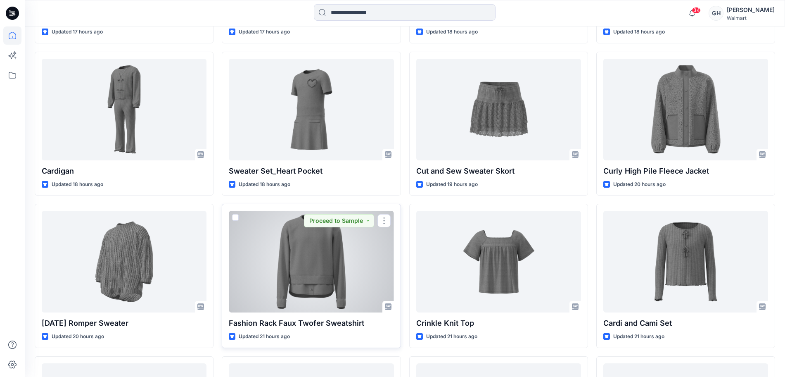
click at [308, 259] on div at bounding box center [311, 262] width 165 height 102
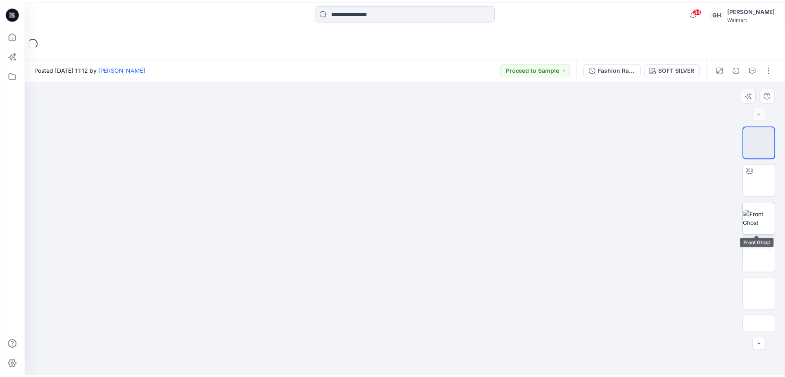
scroll to position [93, 0]
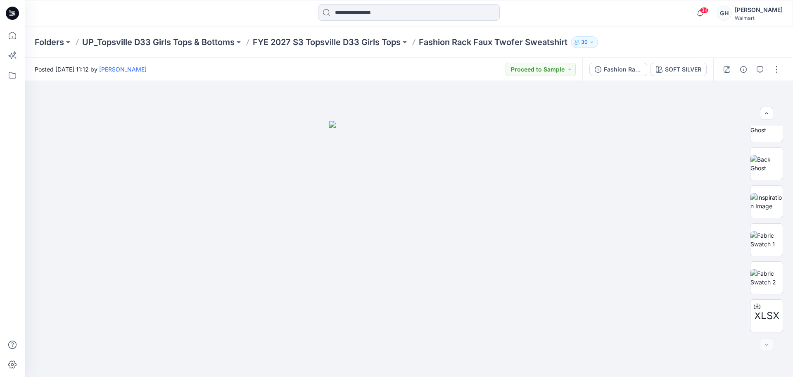
click at [281, 32] on div "Folders UP_Topsville D33 Girls Tops & Bottoms FYE 2027 S3 Topsville D33 Girls T…" at bounding box center [409, 41] width 768 height 31
click at [283, 36] on p "FYE 2027 S3 Topsville D33 Girls Tops" at bounding box center [327, 42] width 148 height 12
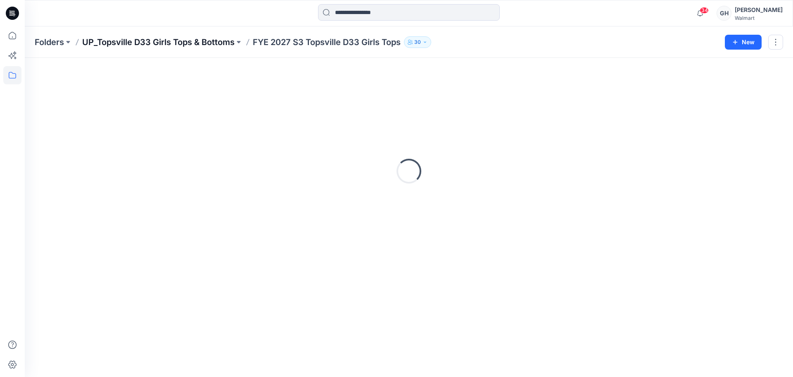
click at [166, 41] on p "UP_Topsville D33 Girls Tops & Bottoms" at bounding box center [158, 42] width 152 height 12
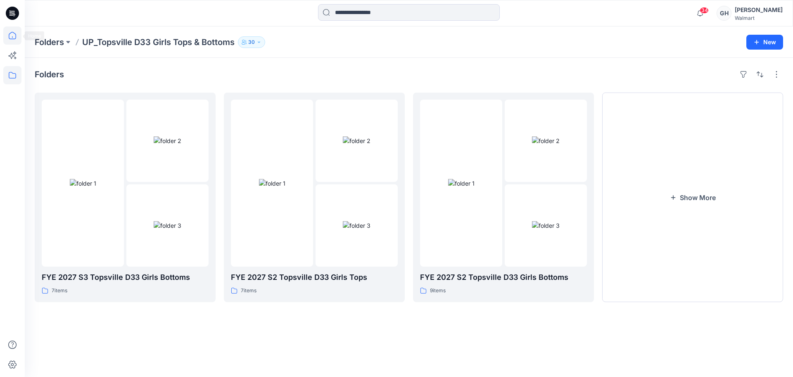
click at [15, 37] on icon at bounding box center [12, 35] width 18 height 18
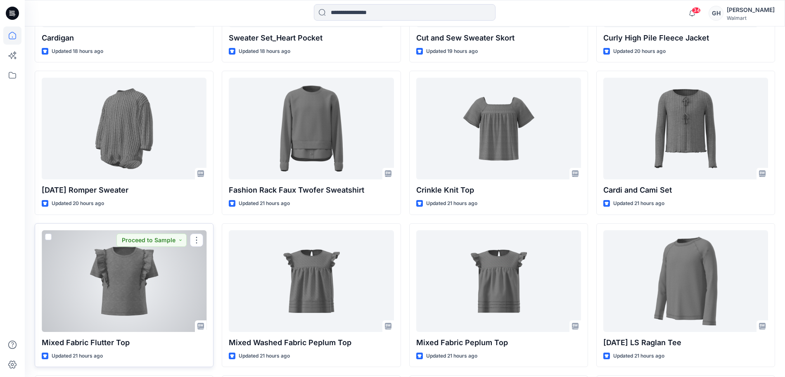
scroll to position [853, 0]
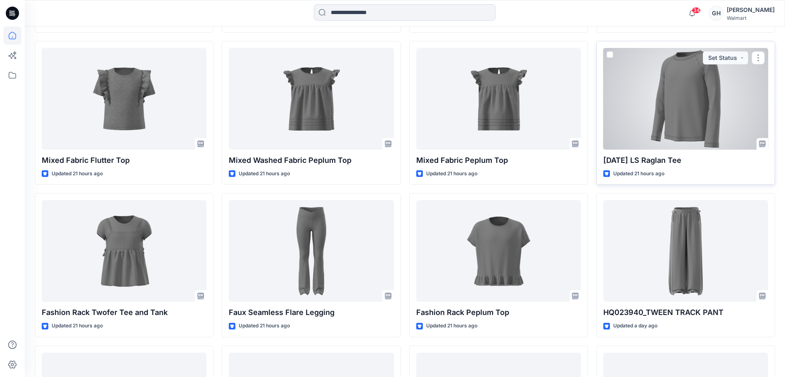
click at [684, 105] on div at bounding box center [686, 99] width 165 height 102
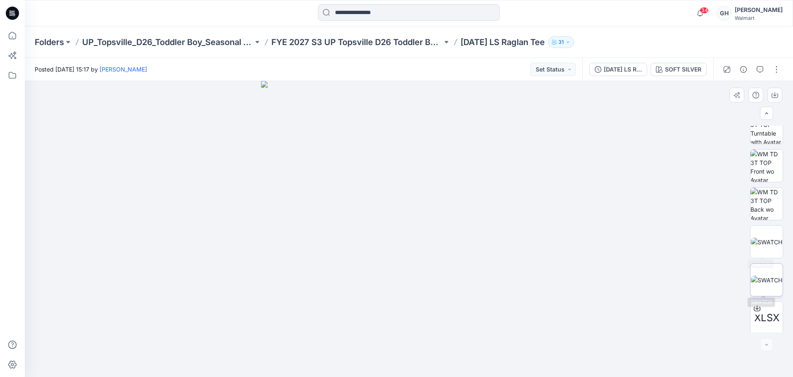
scroll to position [55, 0]
click at [766, 244] on img at bounding box center [766, 239] width 31 height 9
click at [765, 235] on img at bounding box center [766, 239] width 31 height 9
click at [772, 94] on icon "button" at bounding box center [775, 95] width 7 height 7
click at [8, 36] on icon at bounding box center [12, 35] width 18 height 18
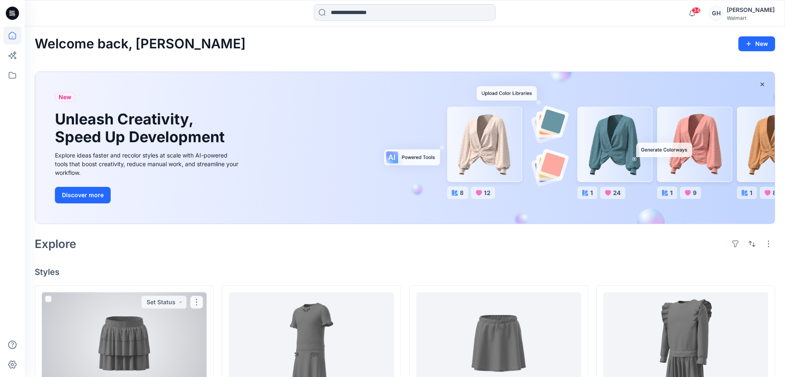
click at [119, 346] on div at bounding box center [124, 343] width 165 height 102
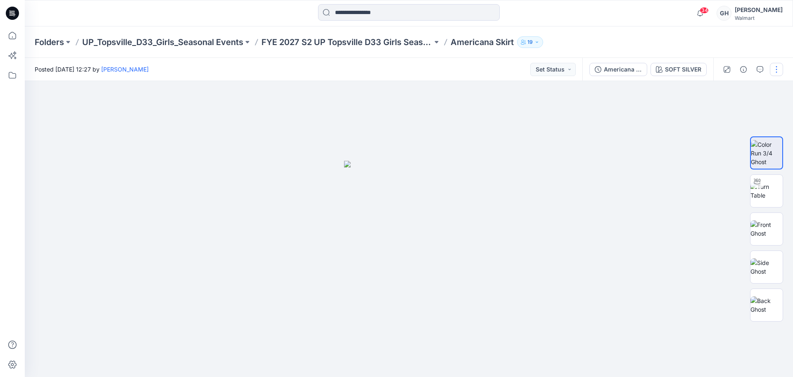
click at [776, 72] on button "button" at bounding box center [776, 69] width 13 height 13
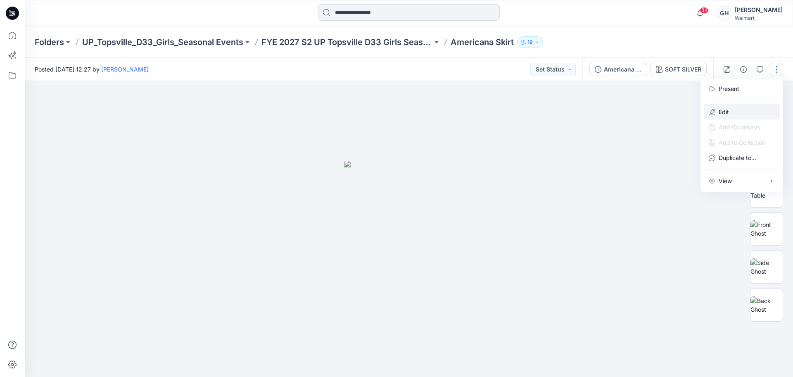
click at [751, 118] on button "Edit" at bounding box center [742, 111] width 76 height 15
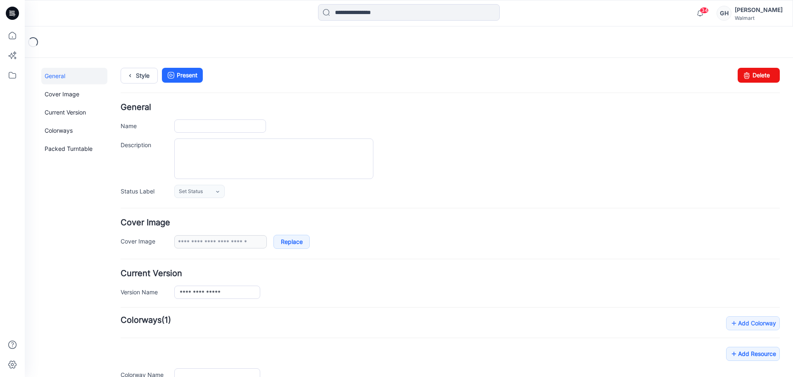
type input "**********"
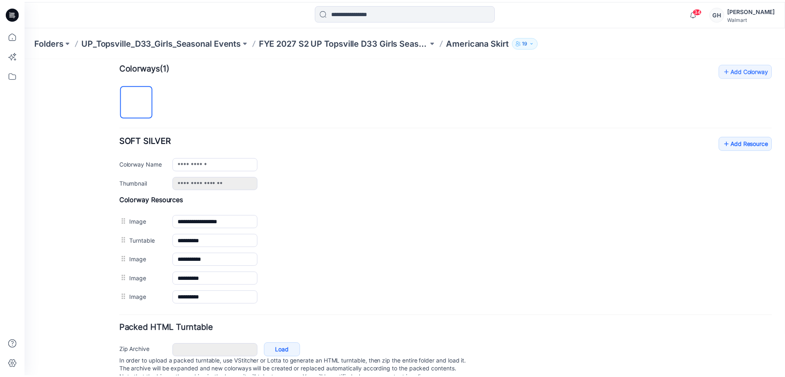
scroll to position [258, 0]
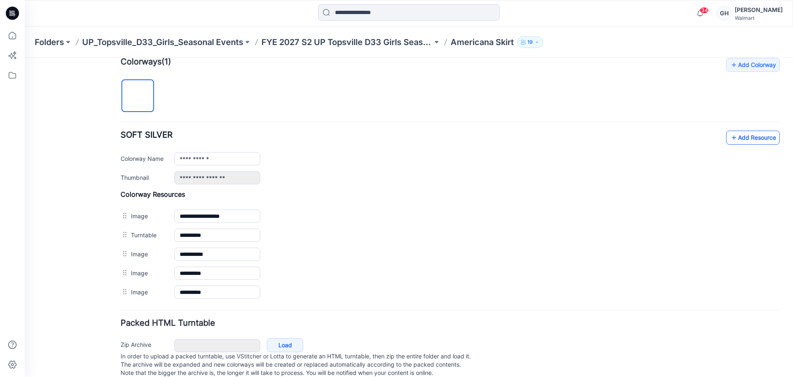
click at [742, 139] on link "Add Resource" at bounding box center [753, 138] width 54 height 14
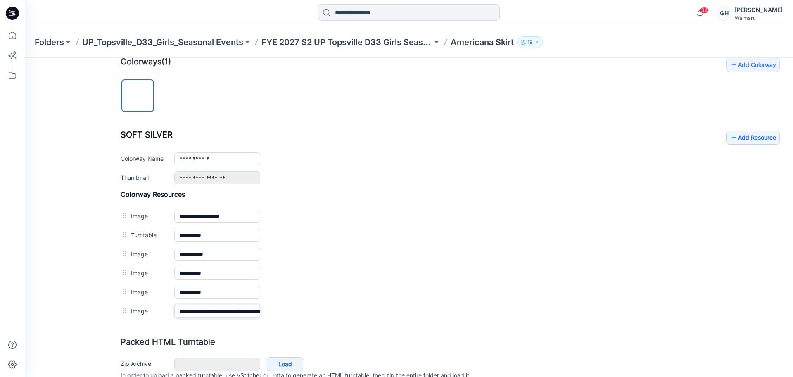
click at [187, 311] on input "**********" at bounding box center [217, 310] width 86 height 13
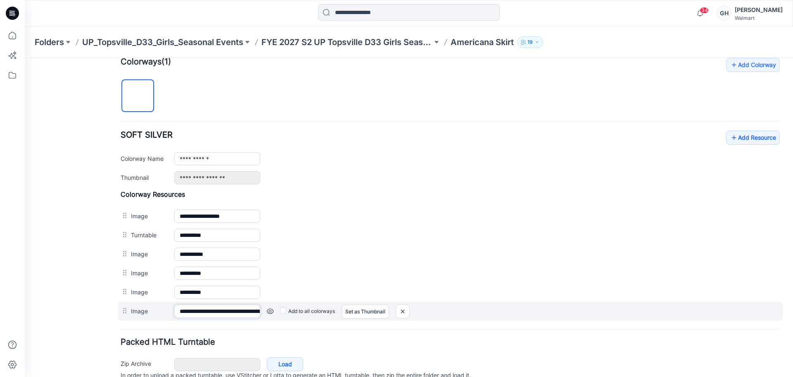
click at [187, 311] on input "**********" at bounding box center [217, 310] width 86 height 13
click at [188, 311] on input "**********" at bounding box center [217, 310] width 86 height 13
click at [191, 310] on input "**********" at bounding box center [217, 310] width 86 height 13
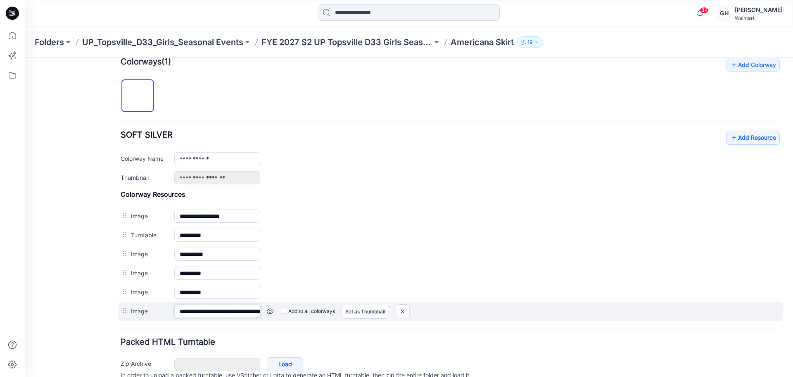
click at [191, 310] on input "**********" at bounding box center [217, 310] width 86 height 13
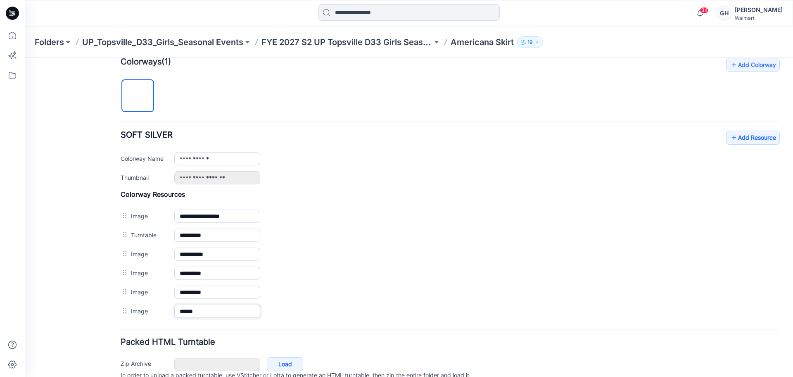
type input "******"
click at [88, 297] on div "General Cover Image Current Version Colorways Packed Turntable" at bounding box center [74, 108] width 66 height 597
click at [732, 136] on link "Add Resource" at bounding box center [753, 138] width 54 height 14
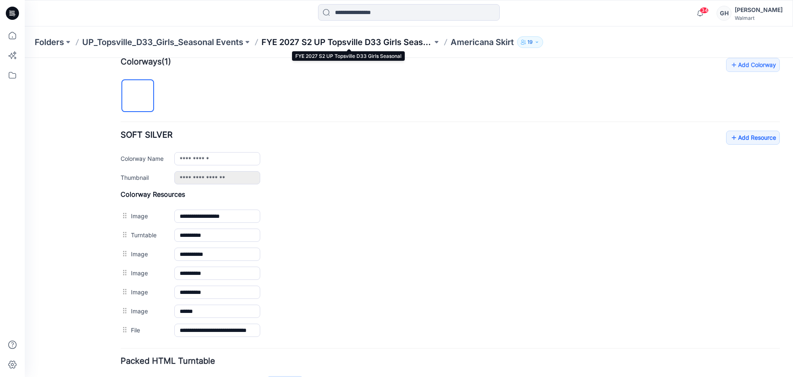
click at [314, 38] on p "FYE 2027 S2 UP Topsville D33 Girls Seasonal" at bounding box center [346, 42] width 171 height 12
